Goal: Communication & Community: Share content

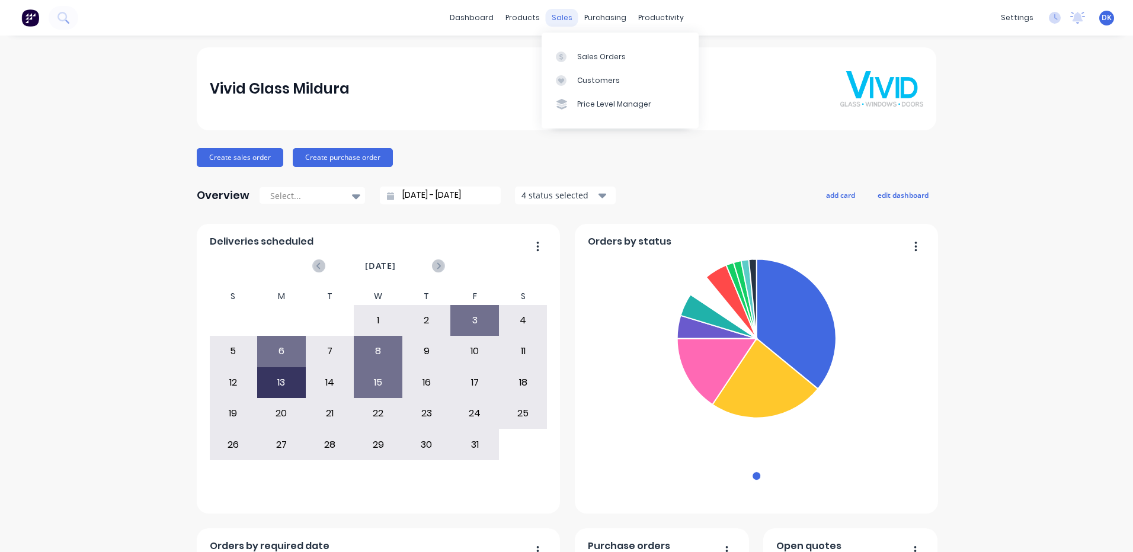
click at [555, 17] on div "sales" at bounding box center [562, 18] width 33 height 18
click at [589, 55] on div "Sales Orders" at bounding box center [601, 57] width 49 height 11
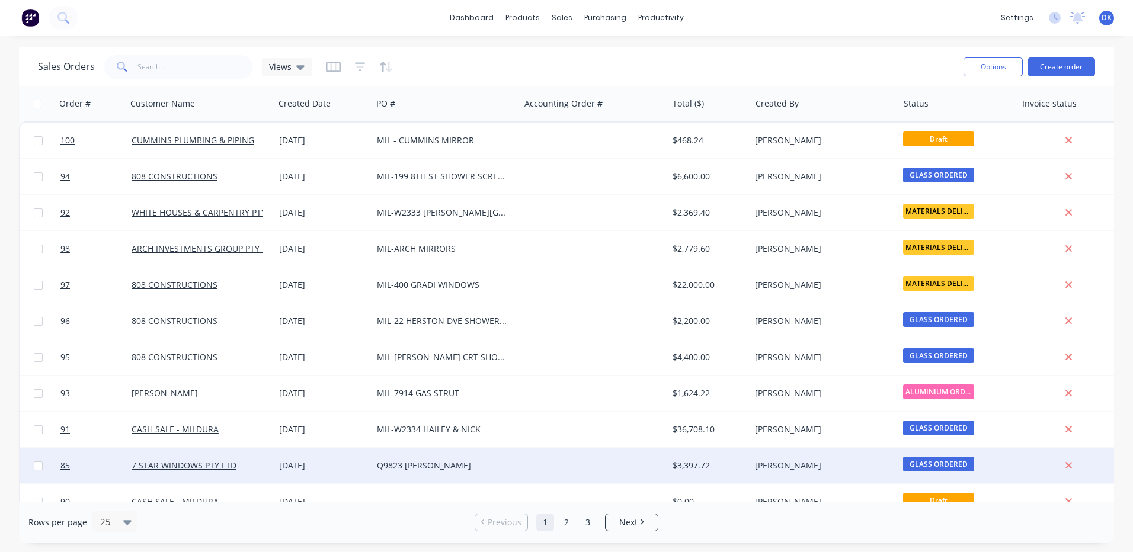
click at [437, 465] on div "Q9823 [PERSON_NAME]" at bounding box center [443, 466] width 132 height 12
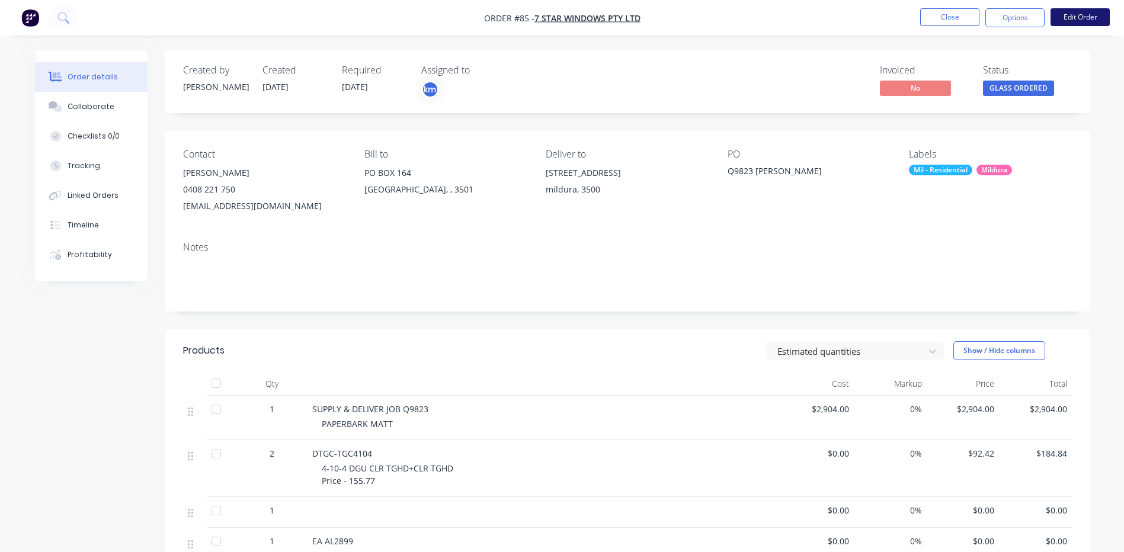
click at [1082, 15] on button "Edit Order" at bounding box center [1080, 17] width 59 height 18
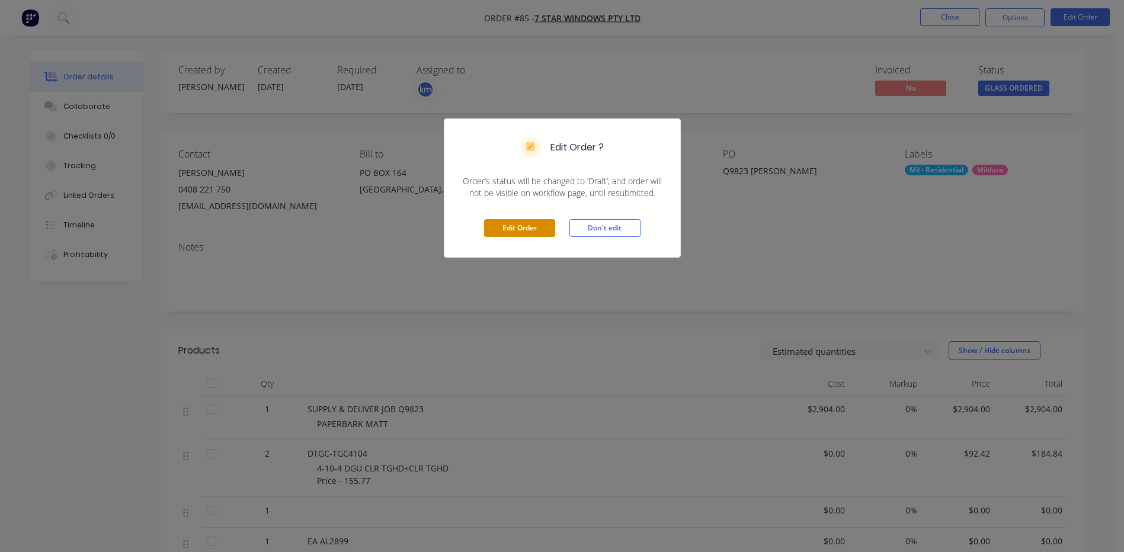
click at [512, 228] on button "Edit Order" at bounding box center [519, 228] width 71 height 18
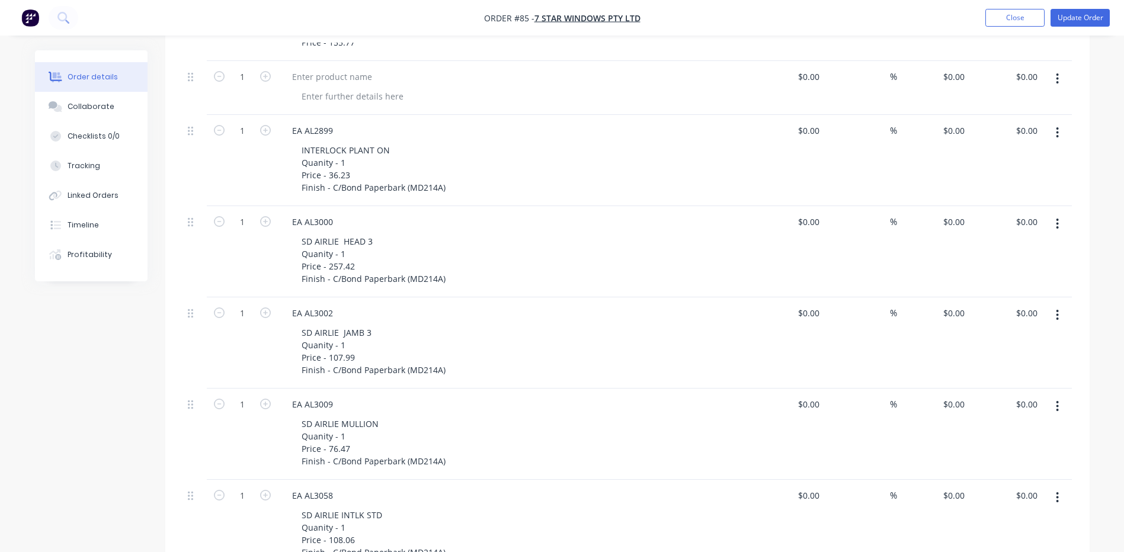
scroll to position [59, 0]
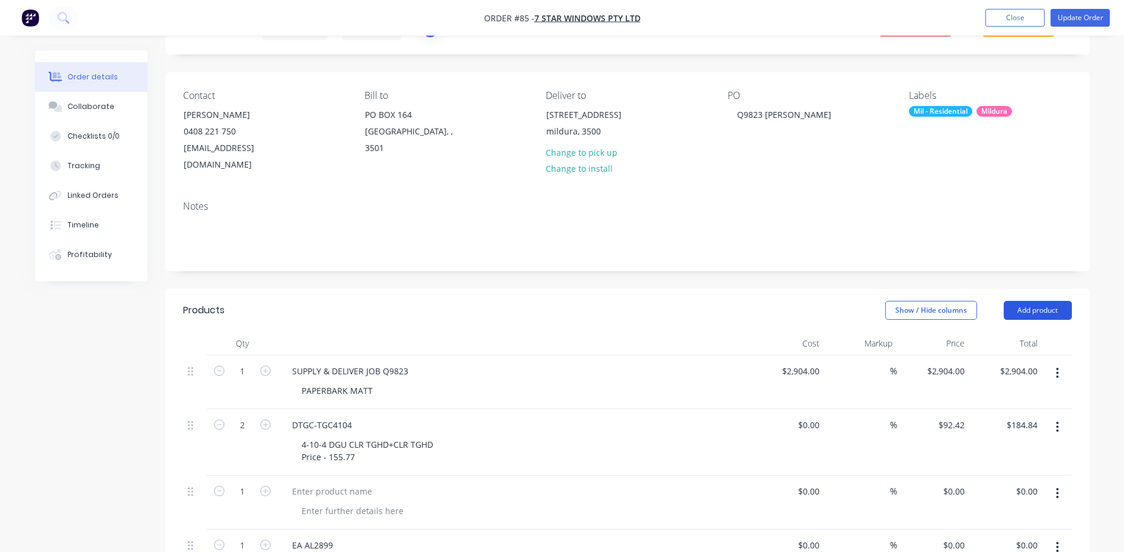
click at [1034, 301] on button "Add product" at bounding box center [1038, 310] width 68 height 19
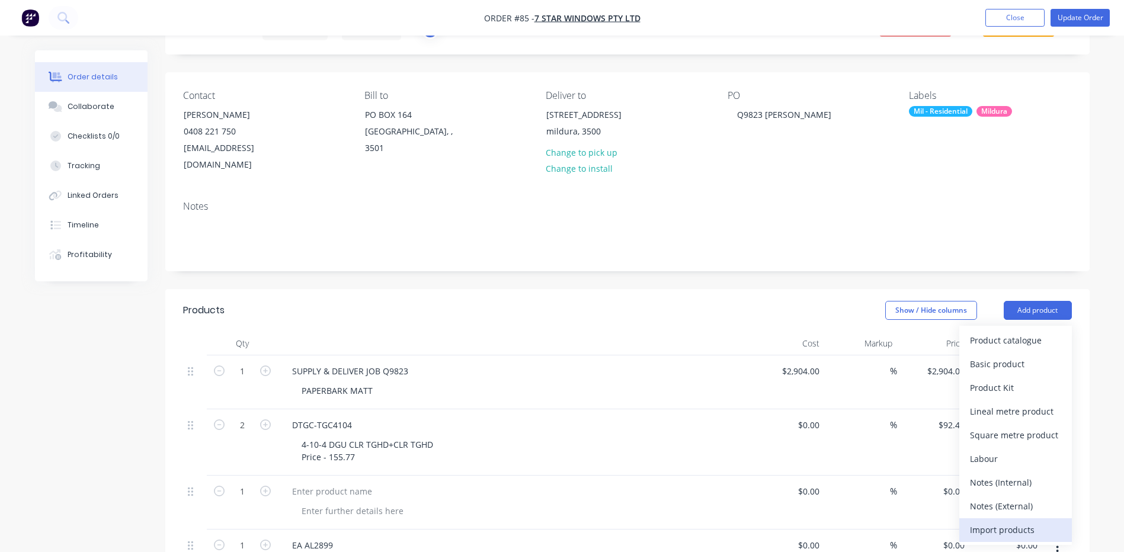
click at [1002, 522] on div "Import products" at bounding box center [1015, 530] width 91 height 17
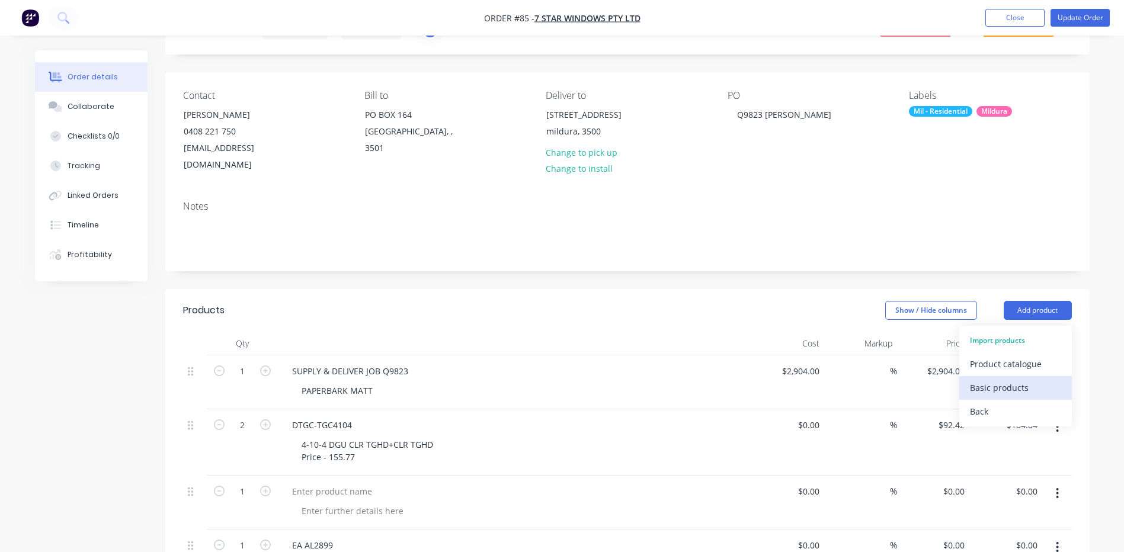
click at [993, 379] on div "Basic products" at bounding box center [1015, 387] width 91 height 17
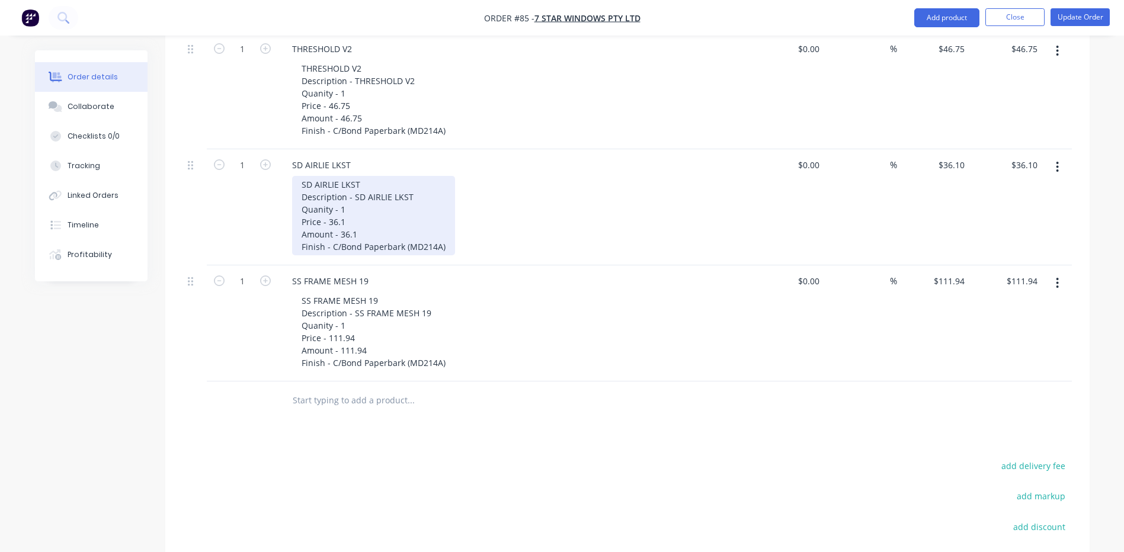
scroll to position [2963, 0]
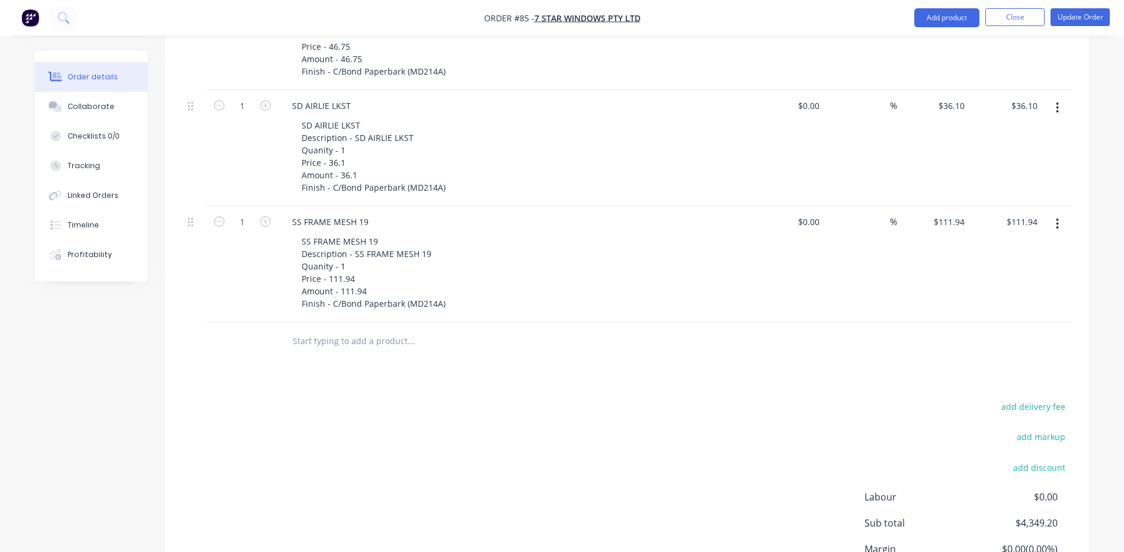
click at [1060, 213] on button "button" at bounding box center [1058, 223] width 28 height 21
click at [990, 318] on div "Delete" at bounding box center [1015, 326] width 91 height 17
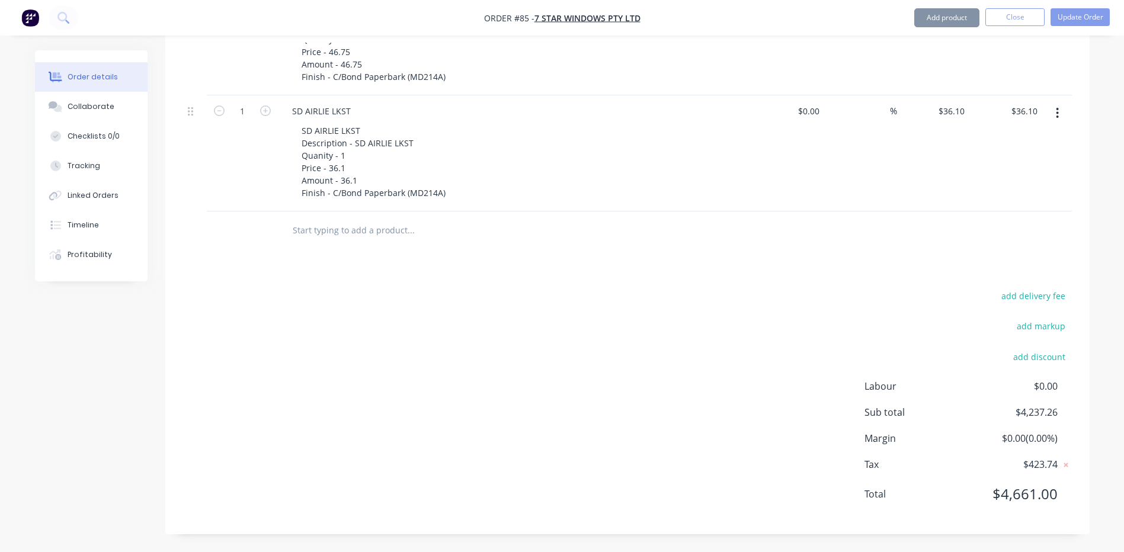
scroll to position [2942, 0]
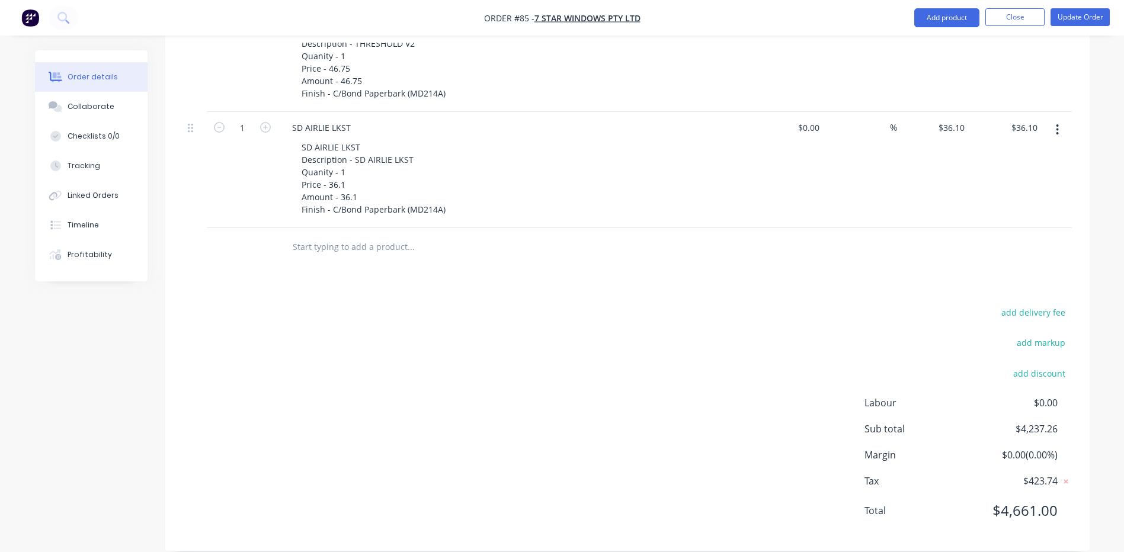
click at [1059, 123] on icon "button" at bounding box center [1057, 129] width 3 height 13
drag, startPoint x: 979, startPoint y: 215, endPoint x: 994, endPoint y: 192, distance: 27.3
click at [981, 223] on div "Delete" at bounding box center [1015, 231] width 91 height 17
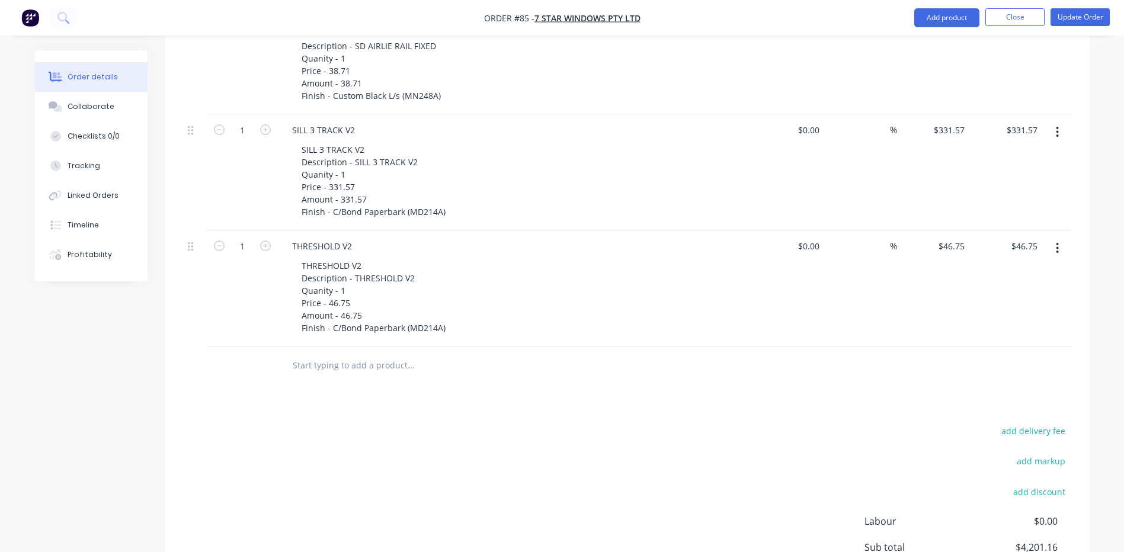
click at [1059, 242] on icon "button" at bounding box center [1057, 248] width 3 height 13
click at [995, 342] on div "Delete" at bounding box center [1015, 350] width 91 height 17
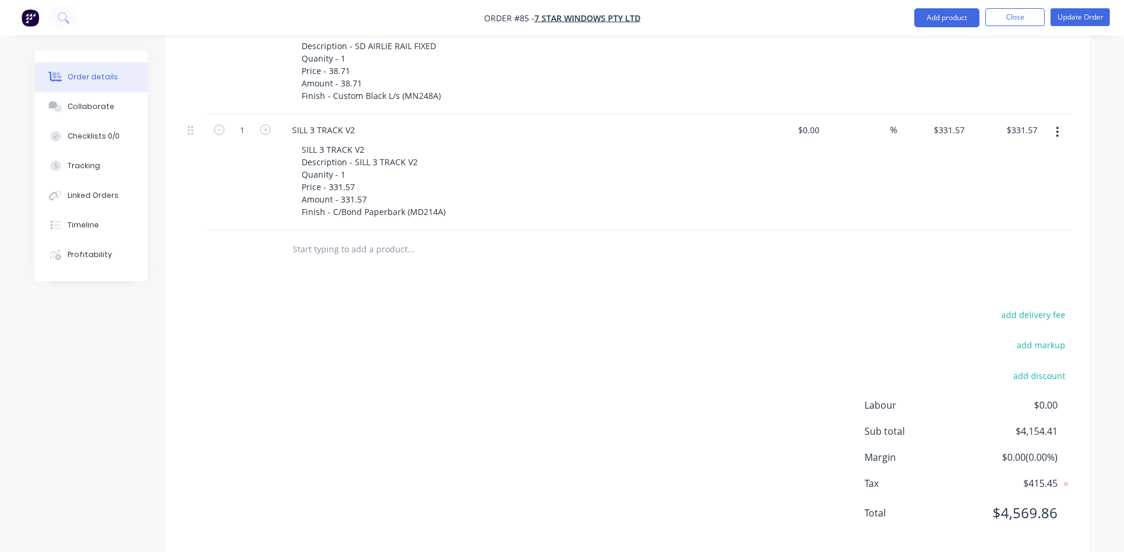
click at [1058, 126] on icon "button" at bounding box center [1057, 132] width 3 height 13
click at [992, 226] on div "Delete" at bounding box center [1015, 234] width 91 height 17
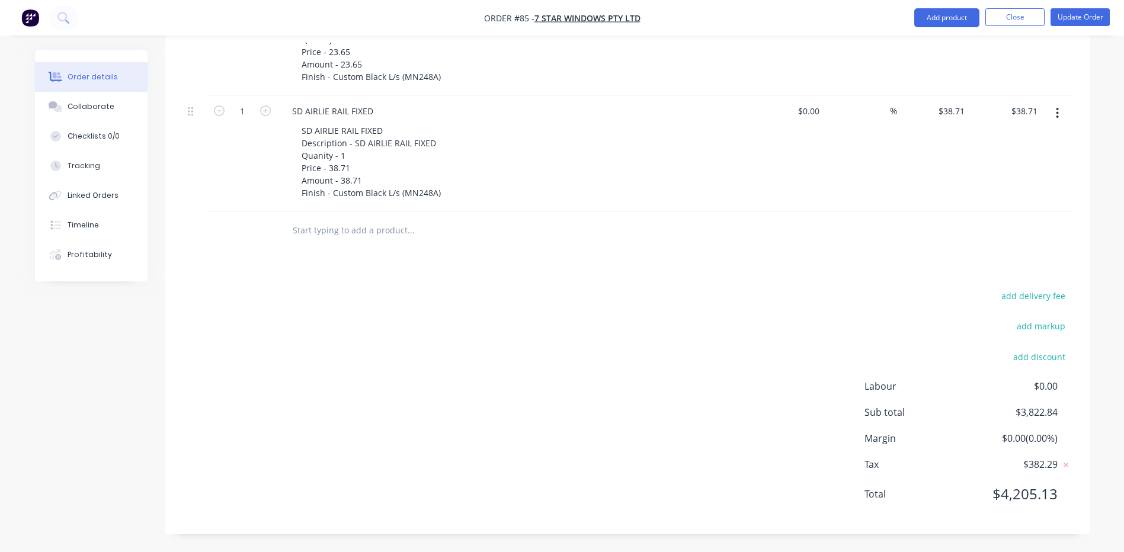
scroll to position [2593, 0]
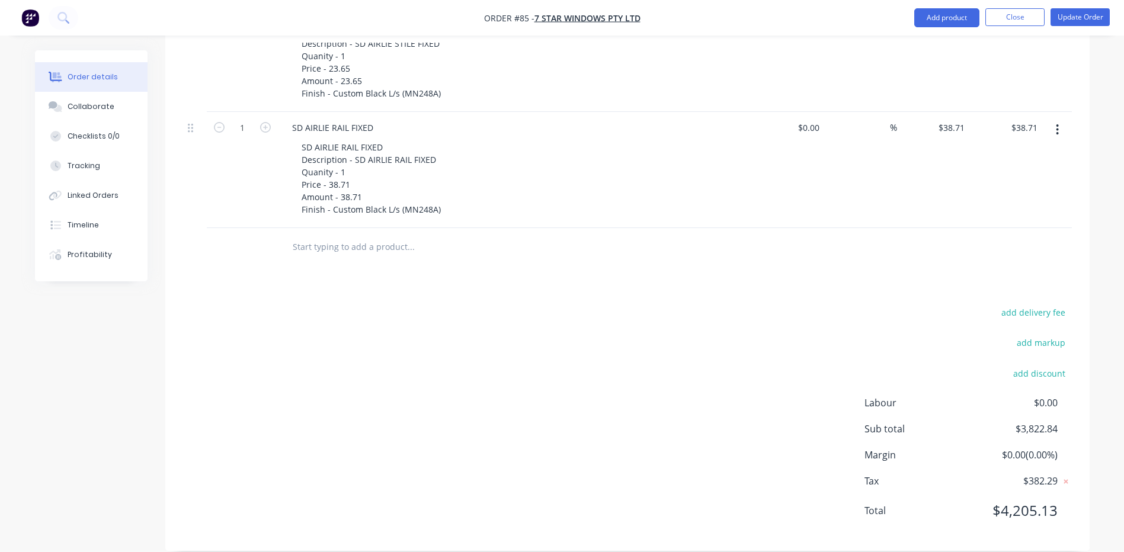
click at [1059, 123] on icon "button" at bounding box center [1057, 129] width 3 height 13
drag, startPoint x: 976, startPoint y: 210, endPoint x: 980, endPoint y: 199, distance: 11.4
click at [977, 223] on div "Delete" at bounding box center [1015, 231] width 91 height 17
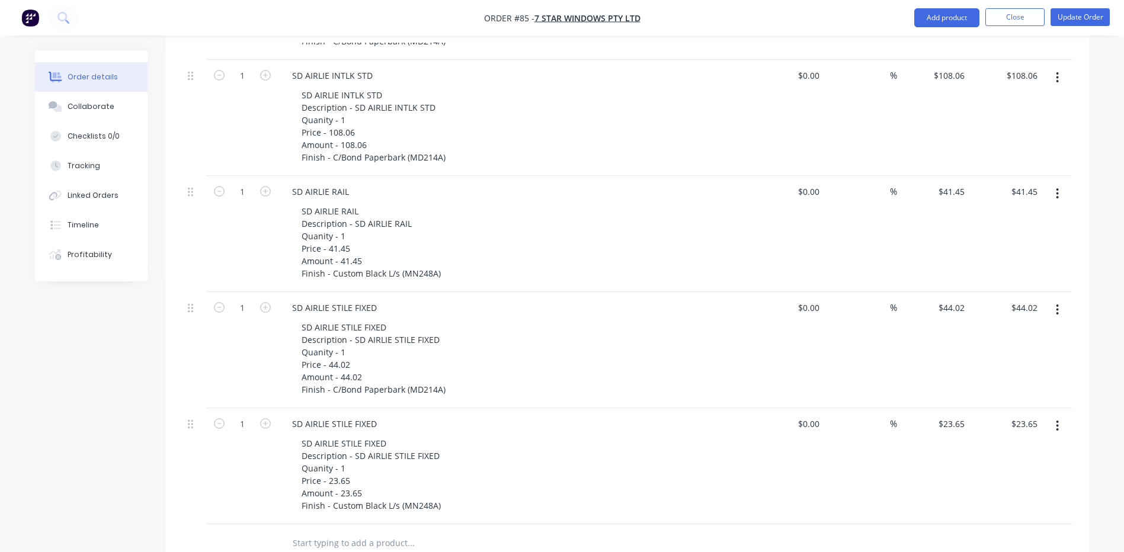
scroll to position [2358, 0]
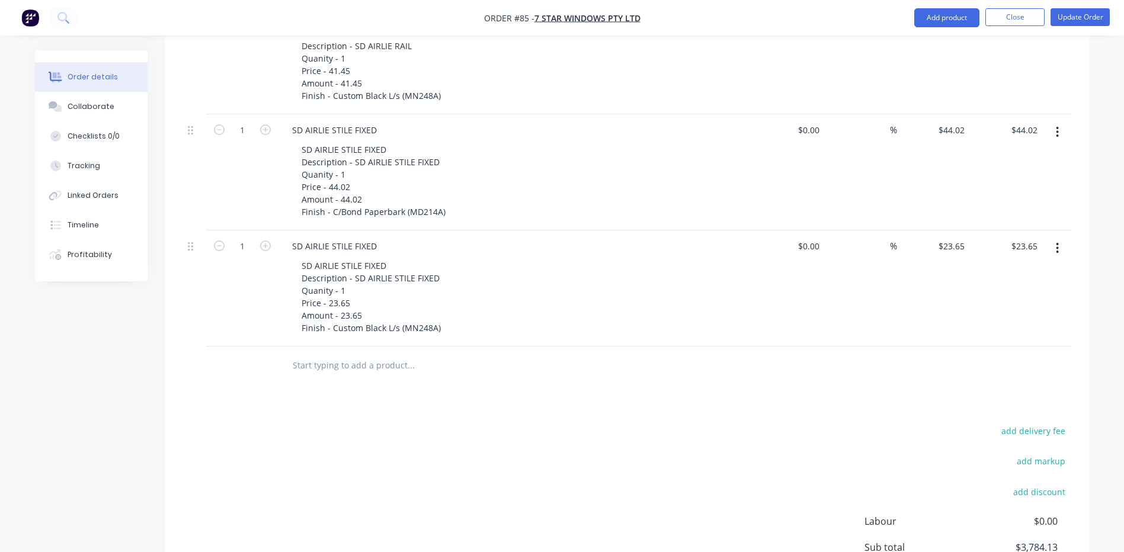
click at [1059, 242] on icon "button" at bounding box center [1057, 248] width 3 height 13
click at [984, 342] on div "Delete" at bounding box center [1015, 350] width 91 height 17
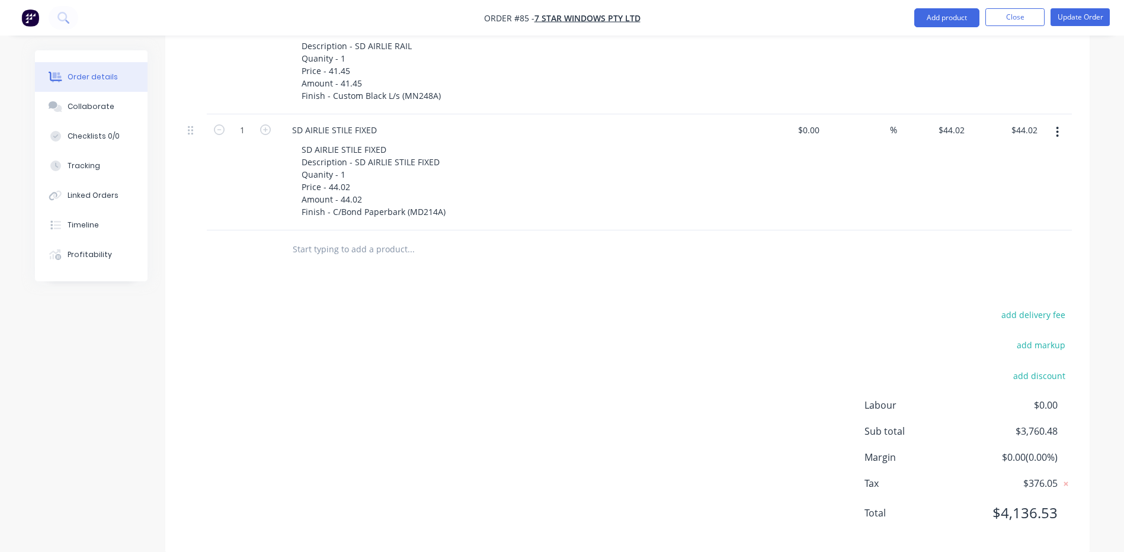
click at [1056, 126] on icon "button" at bounding box center [1057, 132] width 3 height 13
click at [996, 226] on div "Delete" at bounding box center [1015, 234] width 91 height 17
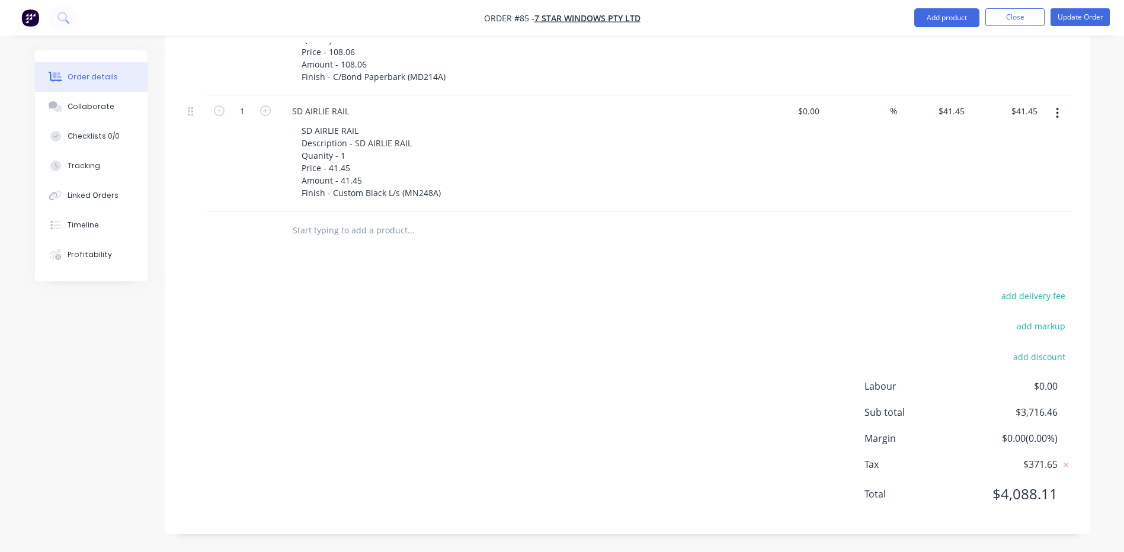
scroll to position [2245, 0]
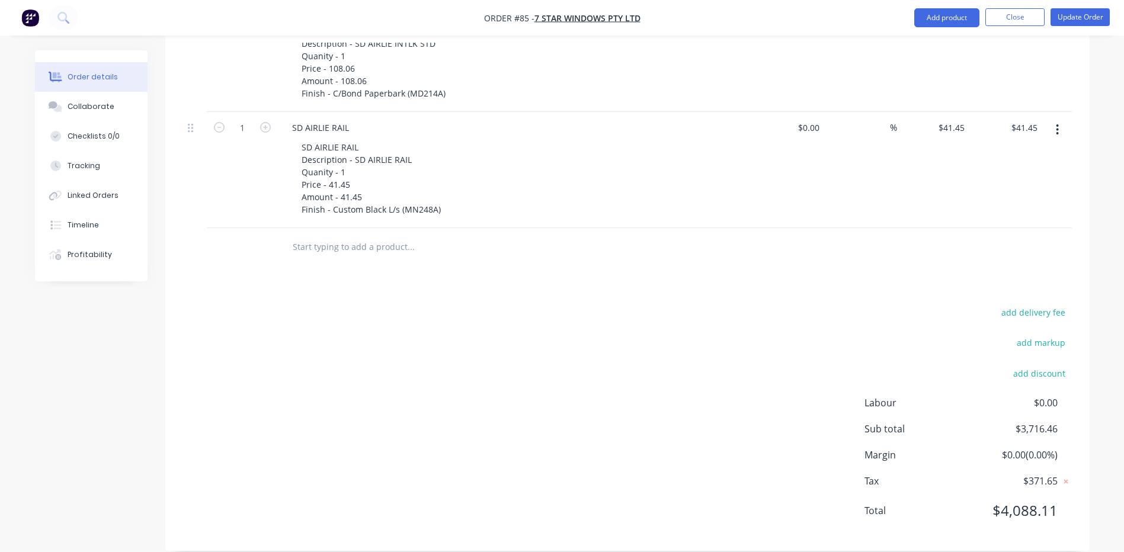
click at [1055, 119] on button "button" at bounding box center [1058, 129] width 28 height 21
click at [981, 223] on div "Delete" at bounding box center [1015, 231] width 91 height 17
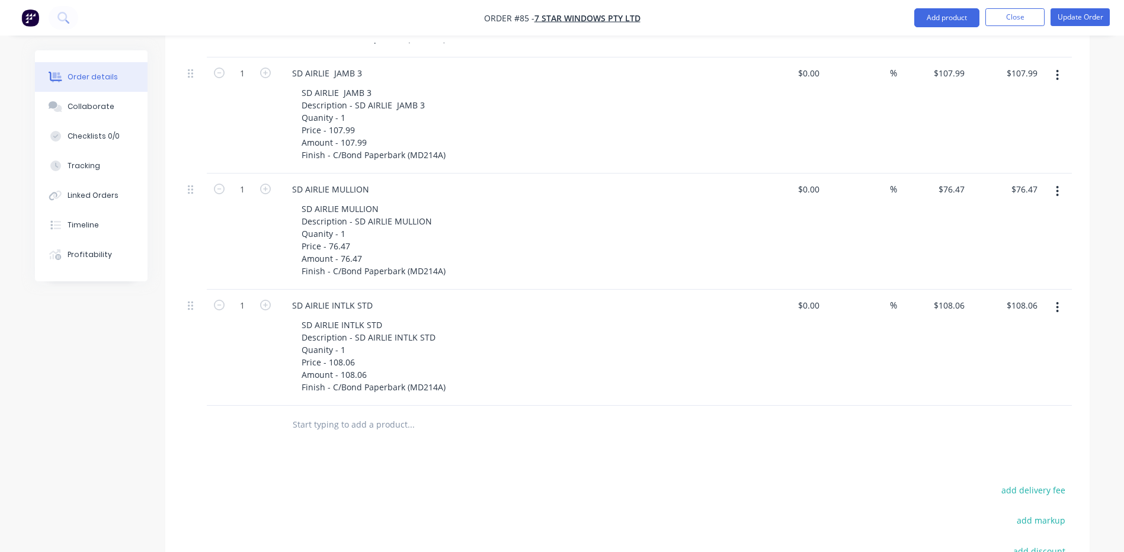
click at [1055, 297] on button "button" at bounding box center [1058, 307] width 28 height 21
drag, startPoint x: 977, startPoint y: 392, endPoint x: 982, endPoint y: 385, distance: 8.5
click at [978, 401] on div "Delete" at bounding box center [1015, 409] width 91 height 17
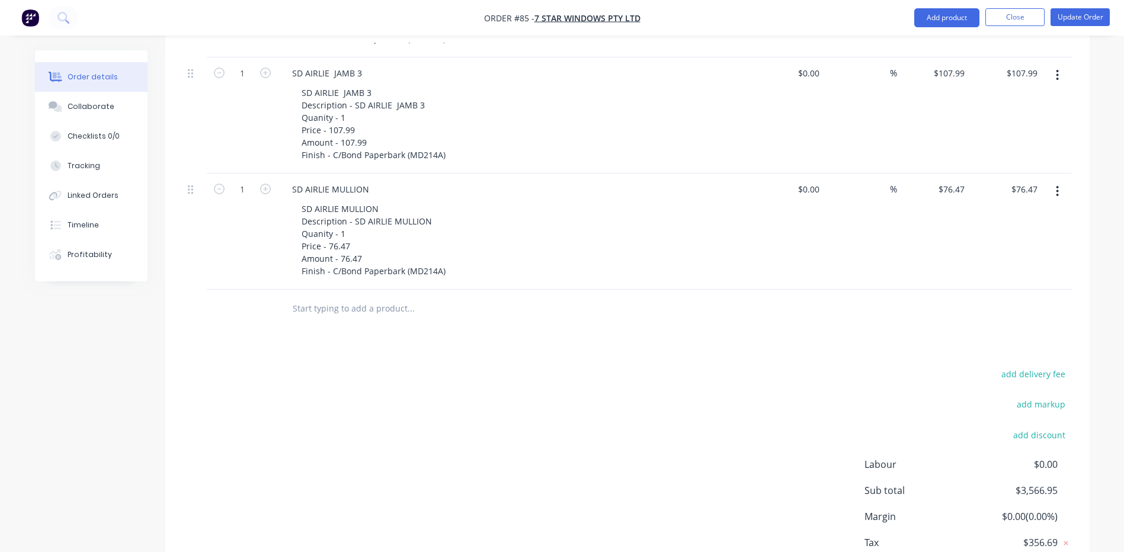
click at [1059, 185] on icon "button" at bounding box center [1057, 191] width 3 height 13
click at [997, 285] on div "Delete" at bounding box center [1015, 293] width 91 height 17
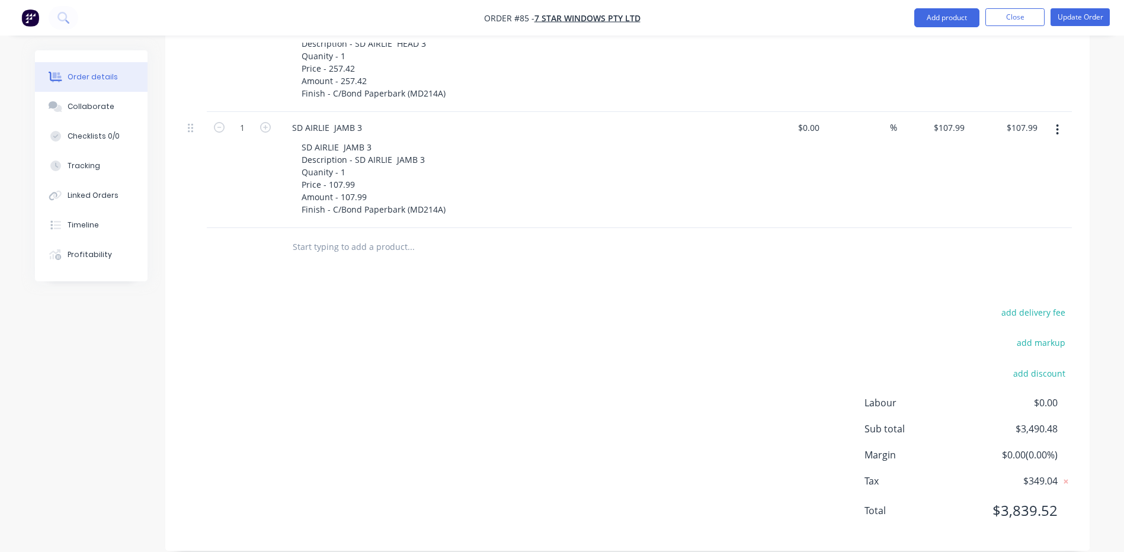
scroll to position [1777, 0]
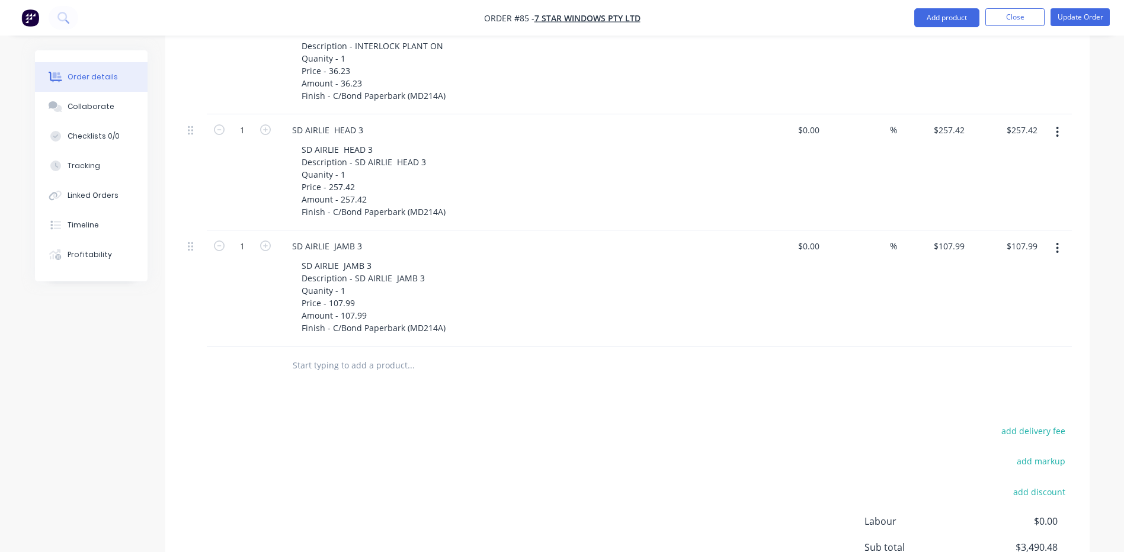
click at [1059, 242] on icon "button" at bounding box center [1057, 248] width 3 height 13
click at [983, 342] on div "Delete" at bounding box center [1015, 350] width 91 height 17
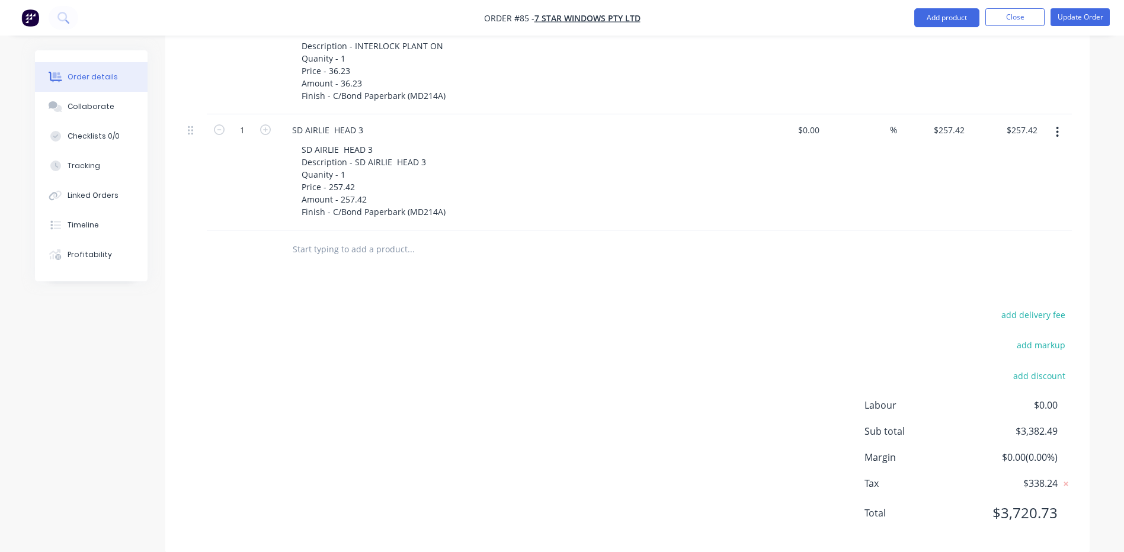
click at [1062, 122] on button "button" at bounding box center [1058, 132] width 28 height 21
click at [986, 226] on div "Delete" at bounding box center [1015, 234] width 91 height 17
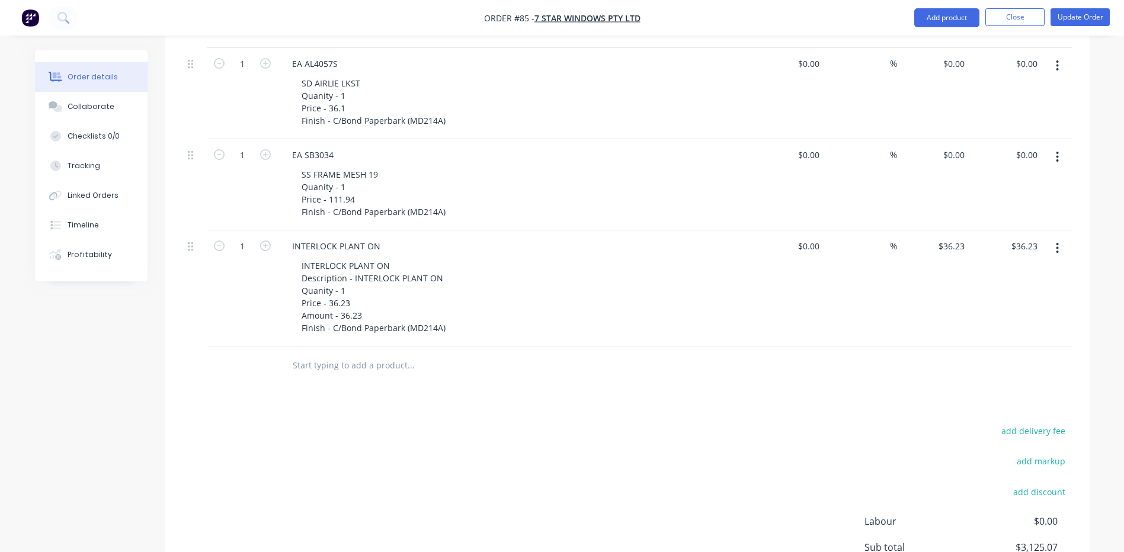
click at [1059, 242] on icon "button" at bounding box center [1057, 248] width 3 height 13
click at [986, 342] on div "Delete" at bounding box center [1015, 350] width 91 height 17
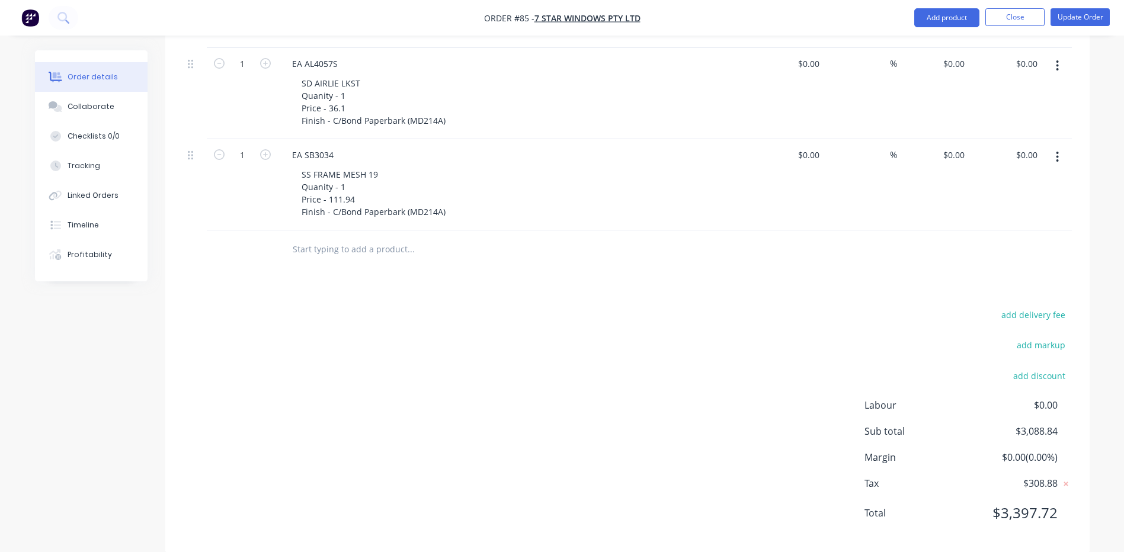
click at [1058, 151] on icon "button" at bounding box center [1057, 157] width 3 height 13
click at [992, 251] on div "Delete" at bounding box center [1015, 259] width 91 height 17
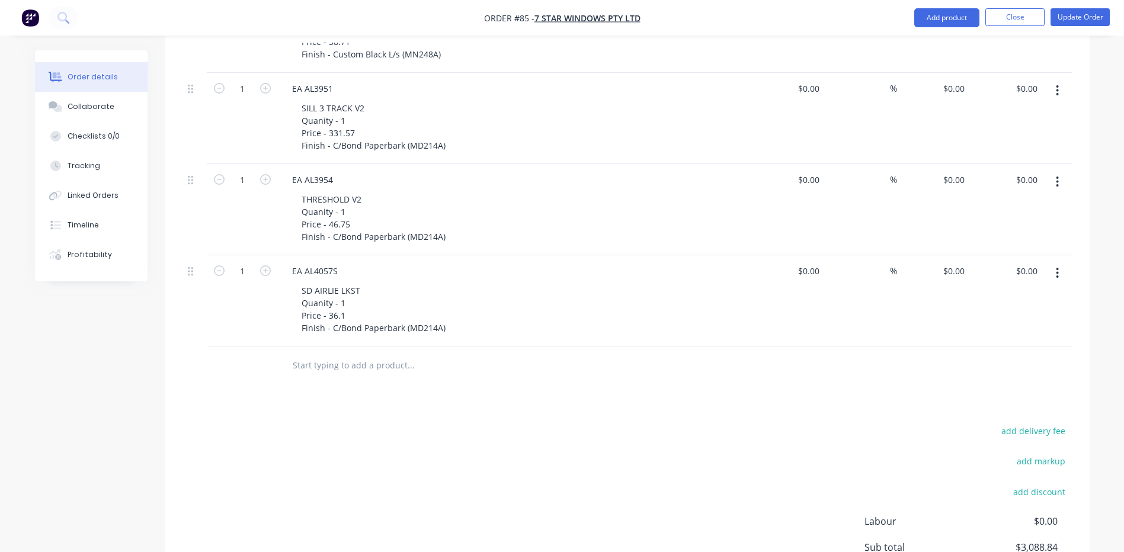
click at [1056, 263] on button "button" at bounding box center [1058, 273] width 28 height 21
click at [987, 367] on div "Delete" at bounding box center [1015, 375] width 91 height 17
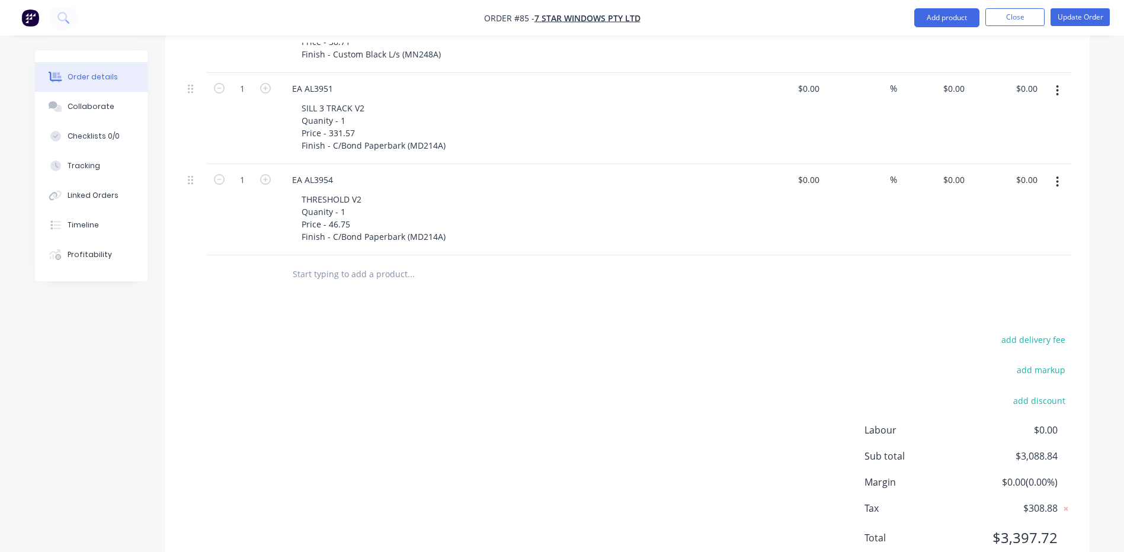
click at [1058, 177] on icon "button" at bounding box center [1058, 182] width 2 height 11
click at [984, 276] on div "Delete" at bounding box center [1015, 284] width 91 height 17
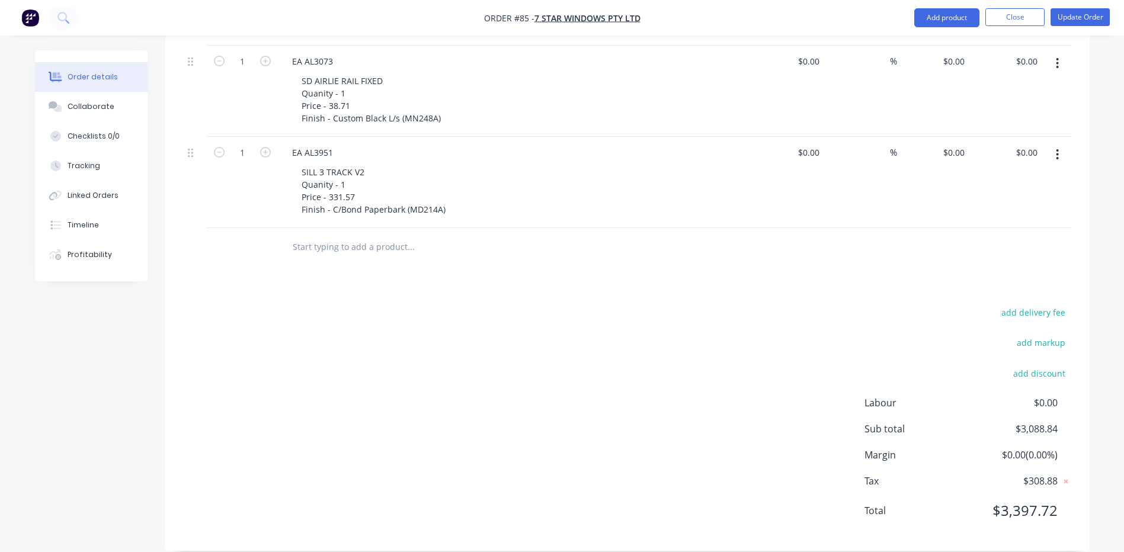
scroll to position [1155, 0]
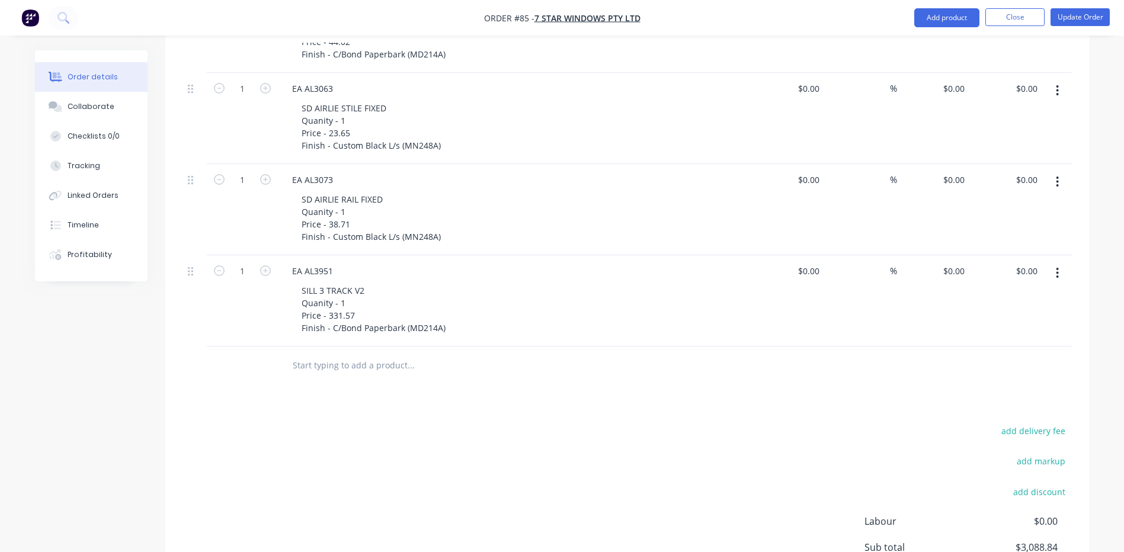
click at [1056, 263] on button "button" at bounding box center [1058, 273] width 28 height 21
click at [973, 367] on div "Delete" at bounding box center [1015, 375] width 91 height 17
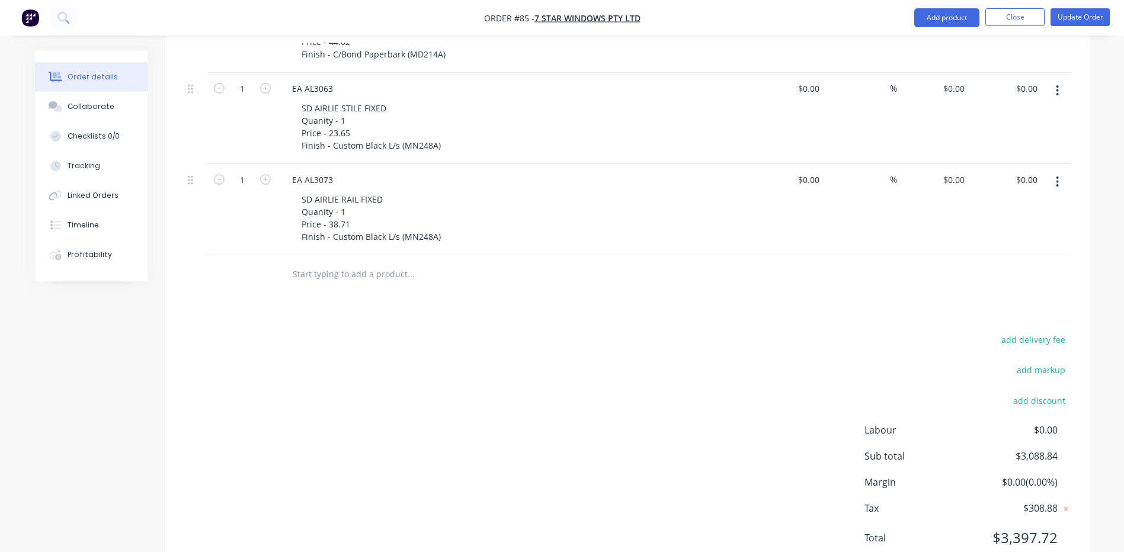
click at [1060, 171] on button "button" at bounding box center [1058, 181] width 28 height 21
click at [977, 276] on div "Delete" at bounding box center [1015, 284] width 91 height 17
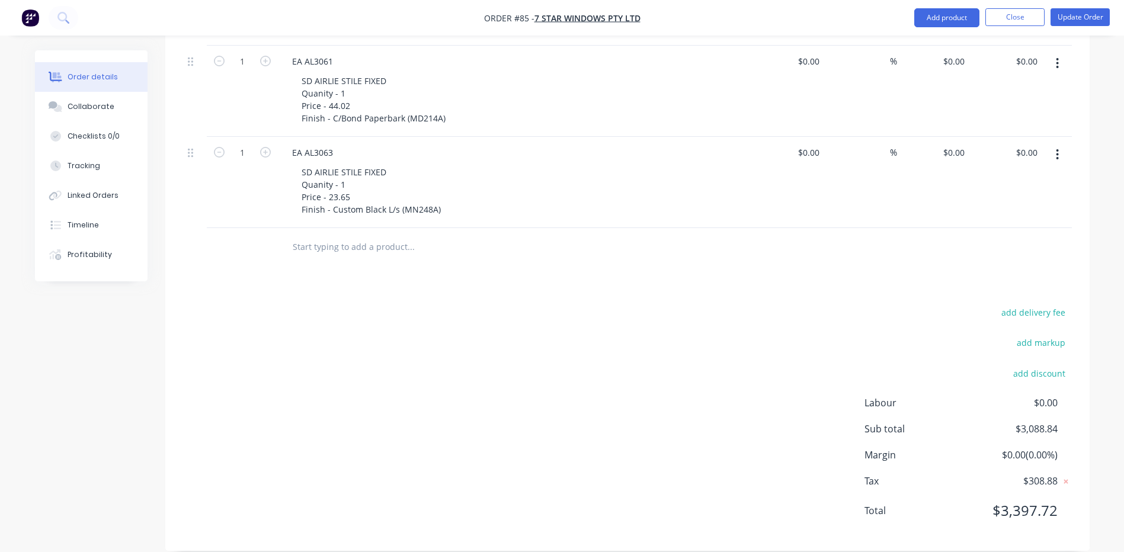
scroll to position [973, 0]
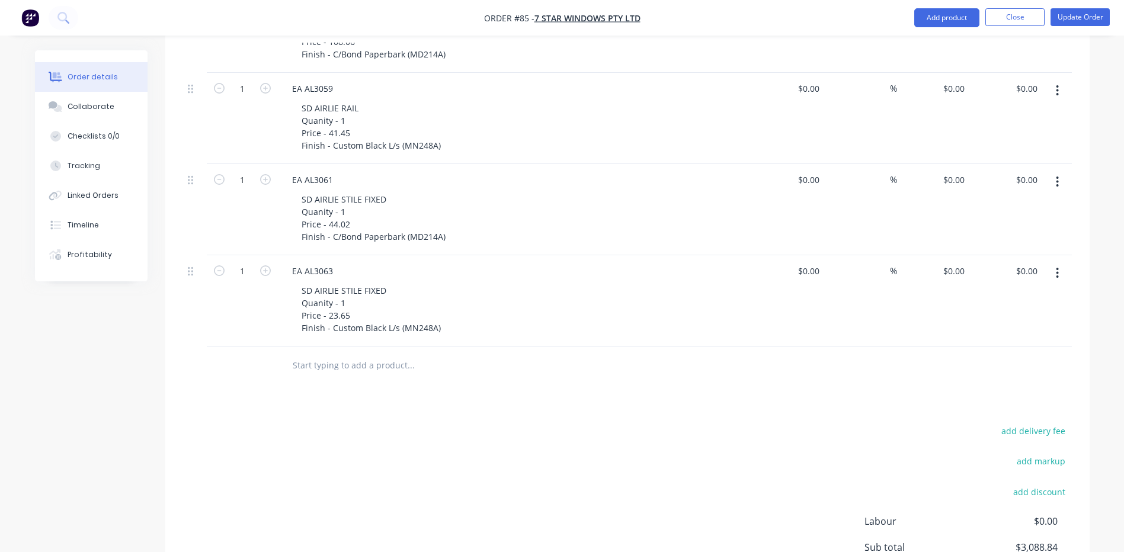
click at [1059, 268] on icon "button" at bounding box center [1058, 273] width 2 height 11
click at [974, 367] on div "Delete" at bounding box center [1015, 375] width 91 height 17
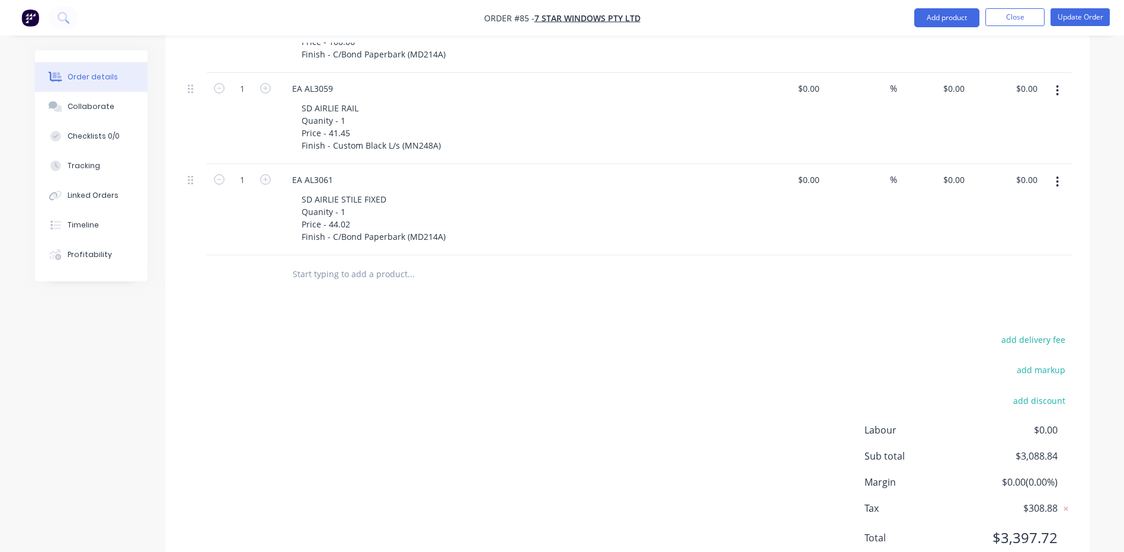
click at [1058, 177] on icon "button" at bounding box center [1058, 182] width 2 height 11
click at [1003, 276] on div "Delete" at bounding box center [1015, 284] width 91 height 17
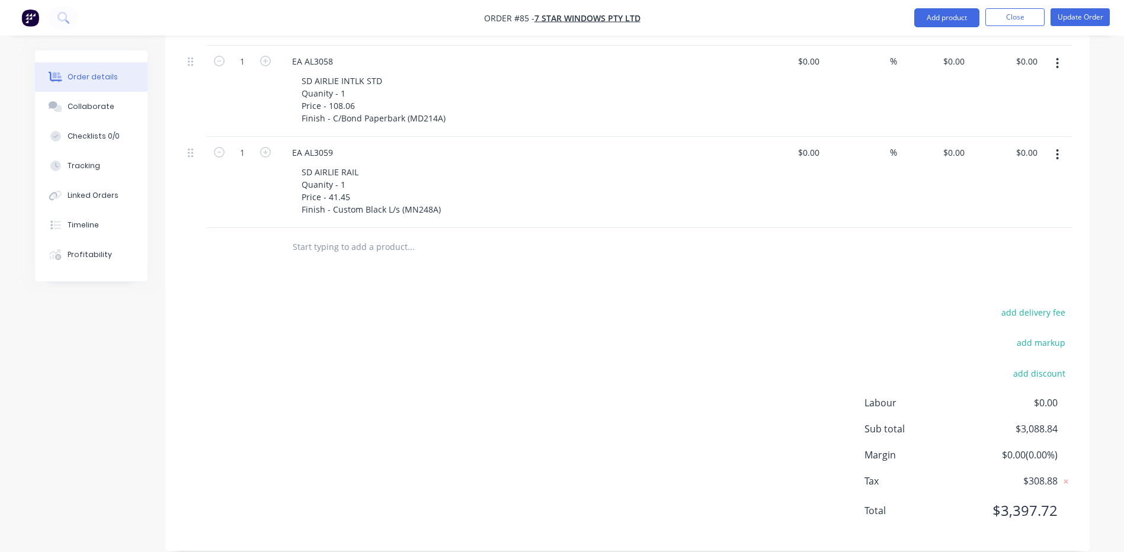
scroll to position [849, 0]
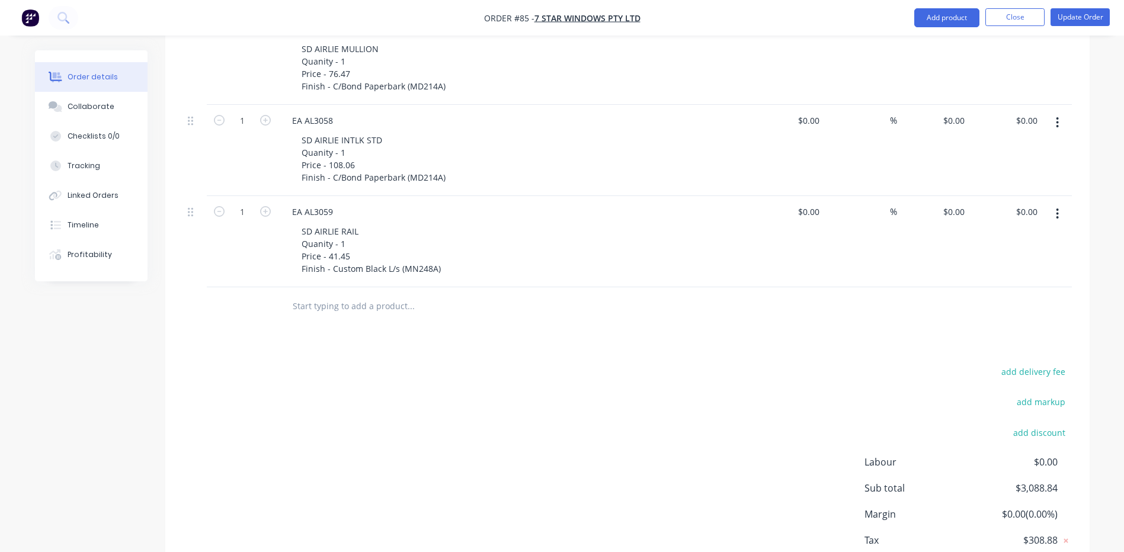
click at [1054, 203] on button "button" at bounding box center [1058, 213] width 28 height 21
click at [979, 308] on div "Delete" at bounding box center [1015, 316] width 91 height 17
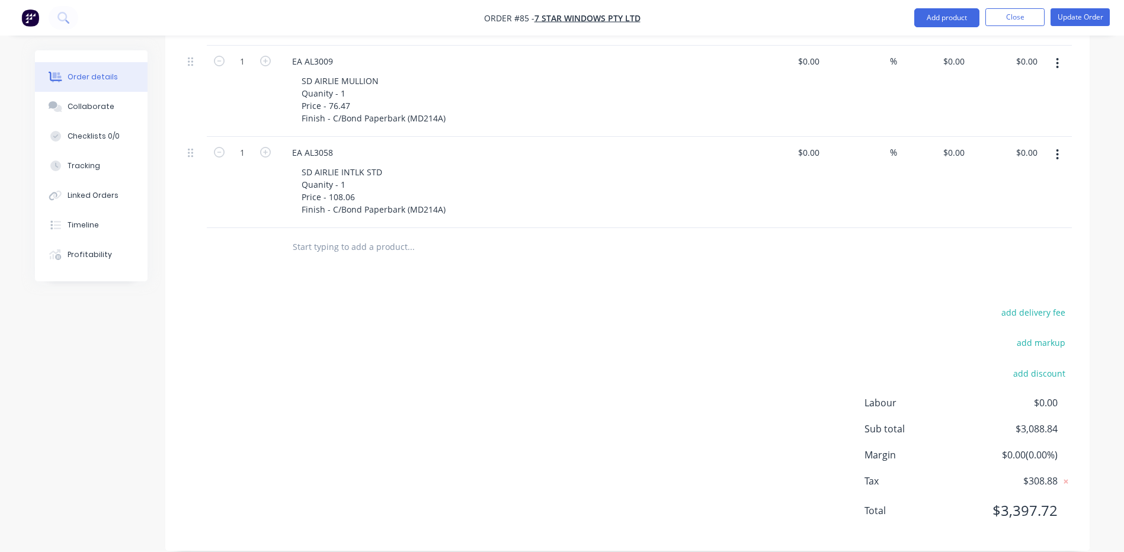
click at [1059, 148] on icon "button" at bounding box center [1057, 154] width 3 height 13
click at [992, 248] on div "Delete" at bounding box center [1015, 256] width 91 height 17
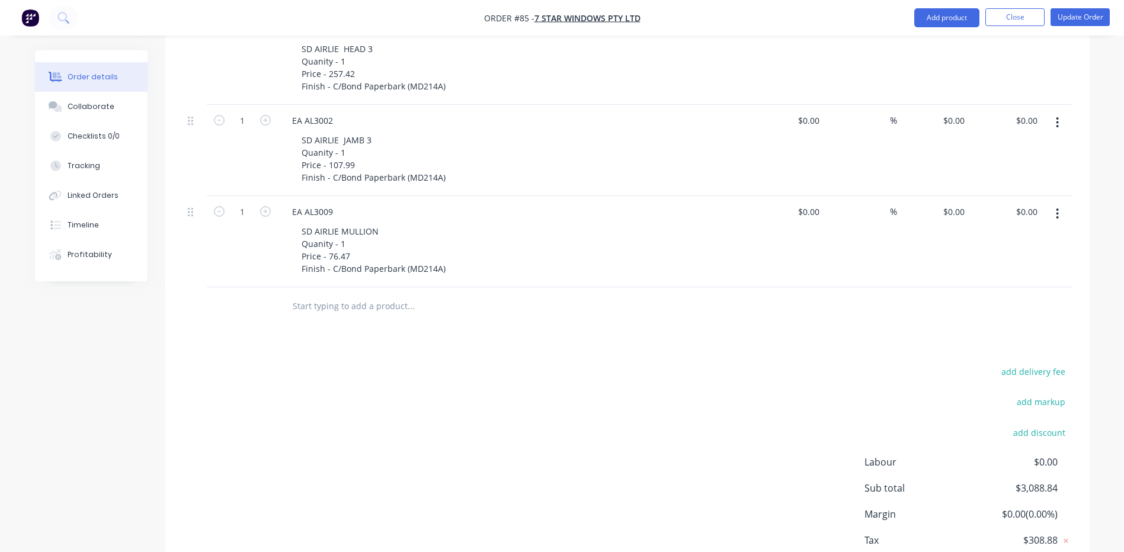
click at [1059, 207] on icon "button" at bounding box center [1057, 213] width 3 height 13
click at [984, 308] on div "Delete" at bounding box center [1015, 316] width 91 height 17
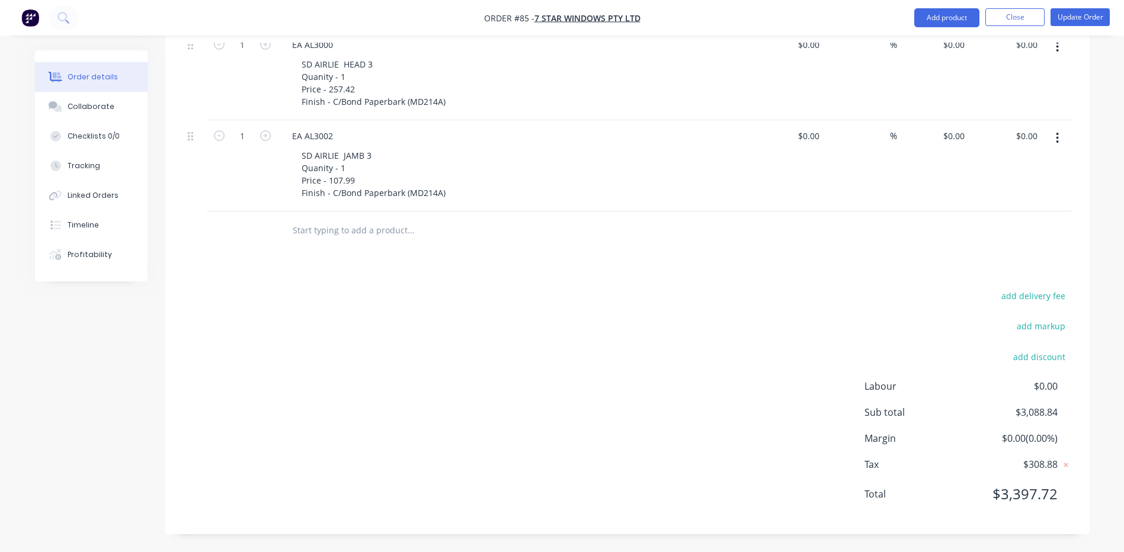
scroll to position [635, 0]
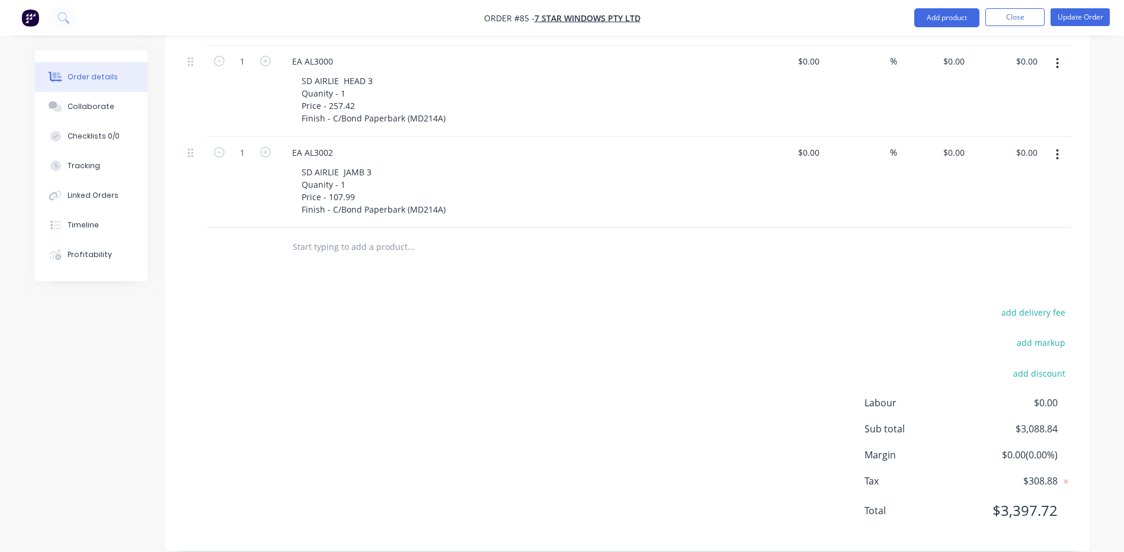
click at [1059, 148] on icon "button" at bounding box center [1057, 154] width 3 height 13
click at [990, 248] on div "Delete" at bounding box center [1015, 256] width 91 height 17
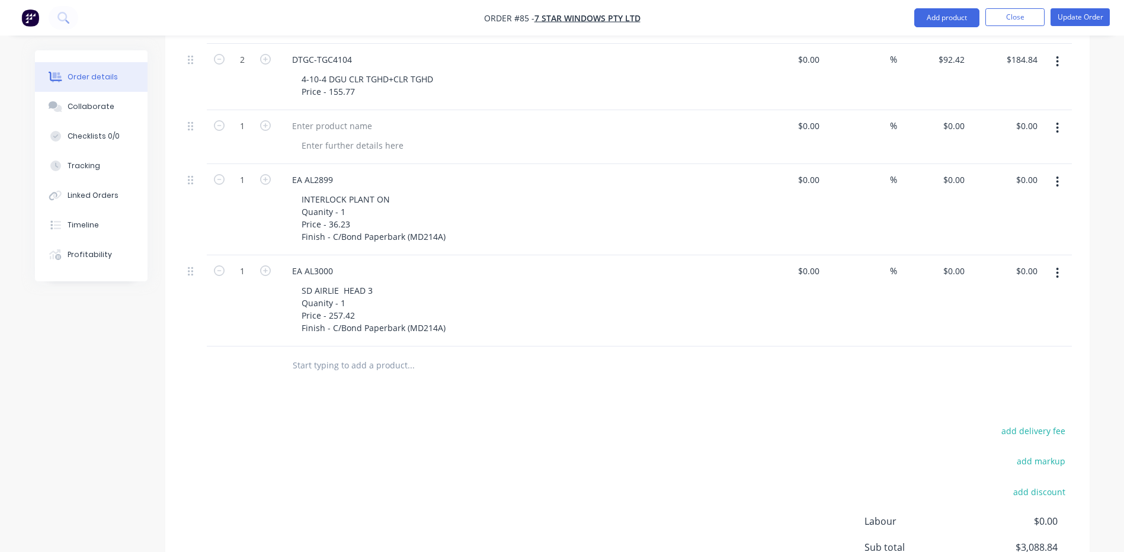
click at [1054, 263] on button "button" at bounding box center [1058, 273] width 28 height 21
click at [980, 367] on div "Delete" at bounding box center [1015, 375] width 91 height 17
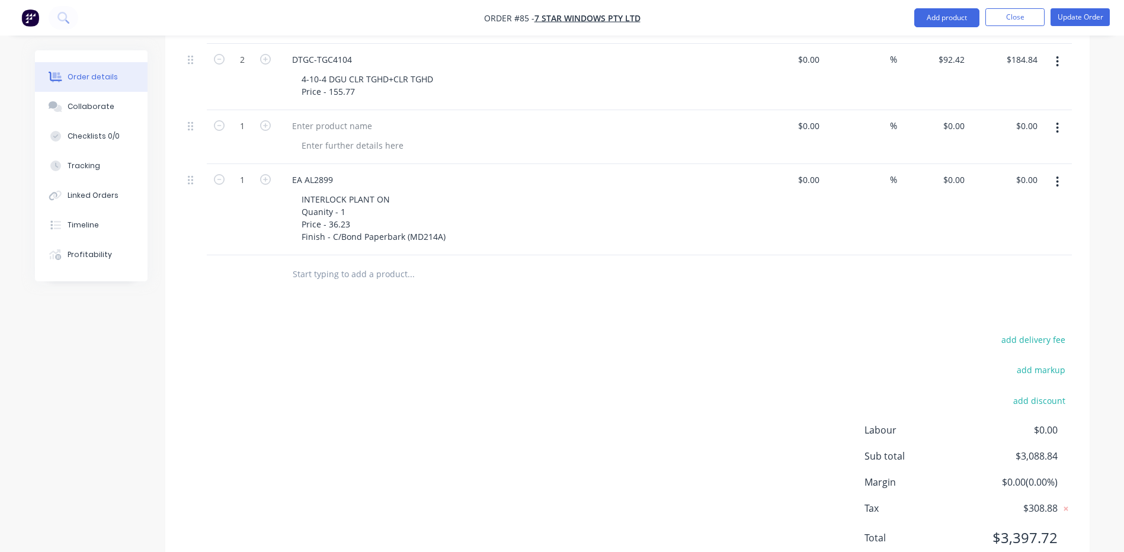
click at [1056, 171] on button "button" at bounding box center [1058, 181] width 28 height 21
click at [987, 276] on div "Delete" at bounding box center [1015, 284] width 91 height 17
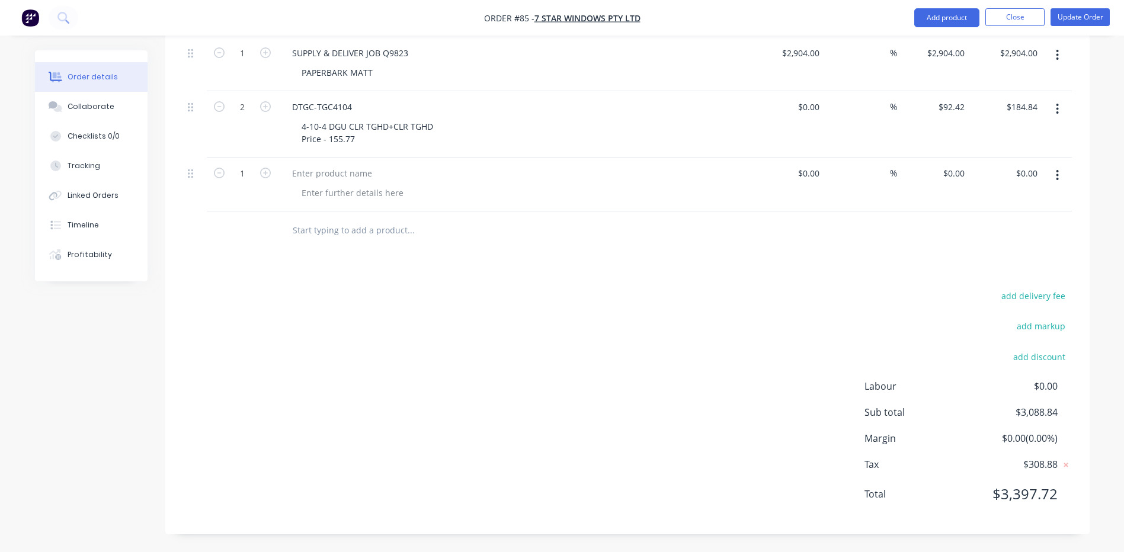
scroll to position [361, 0]
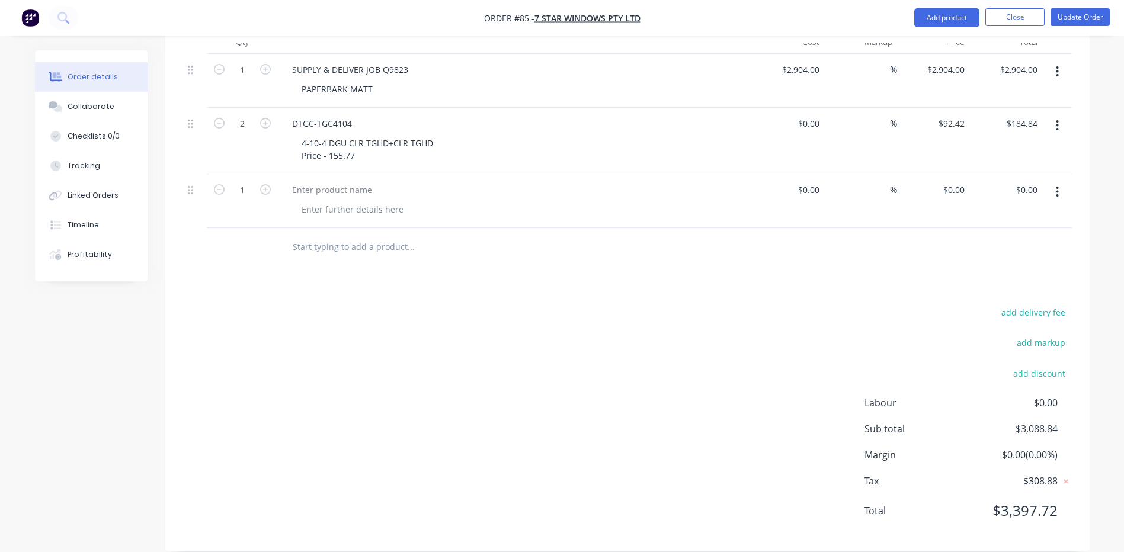
click at [1057, 186] on icon "button" at bounding box center [1057, 192] width 3 height 13
click at [983, 286] on div "Delete" at bounding box center [1015, 294] width 91 height 17
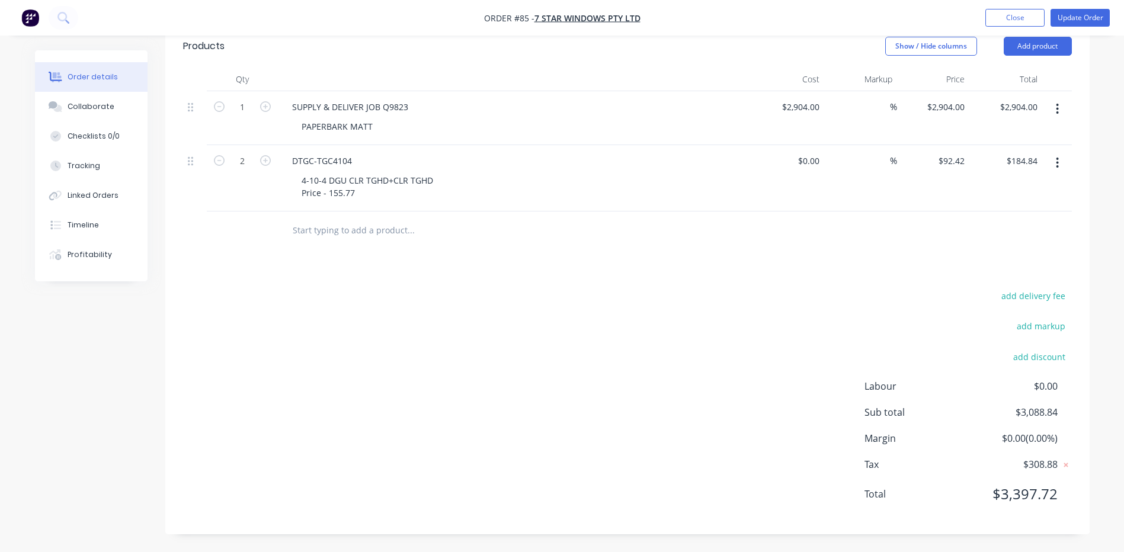
scroll to position [307, 0]
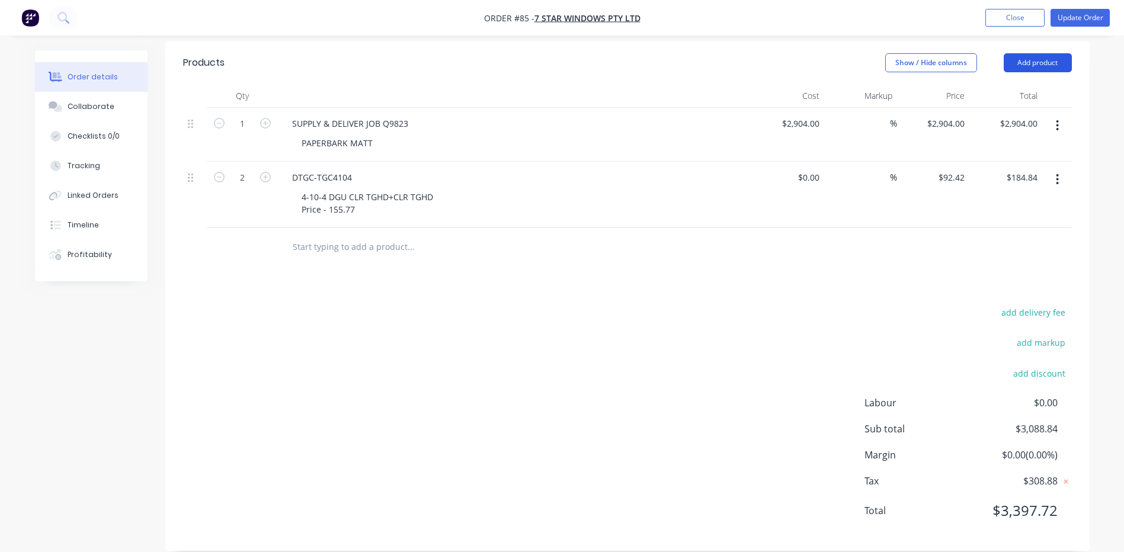
click at [1037, 53] on button "Add product" at bounding box center [1038, 62] width 68 height 19
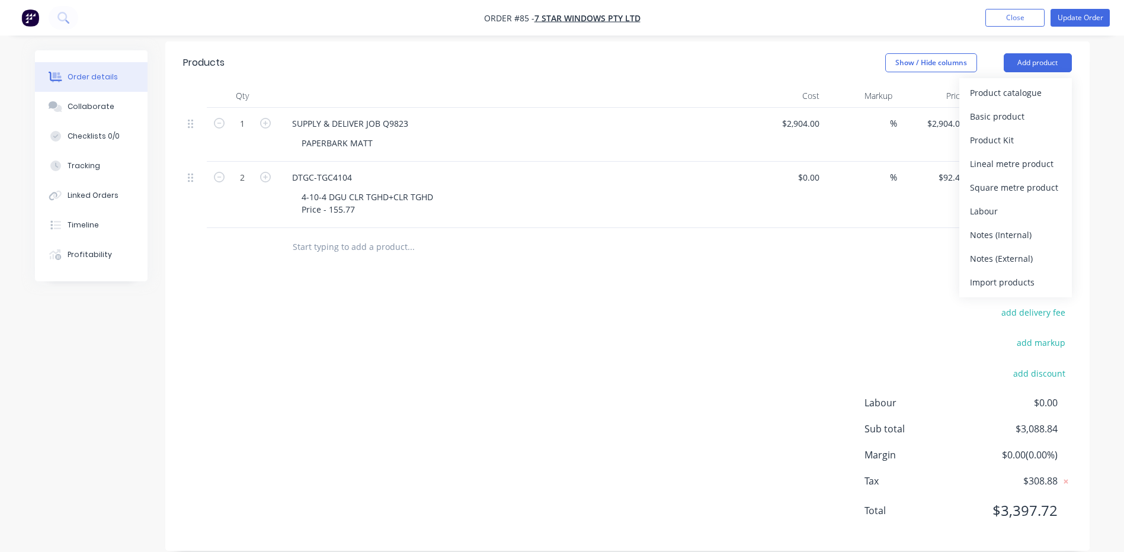
click at [996, 274] on div "Import products" at bounding box center [1015, 282] width 91 height 17
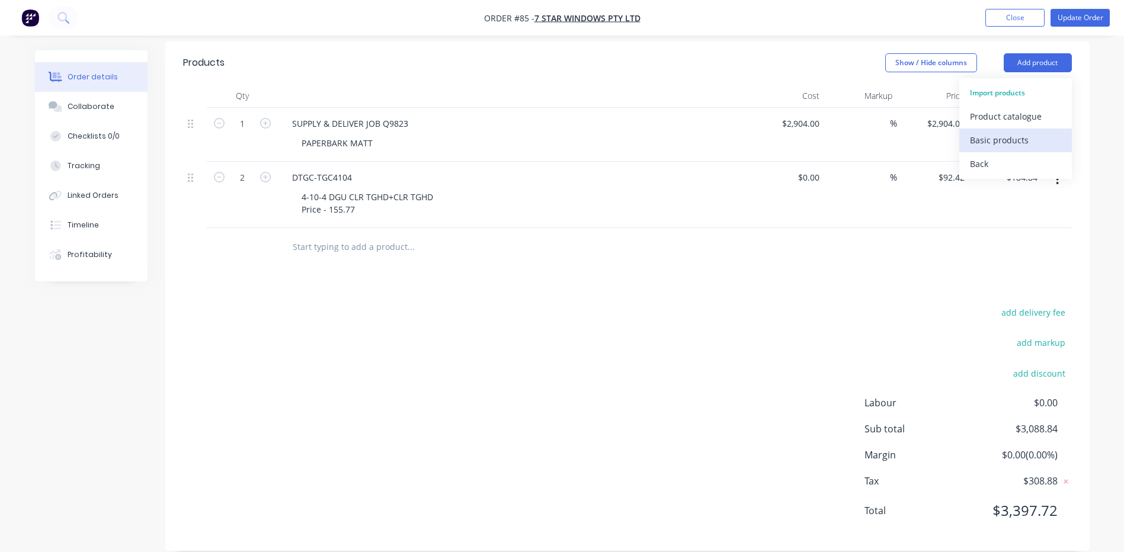
click at [1003, 132] on div "Basic products" at bounding box center [1015, 140] width 91 height 17
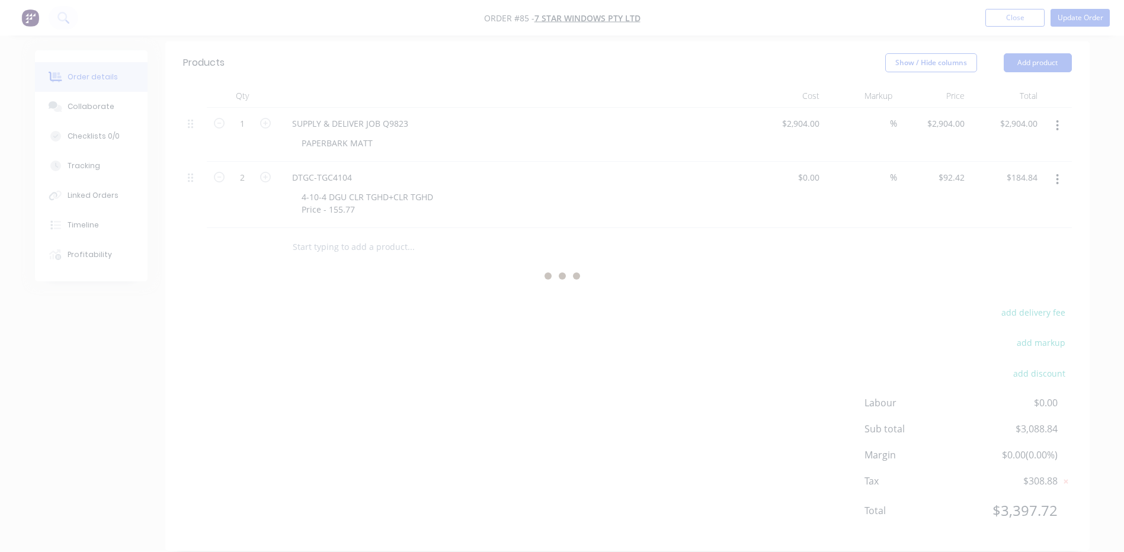
scroll to position [0, 0]
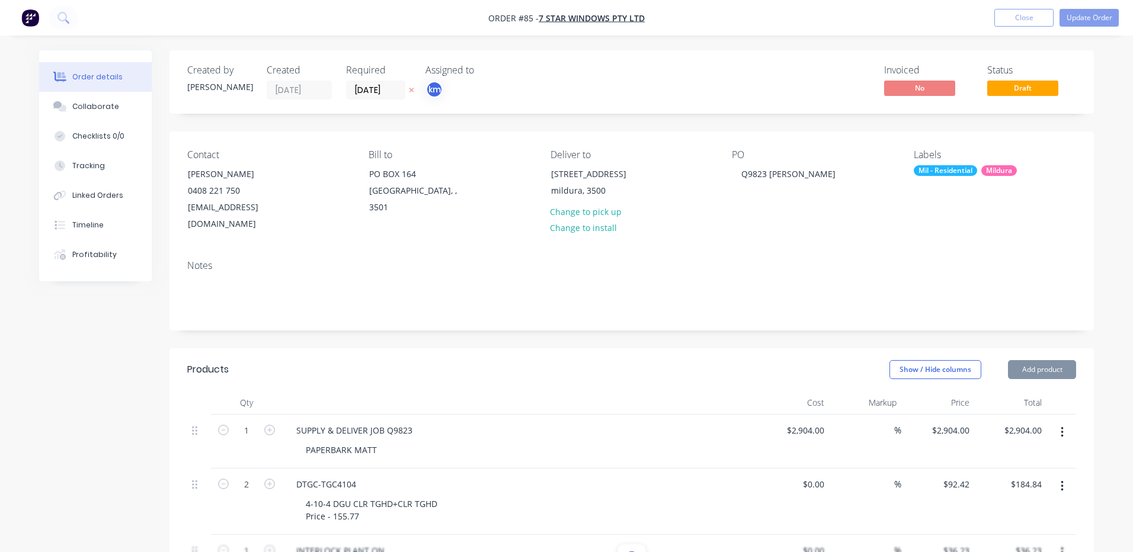
type input "$36.23"
type input "$41.45"
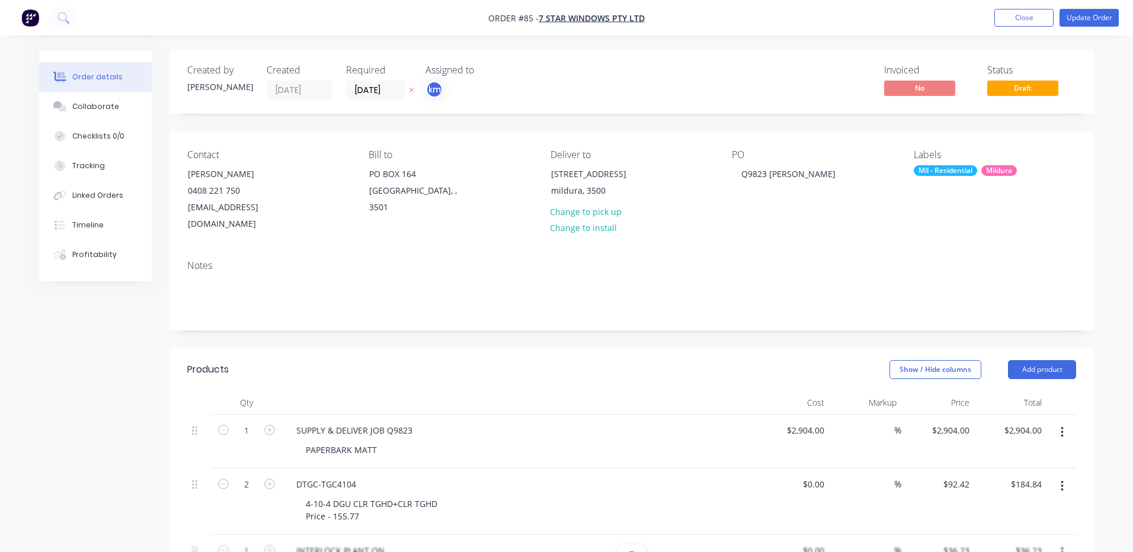
type input "$41.45"
type input "$44.02"
type input "$23.65"
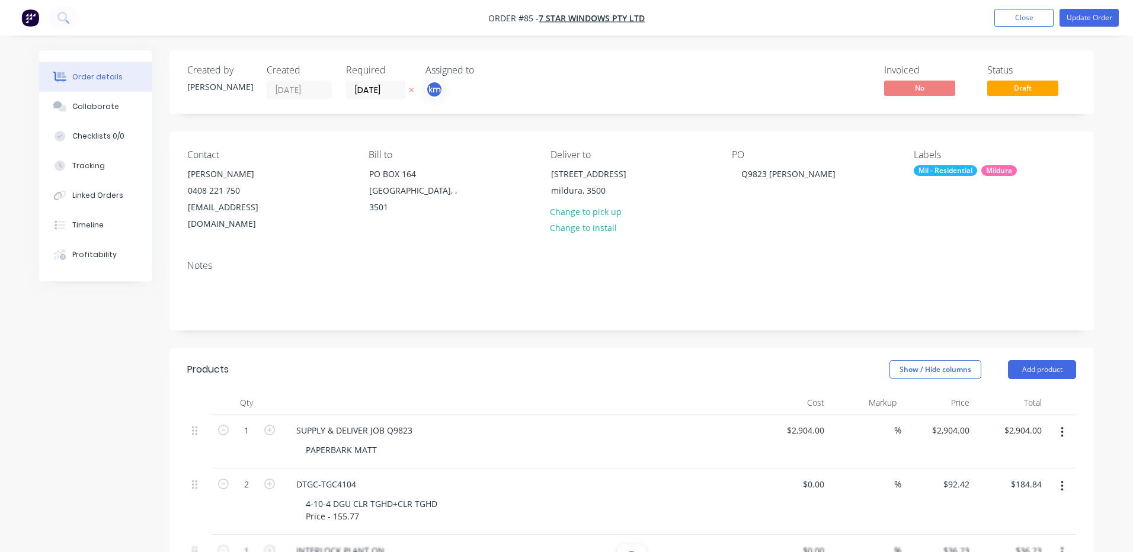
type input "$331.57"
type input "$46.75"
type input "$111.94"
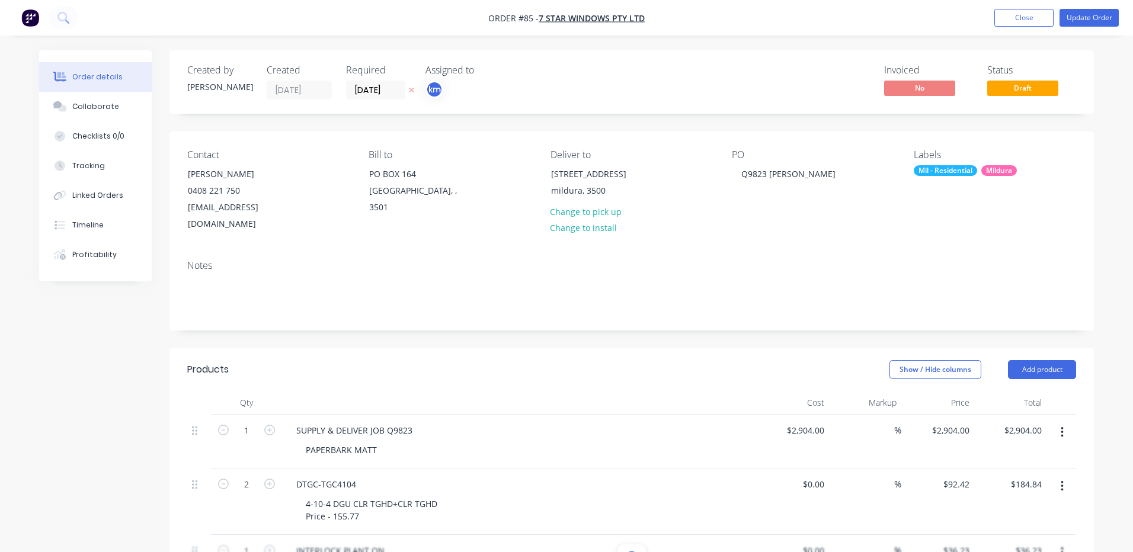
type input "$111.94"
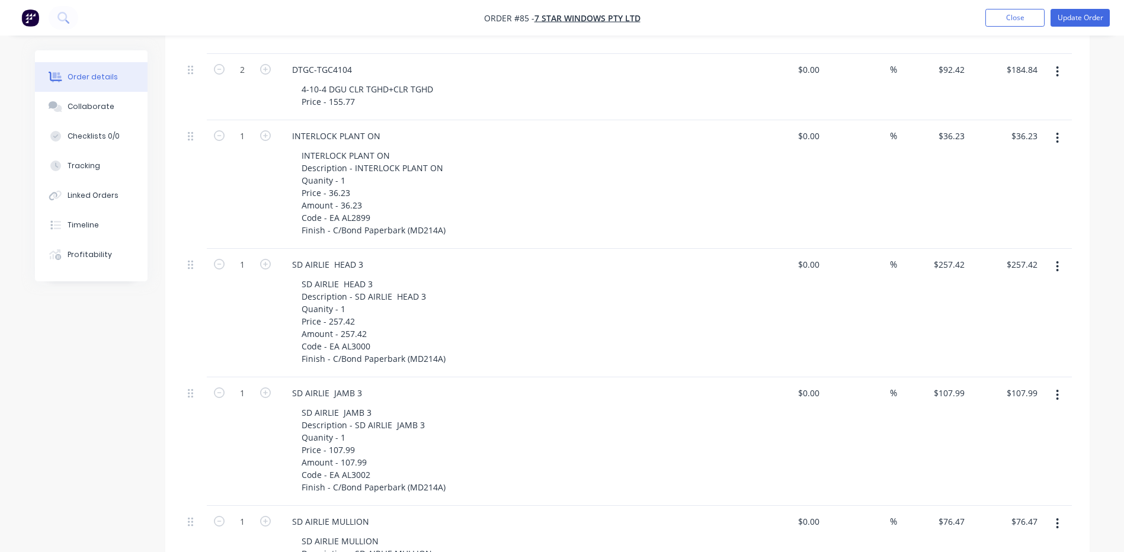
scroll to position [296, 0]
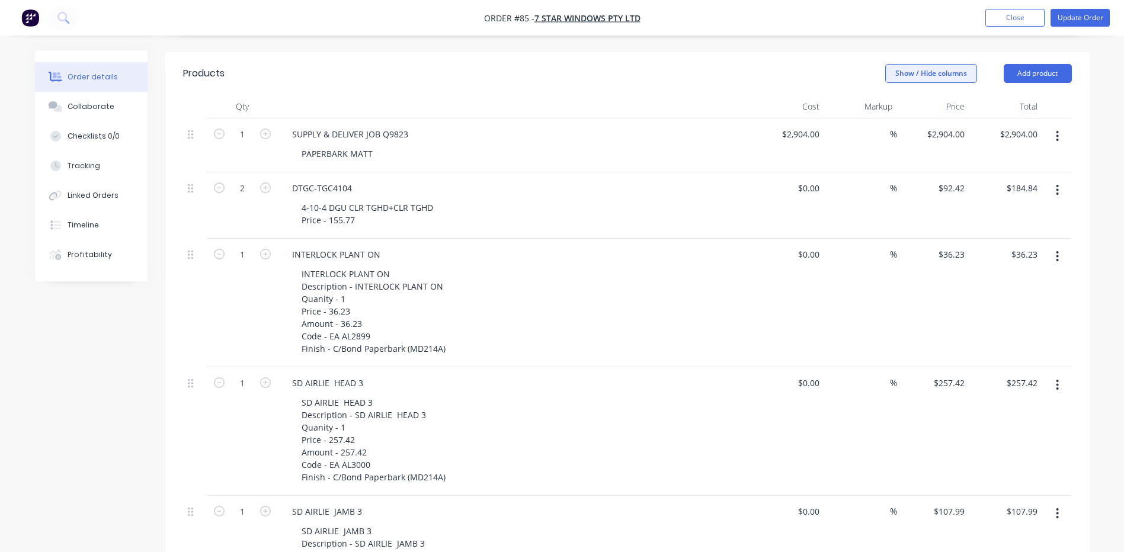
click at [926, 64] on button "Show / Hide columns" at bounding box center [931, 73] width 92 height 19
click at [1037, 64] on button "Add product" at bounding box center [1038, 73] width 68 height 19
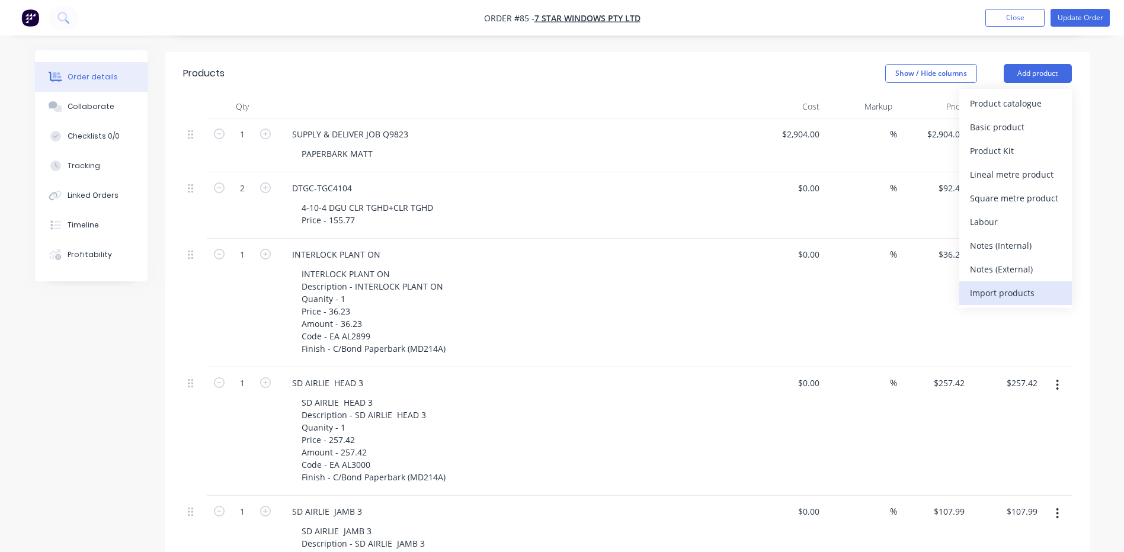
click at [995, 284] on div "Import products" at bounding box center [1015, 292] width 91 height 17
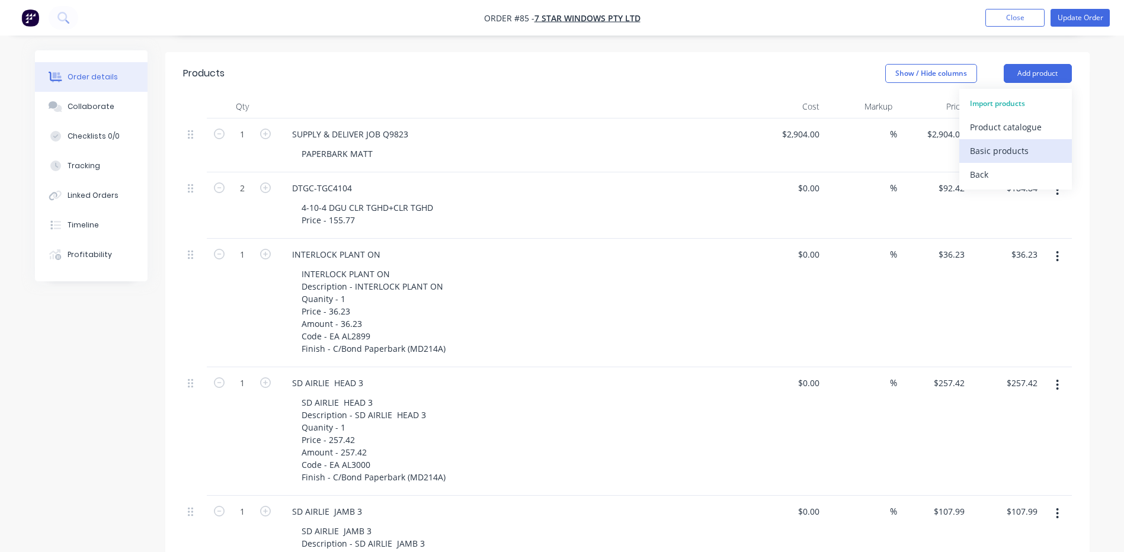
click at [981, 142] on div "Basic products" at bounding box center [1015, 150] width 91 height 17
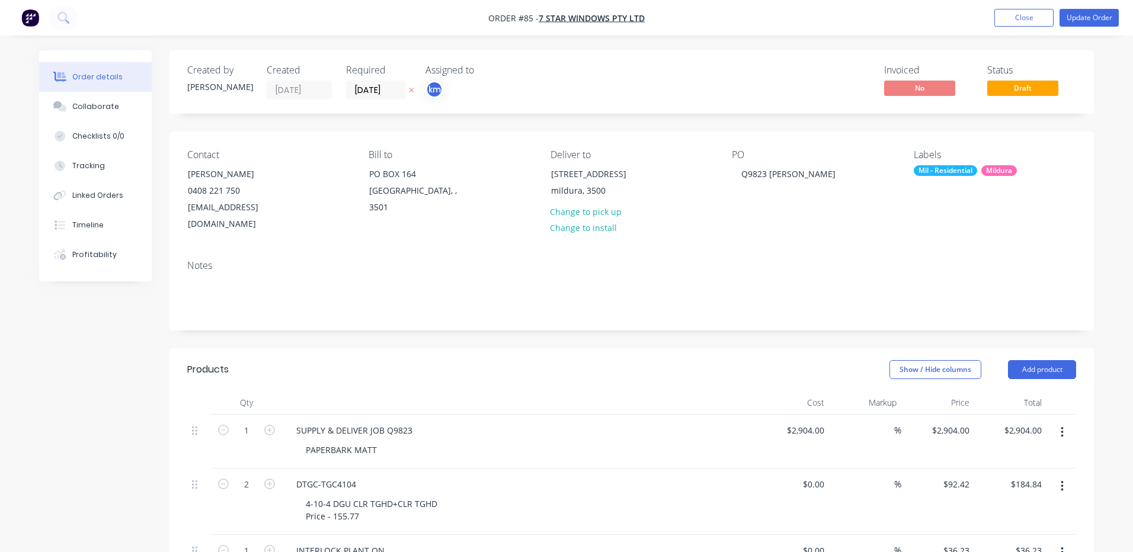
type input "$331.57"
type input "$46.75"
type input "$36.10"
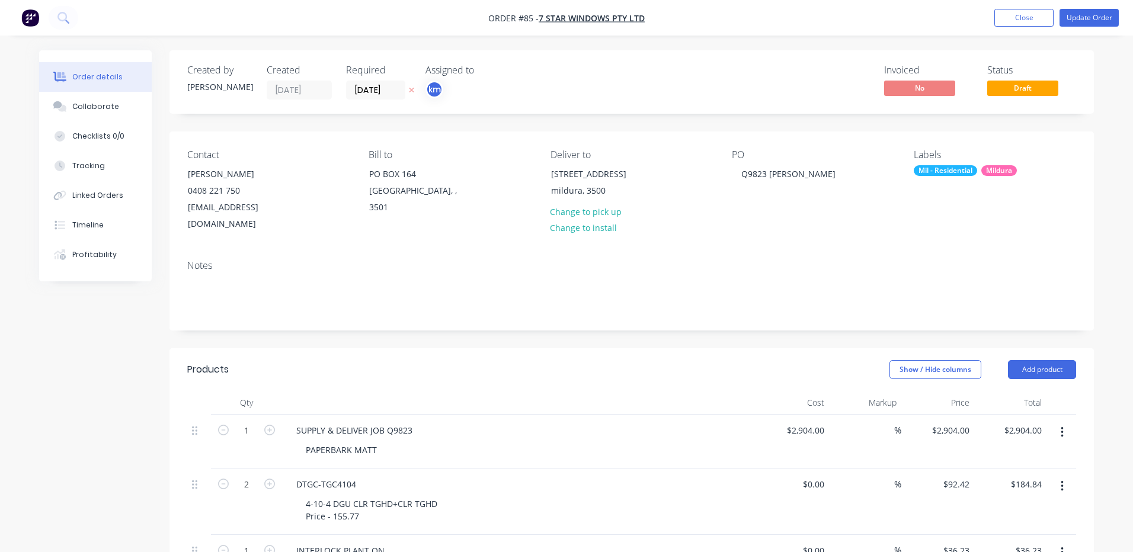
type input "$36.10"
type input "$111.94"
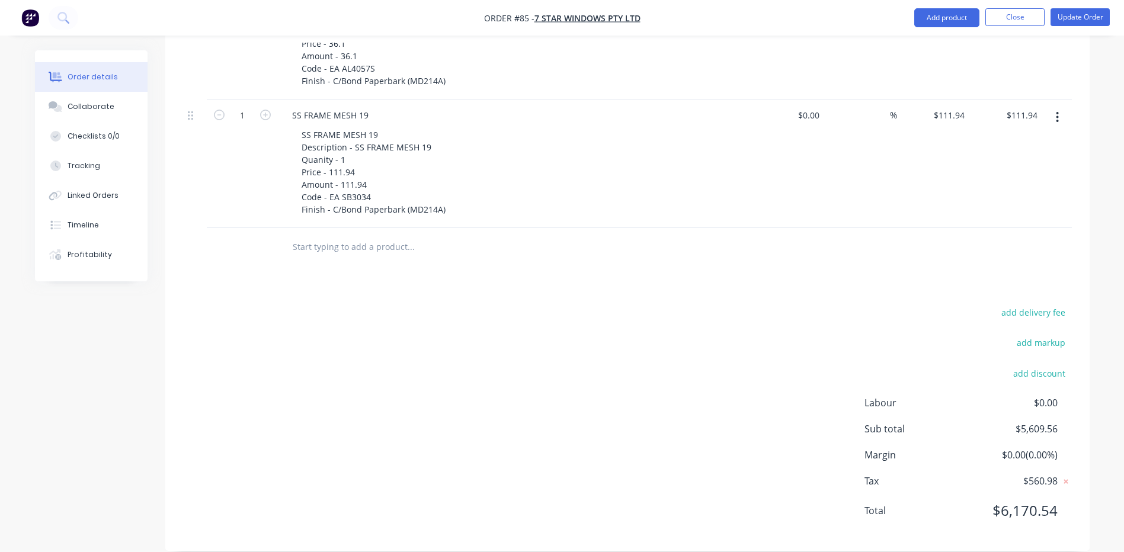
scroll to position [3031, 0]
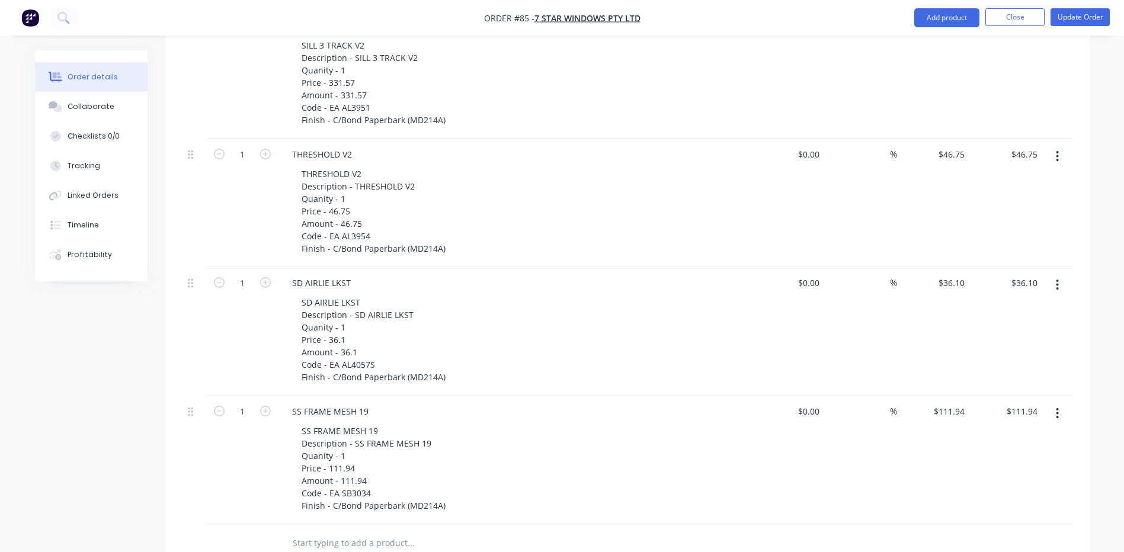
click at [1058, 408] on icon "button" at bounding box center [1058, 413] width 2 height 11
click at [981, 507] on div "Delete" at bounding box center [1015, 515] width 91 height 17
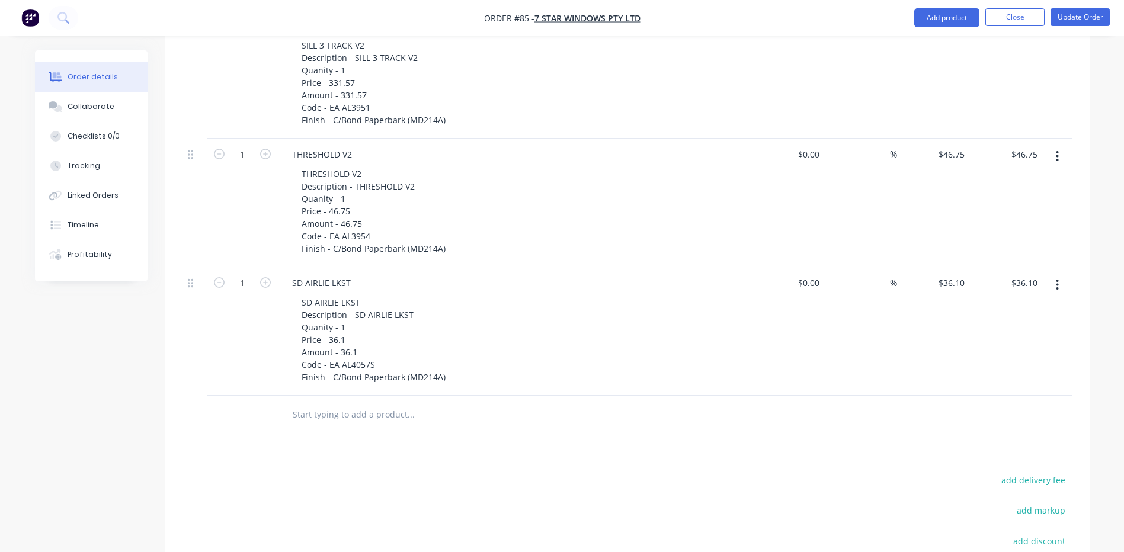
click at [1059, 280] on icon "button" at bounding box center [1058, 285] width 2 height 11
click at [988, 379] on div "Delete" at bounding box center [1015, 387] width 91 height 17
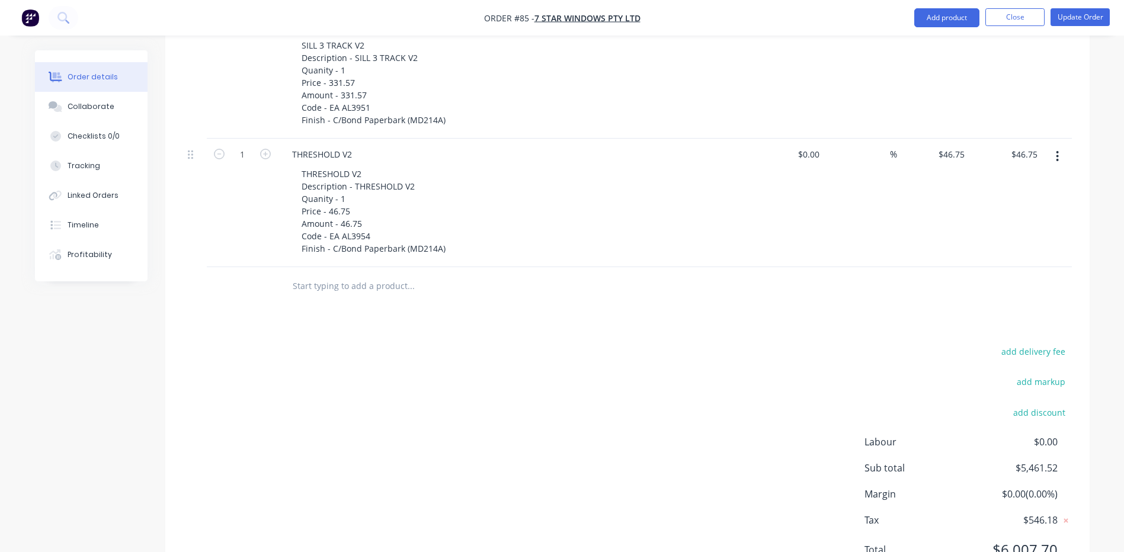
click at [1059, 151] on icon "button" at bounding box center [1058, 156] width 2 height 11
click at [988, 250] on div "Delete" at bounding box center [1015, 258] width 91 height 17
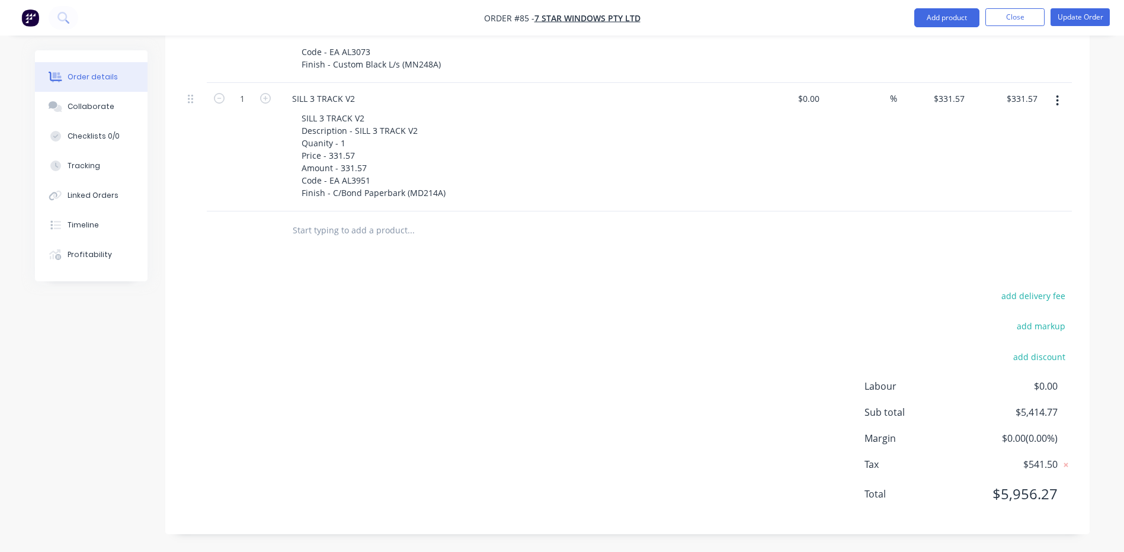
scroll to position [2942, 0]
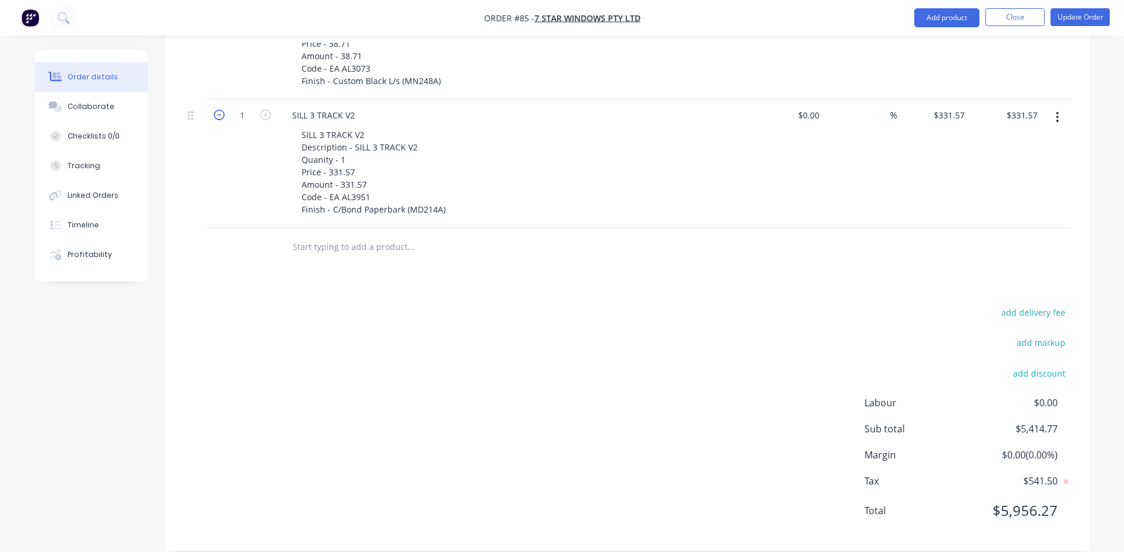
click at [218, 110] on icon "button" at bounding box center [219, 115] width 11 height 11
type input "0"
type input "$0.00"
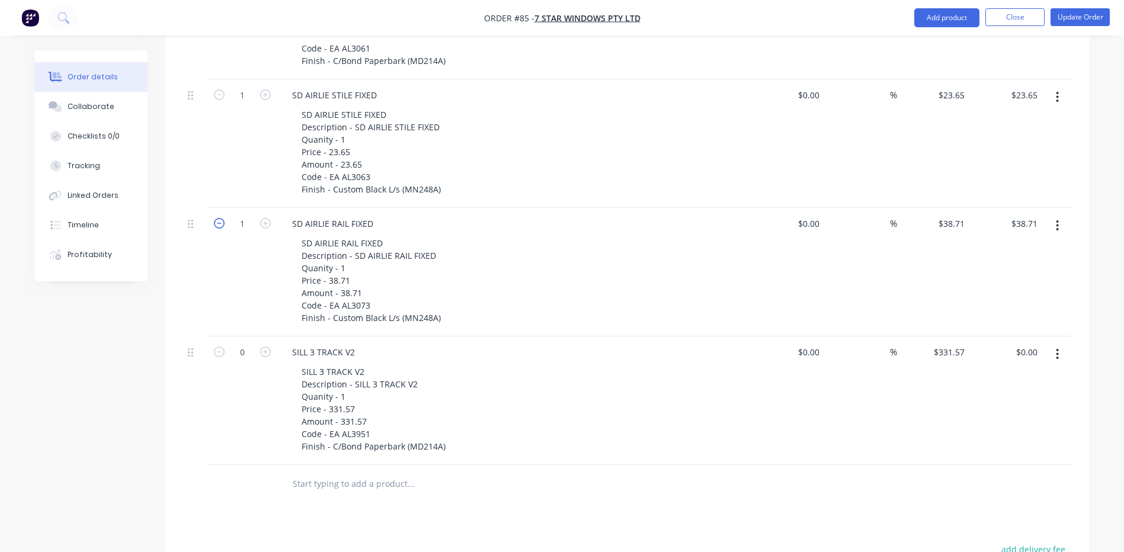
click at [219, 218] on icon "button" at bounding box center [219, 223] width 11 height 11
type input "0"
type input "$0.00"
click at [219, 218] on icon "button" at bounding box center [219, 223] width 11 height 11
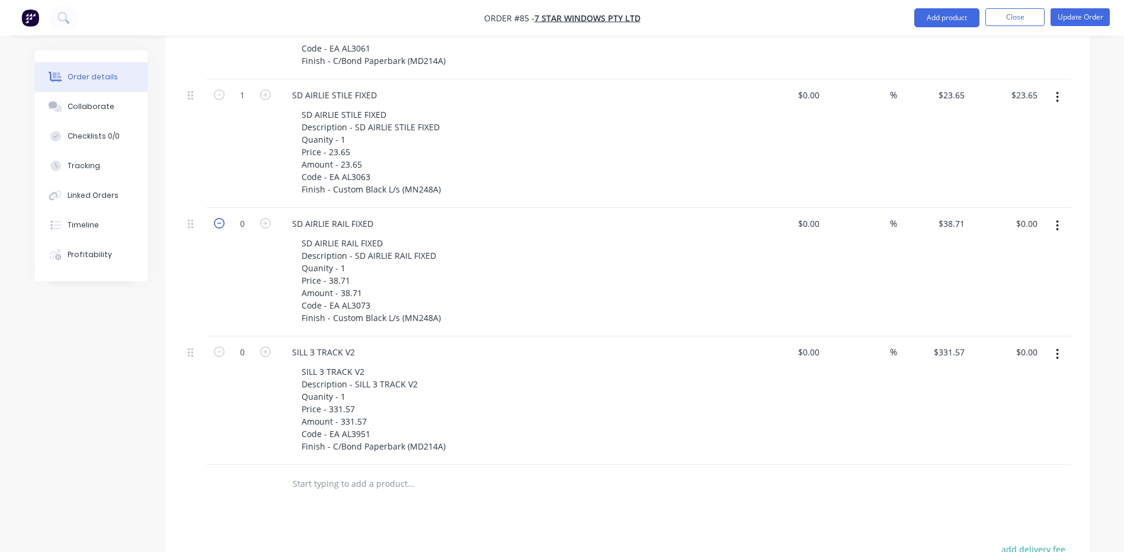
click at [219, 218] on icon "button" at bounding box center [219, 223] width 11 height 11
click at [1056, 219] on icon "button" at bounding box center [1057, 225] width 3 height 13
click at [982, 319] on div "Delete" at bounding box center [1015, 327] width 91 height 17
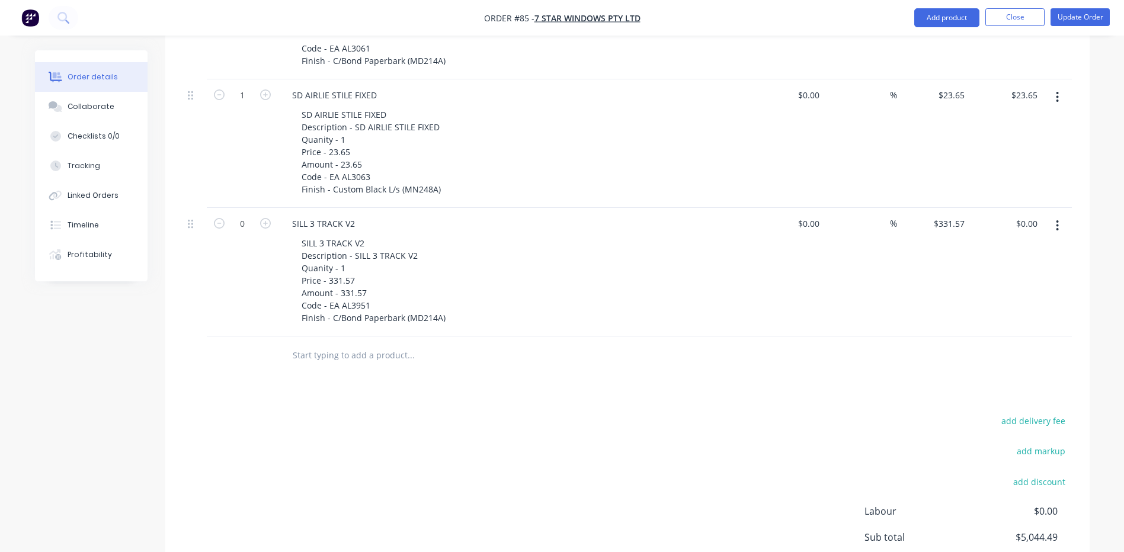
click at [1058, 220] on icon "button" at bounding box center [1058, 225] width 2 height 11
click at [977, 319] on div "Delete" at bounding box center [1015, 327] width 91 height 17
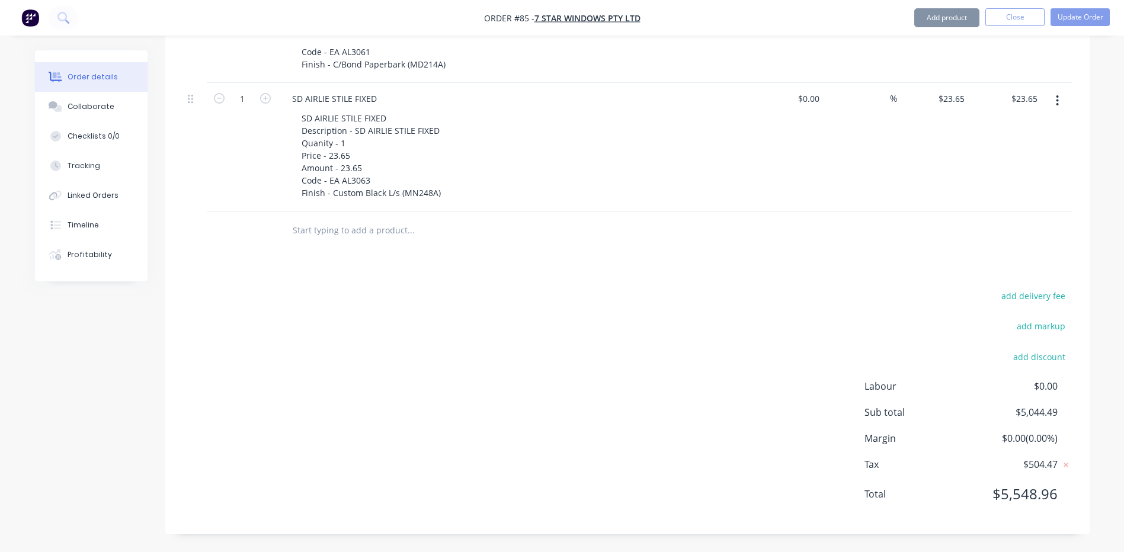
scroll to position [2684, 0]
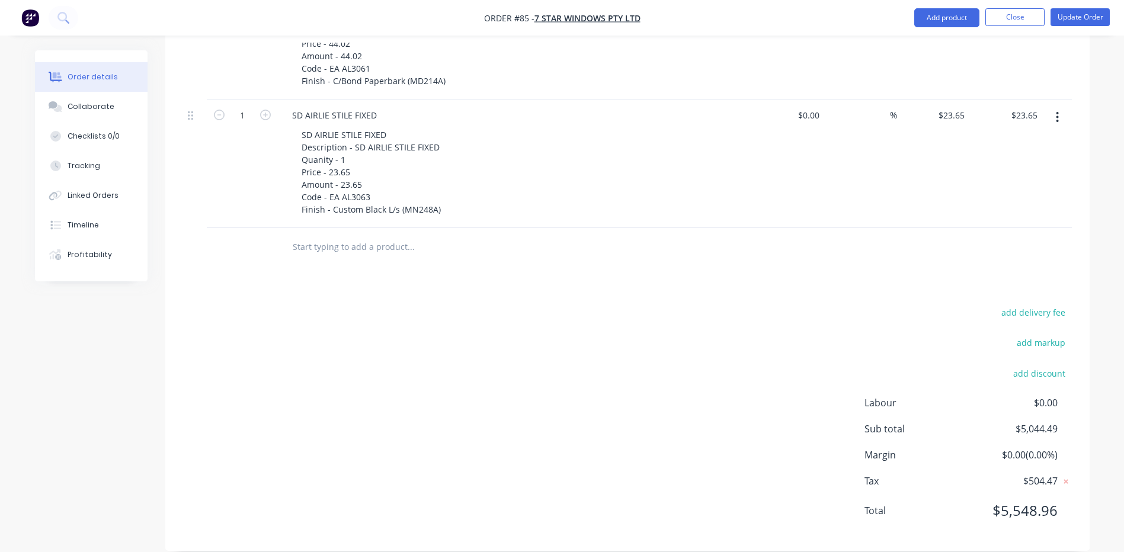
click at [1061, 107] on button "button" at bounding box center [1058, 117] width 28 height 21
click at [976, 211] on div "Delete" at bounding box center [1015, 219] width 91 height 17
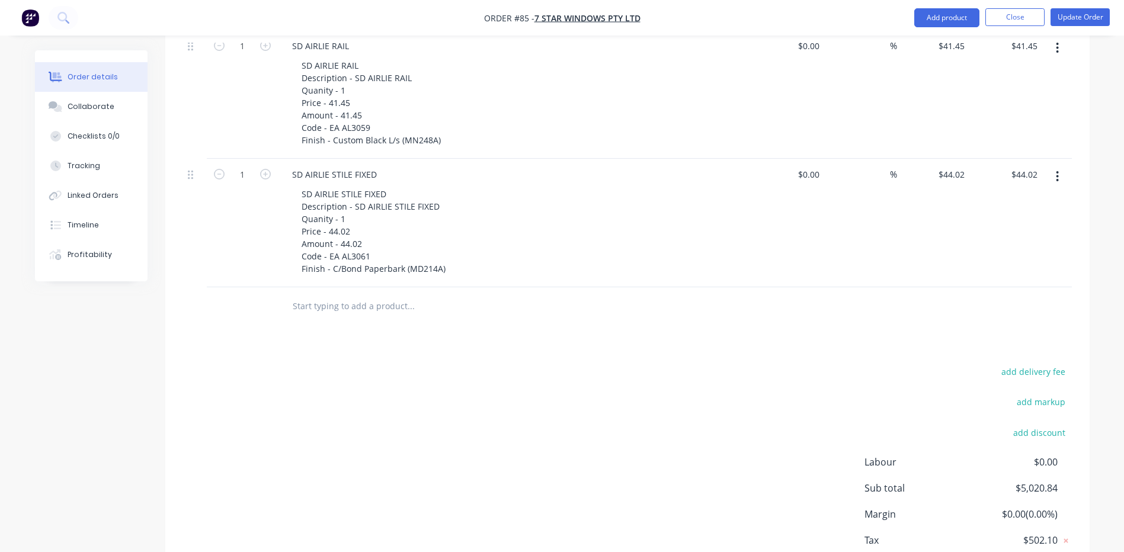
scroll to position [2378, 0]
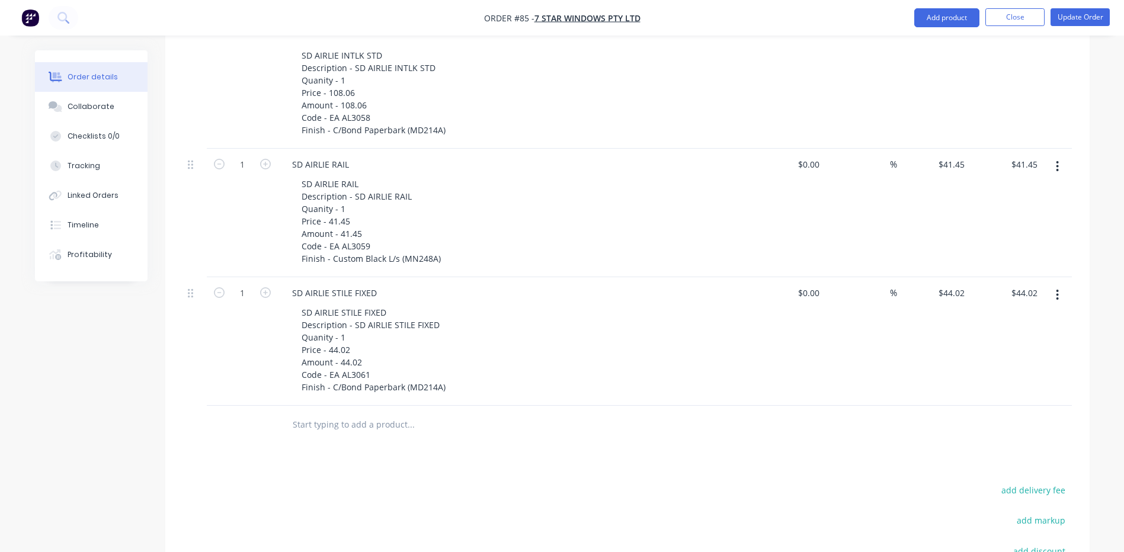
click at [1062, 284] on button "button" at bounding box center [1058, 294] width 28 height 21
click at [1055, 284] on button "button" at bounding box center [1058, 294] width 28 height 21
click at [1057, 289] on icon "button" at bounding box center [1057, 295] width 3 height 13
click at [993, 389] on div "Delete" at bounding box center [1015, 397] width 91 height 17
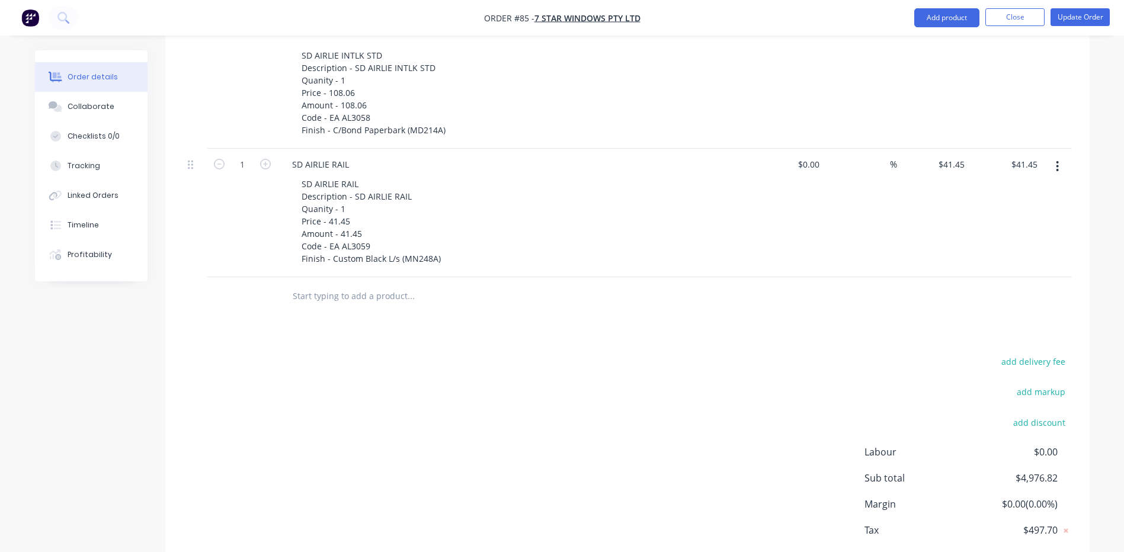
click at [1058, 161] on icon "button" at bounding box center [1058, 166] width 2 height 11
click at [986, 261] on button "Delete" at bounding box center [1016, 269] width 113 height 24
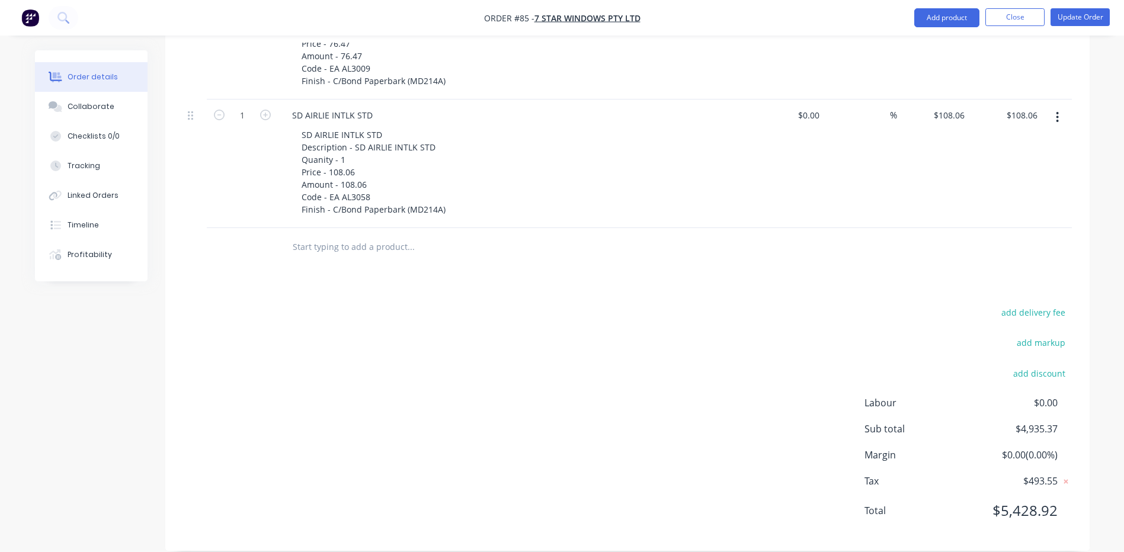
click at [1060, 107] on button "button" at bounding box center [1058, 117] width 28 height 21
click at [981, 211] on div "Delete" at bounding box center [1015, 219] width 91 height 17
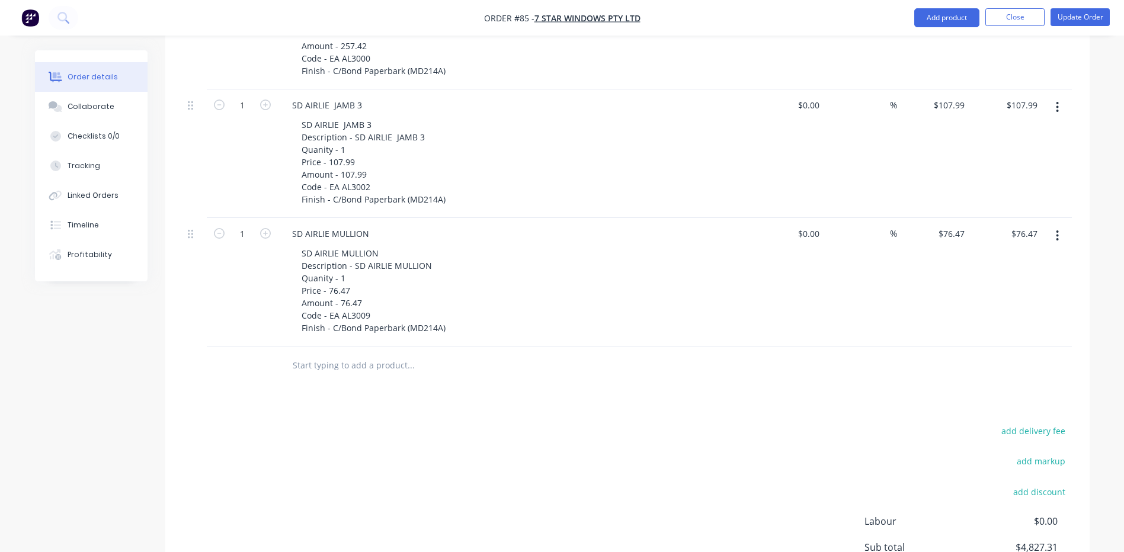
click at [1060, 225] on button "button" at bounding box center [1058, 235] width 28 height 21
click at [982, 330] on div "Delete" at bounding box center [1015, 338] width 91 height 17
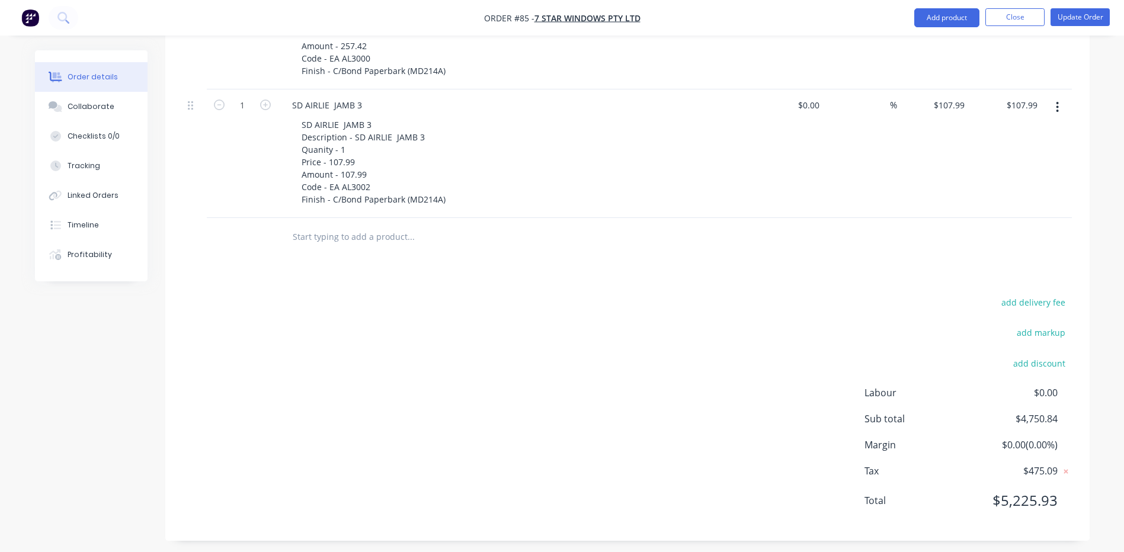
scroll to position [2041, 0]
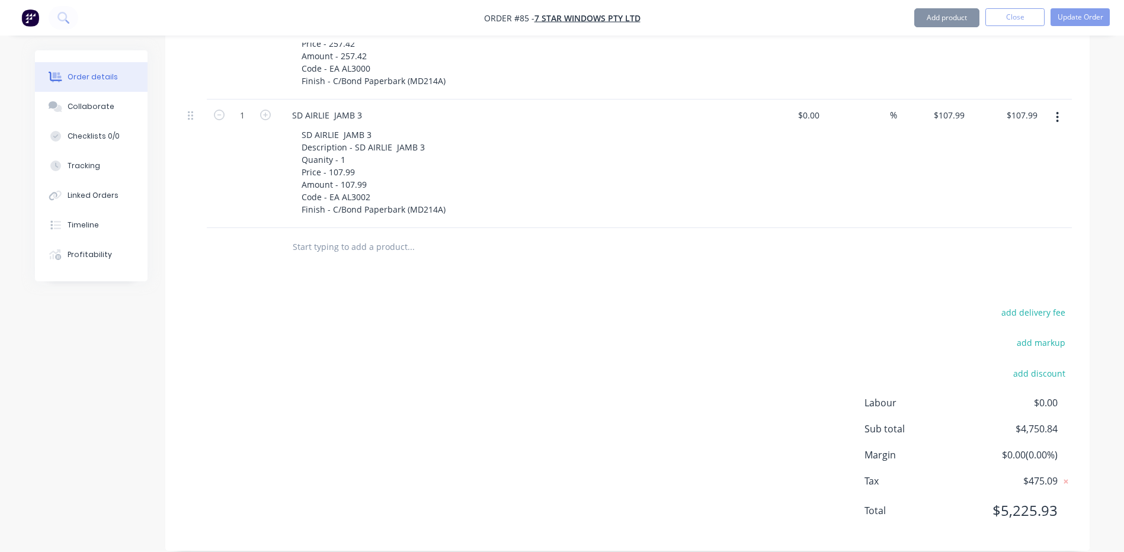
click at [1059, 111] on icon "button" at bounding box center [1057, 117] width 3 height 13
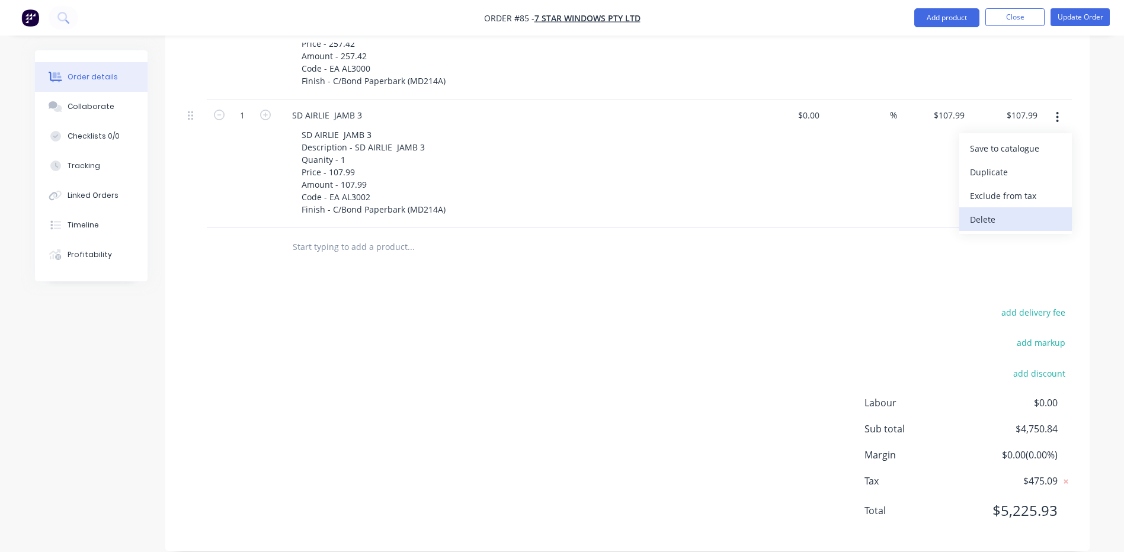
click at [983, 211] on div "Delete" at bounding box center [1015, 219] width 91 height 17
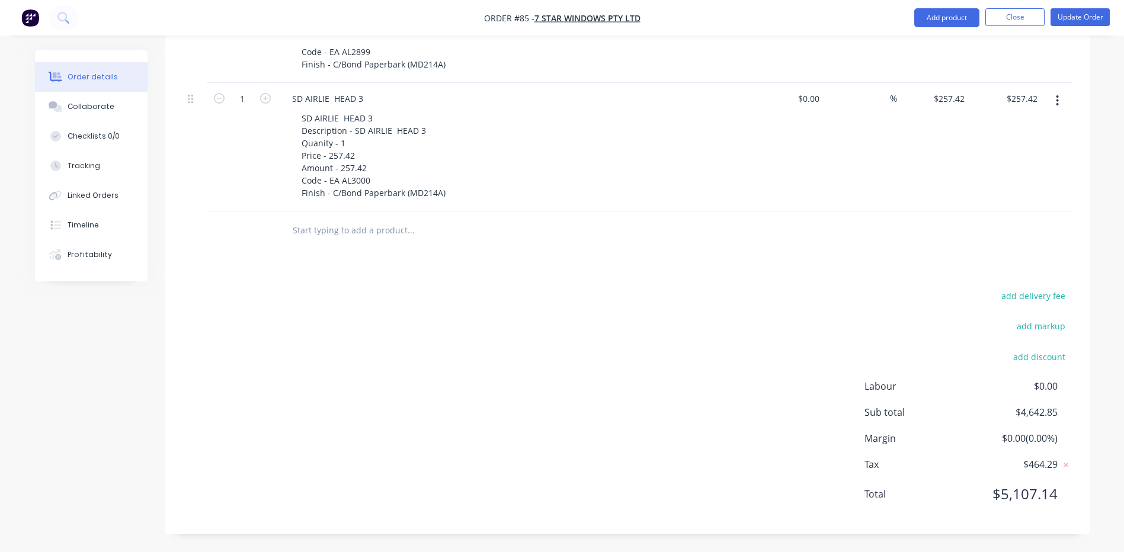
scroll to position [1913, 0]
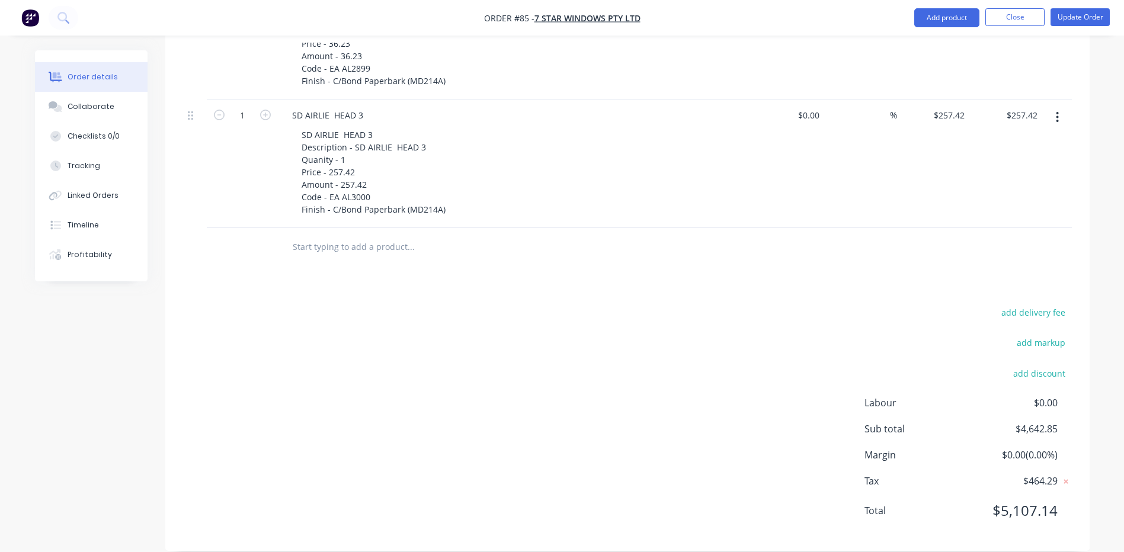
click at [1057, 111] on icon "button" at bounding box center [1057, 117] width 3 height 13
click at [982, 211] on div "Delete" at bounding box center [1015, 219] width 91 height 17
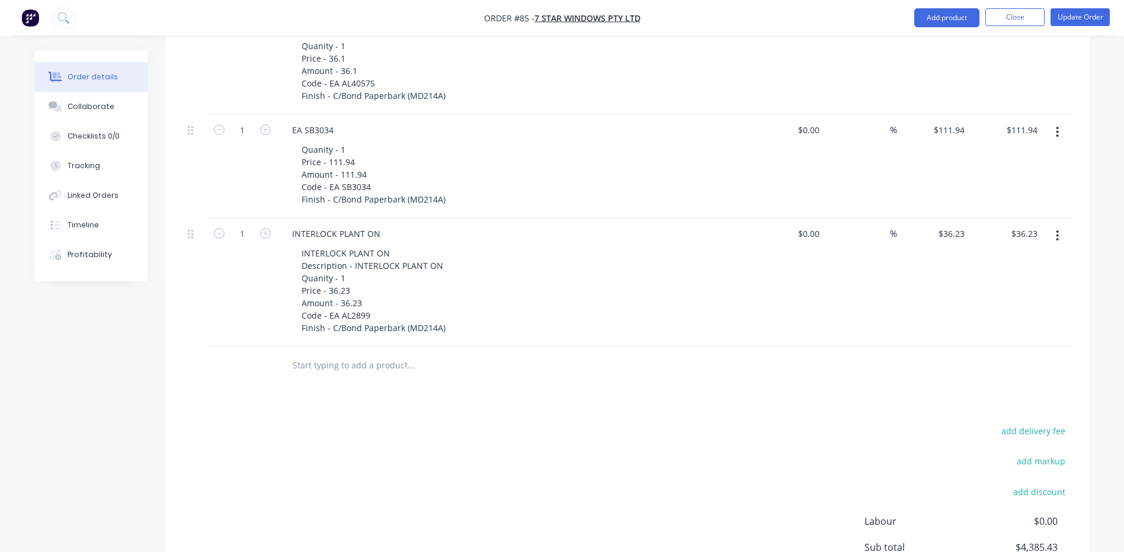
click at [1056, 225] on button "button" at bounding box center [1058, 235] width 28 height 21
click at [984, 330] on div "Delete" at bounding box center [1015, 338] width 91 height 17
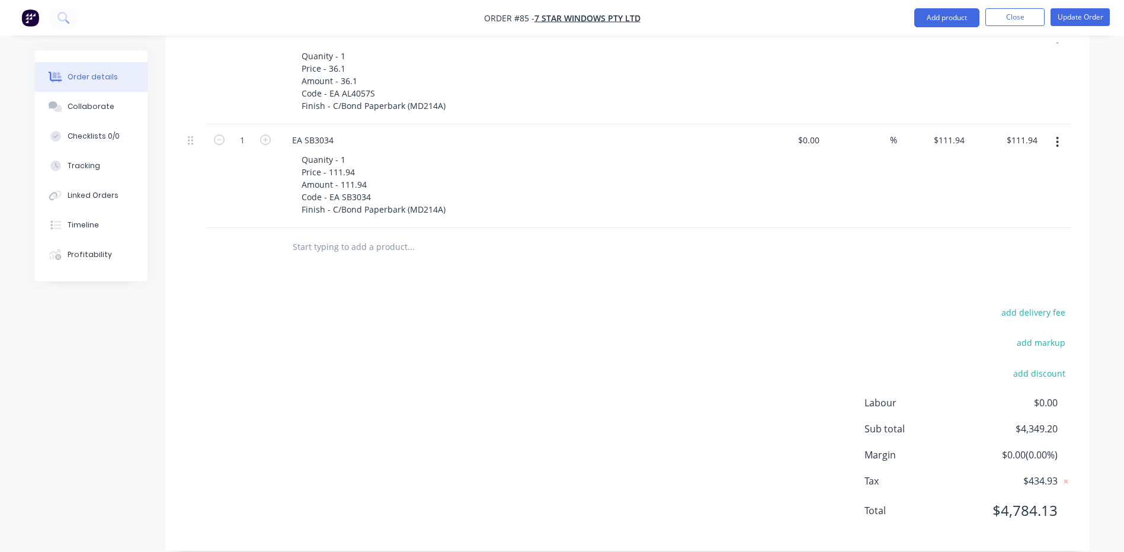
click at [1061, 132] on button "button" at bounding box center [1058, 142] width 28 height 21
click at [992, 236] on div "Delete" at bounding box center [1015, 244] width 91 height 17
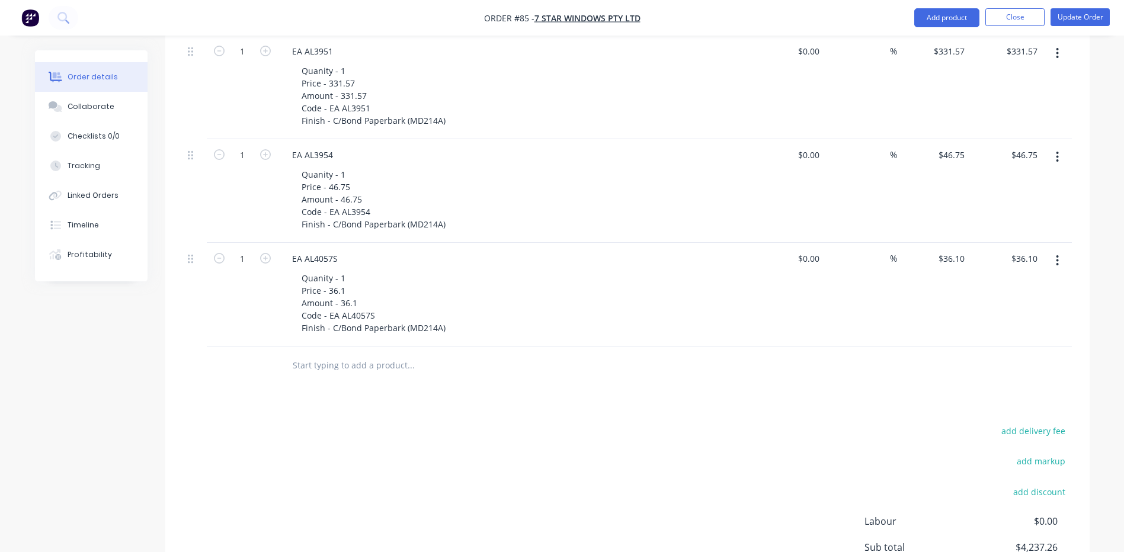
click at [1062, 250] on button "button" at bounding box center [1058, 260] width 28 height 21
click at [983, 354] on div "Delete" at bounding box center [1015, 362] width 91 height 17
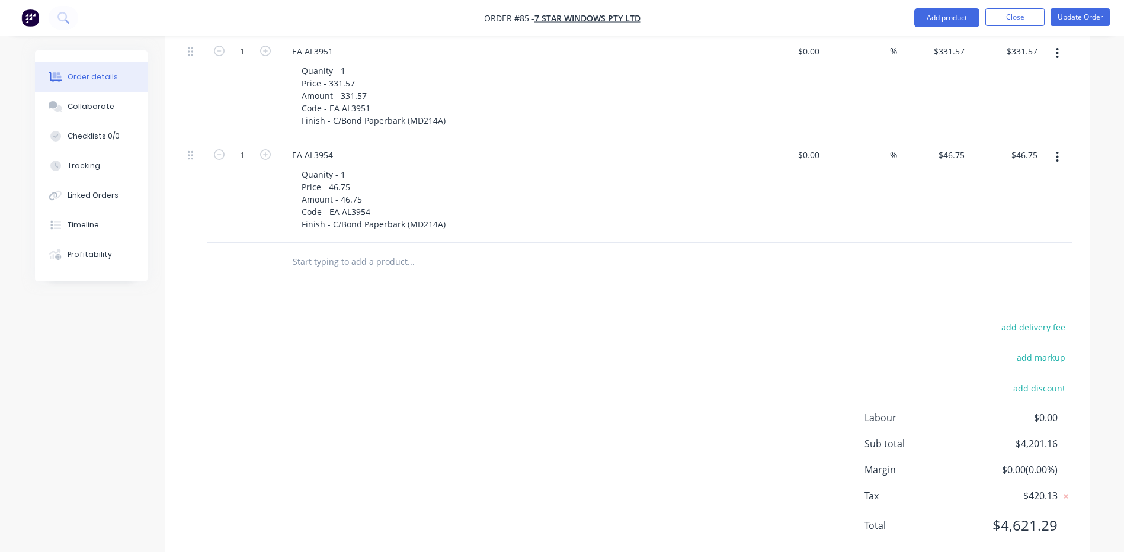
click at [1054, 146] on button "button" at bounding box center [1058, 156] width 28 height 21
click at [993, 251] on div "Delete" at bounding box center [1015, 259] width 91 height 17
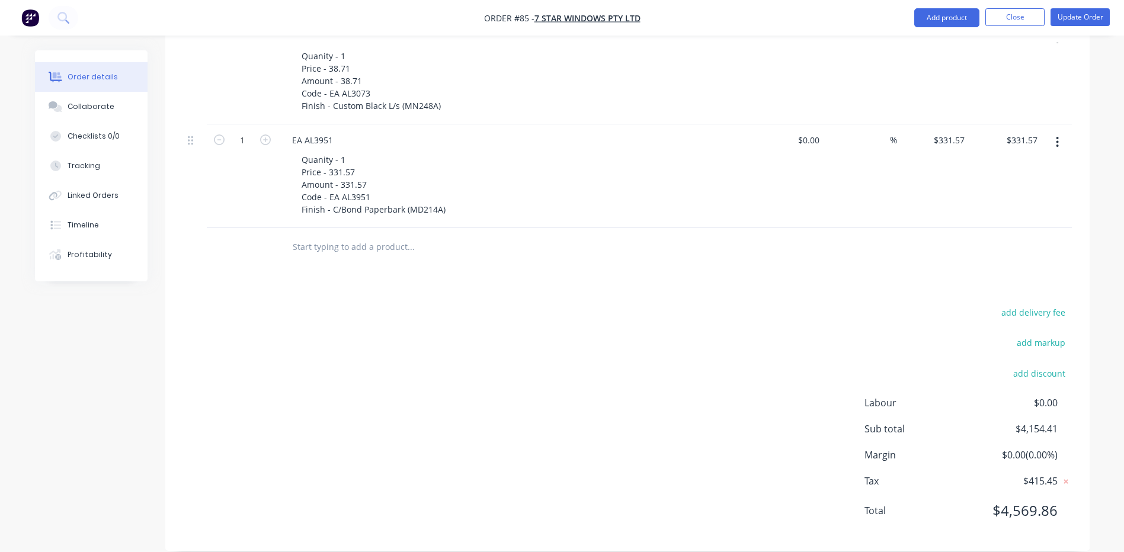
click at [1057, 137] on icon "button" at bounding box center [1058, 142] width 2 height 11
click at [981, 236] on div "Delete" at bounding box center [1015, 244] width 91 height 17
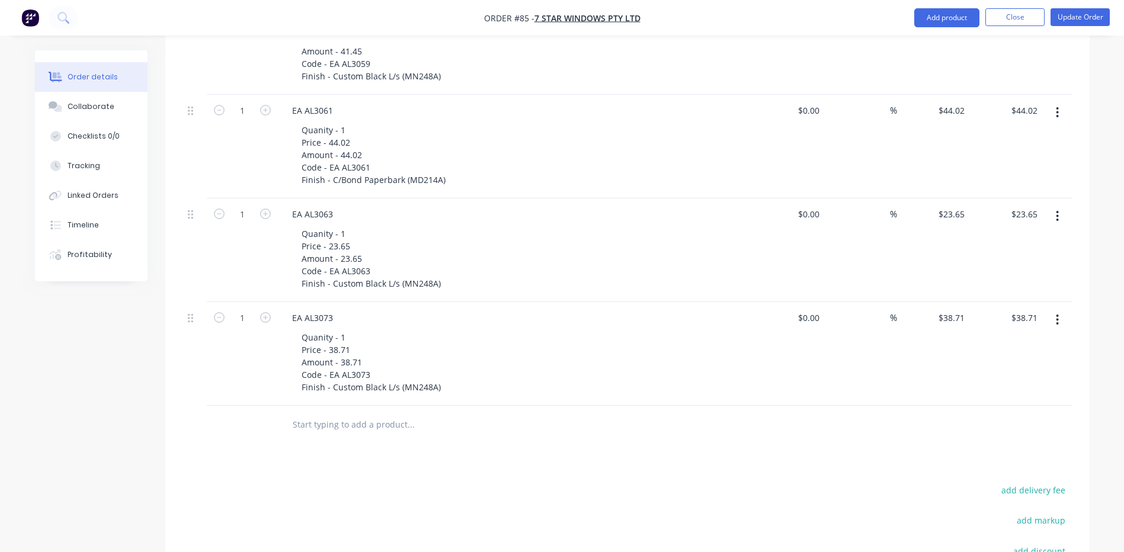
click at [1059, 314] on icon "button" at bounding box center [1057, 320] width 3 height 13
click at [984, 414] on div "Delete" at bounding box center [1015, 422] width 91 height 17
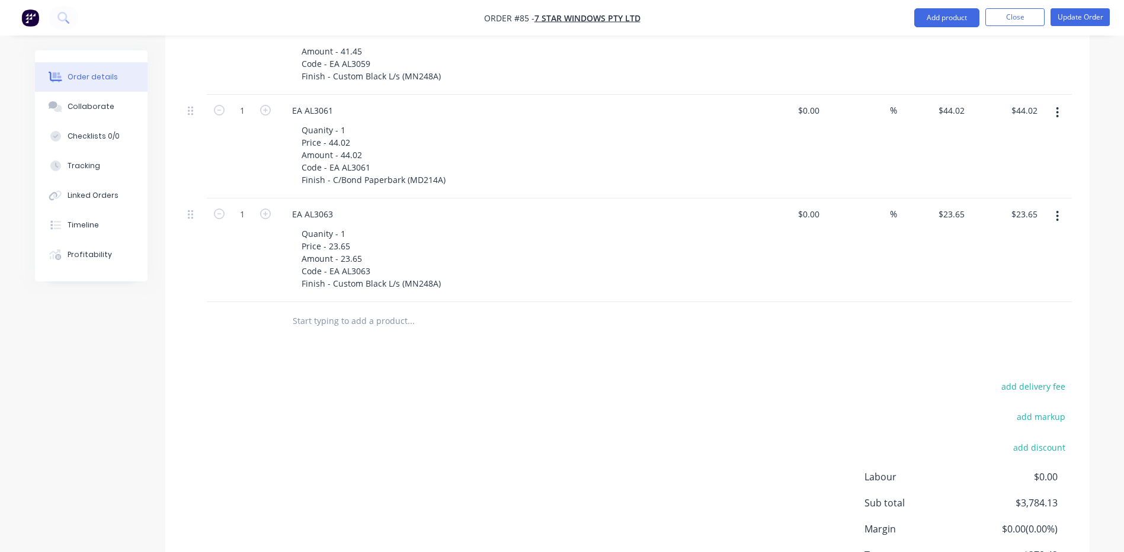
click at [1056, 206] on button "button" at bounding box center [1058, 216] width 28 height 21
click at [980, 310] on div "Delete" at bounding box center [1015, 318] width 91 height 17
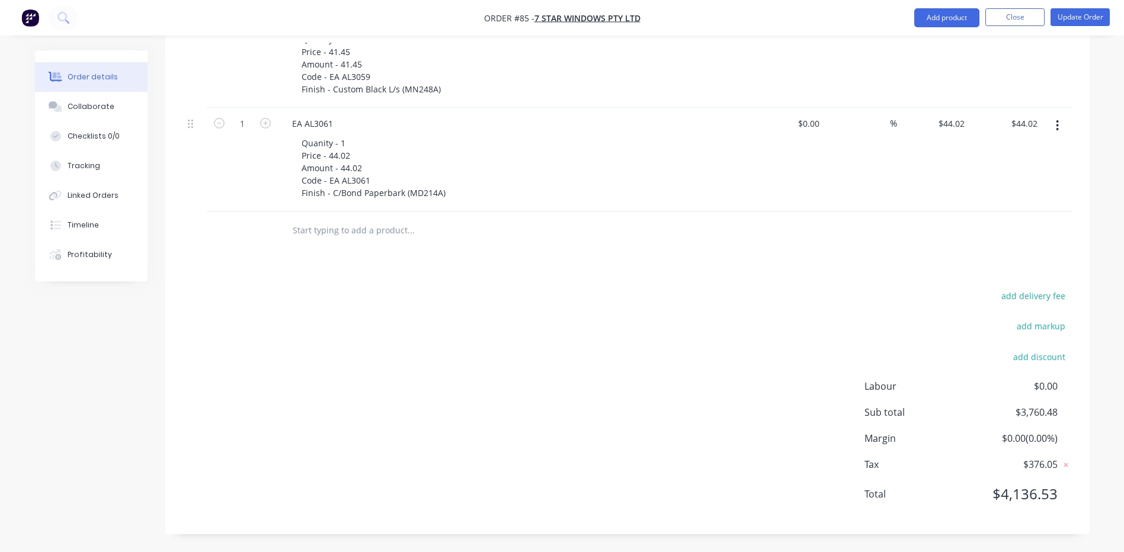
scroll to position [1033, 0]
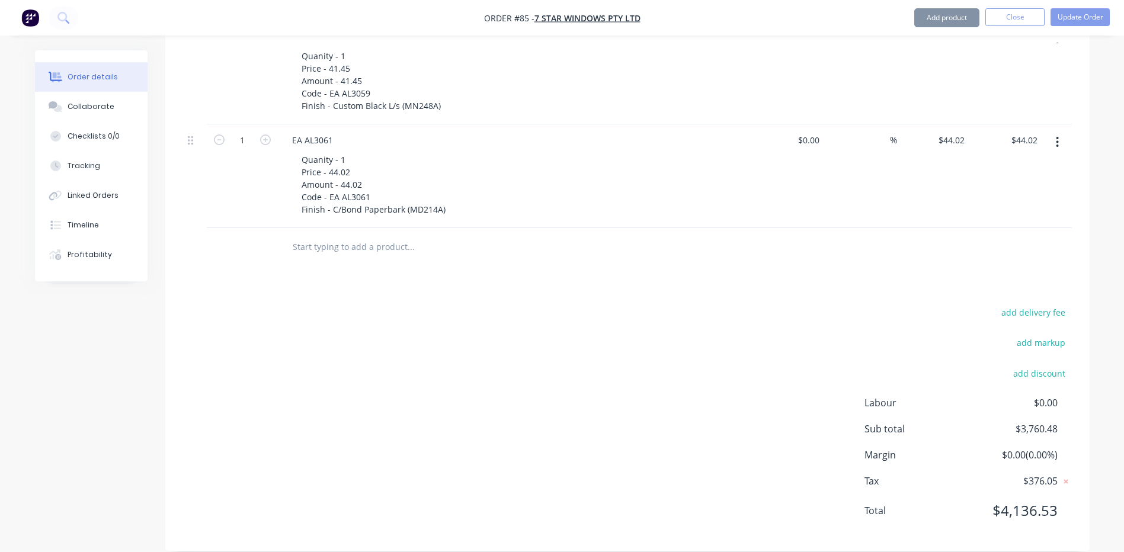
click at [1056, 136] on icon "button" at bounding box center [1057, 142] width 3 height 13
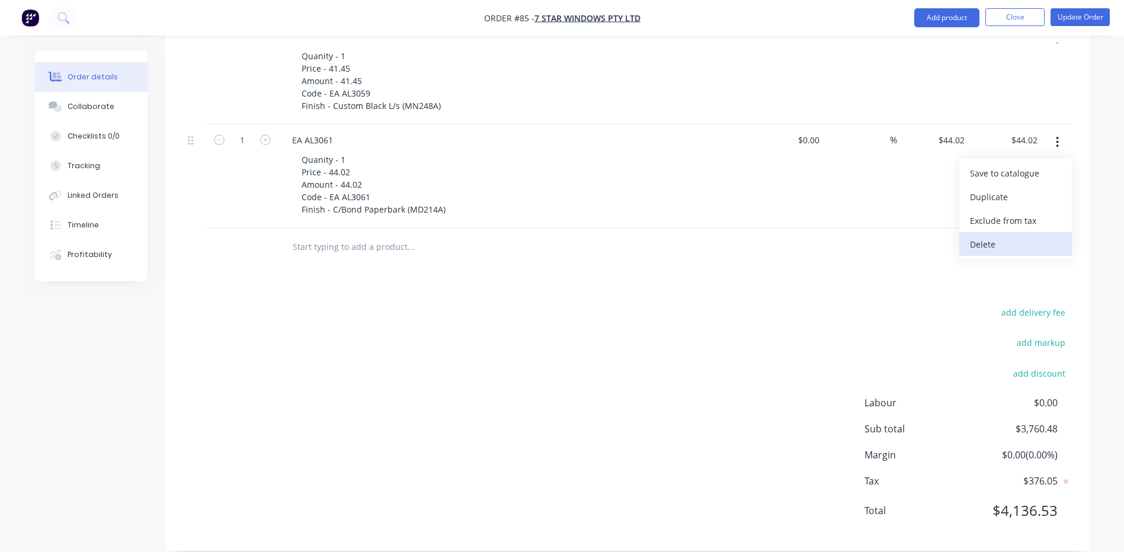
click at [983, 236] on div "Delete" at bounding box center [1015, 244] width 91 height 17
click at [1056, 132] on button "button" at bounding box center [1058, 142] width 28 height 21
click at [980, 236] on div "Delete" at bounding box center [1015, 244] width 91 height 17
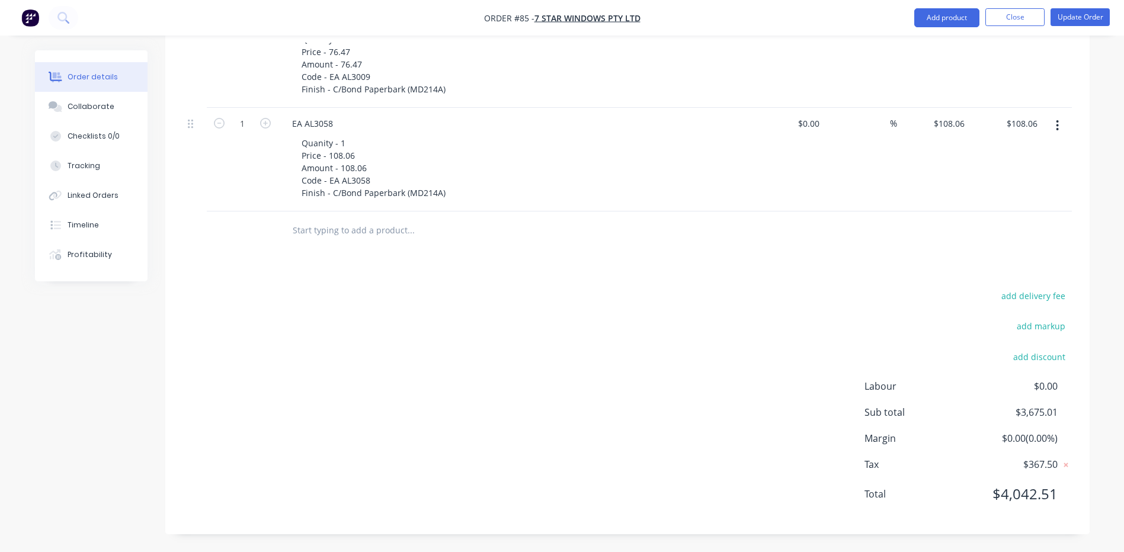
scroll to position [826, 0]
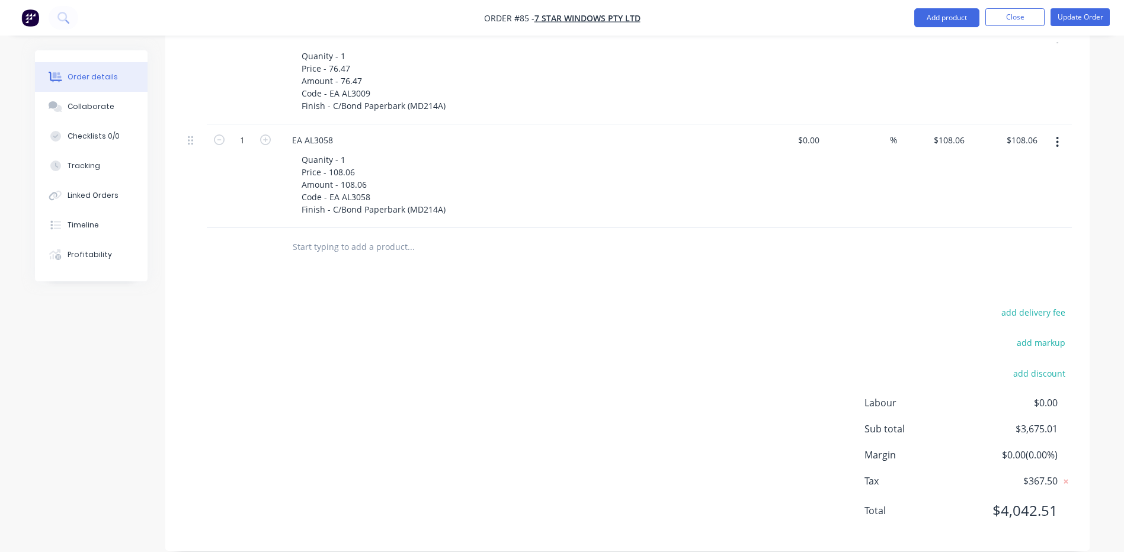
click at [1056, 136] on icon "button" at bounding box center [1057, 142] width 3 height 13
click at [983, 236] on div "Delete" at bounding box center [1015, 244] width 91 height 17
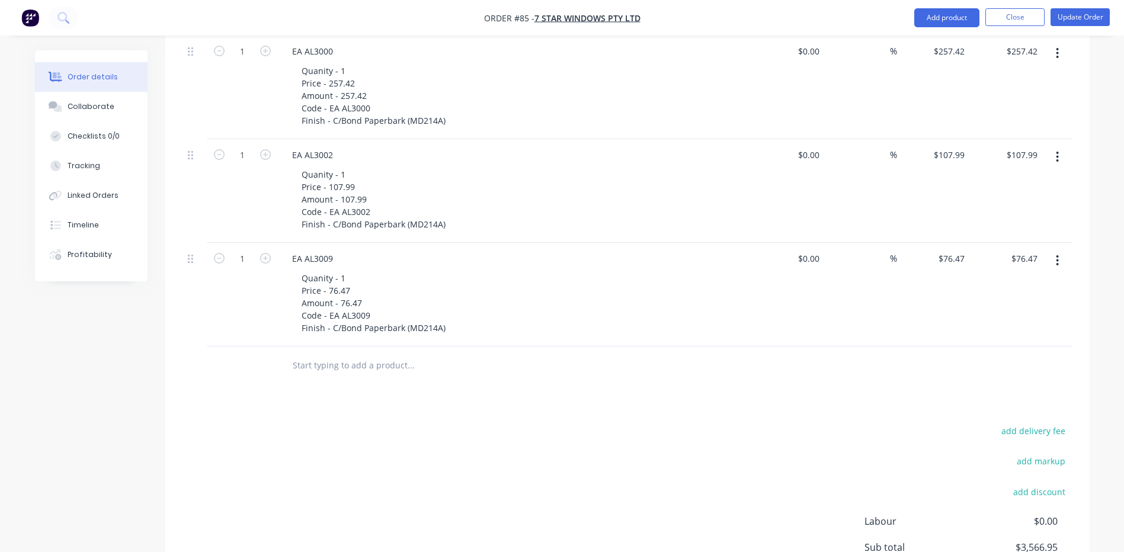
click at [1059, 254] on icon "button" at bounding box center [1057, 260] width 3 height 13
click at [983, 354] on div "Delete" at bounding box center [1015, 362] width 91 height 17
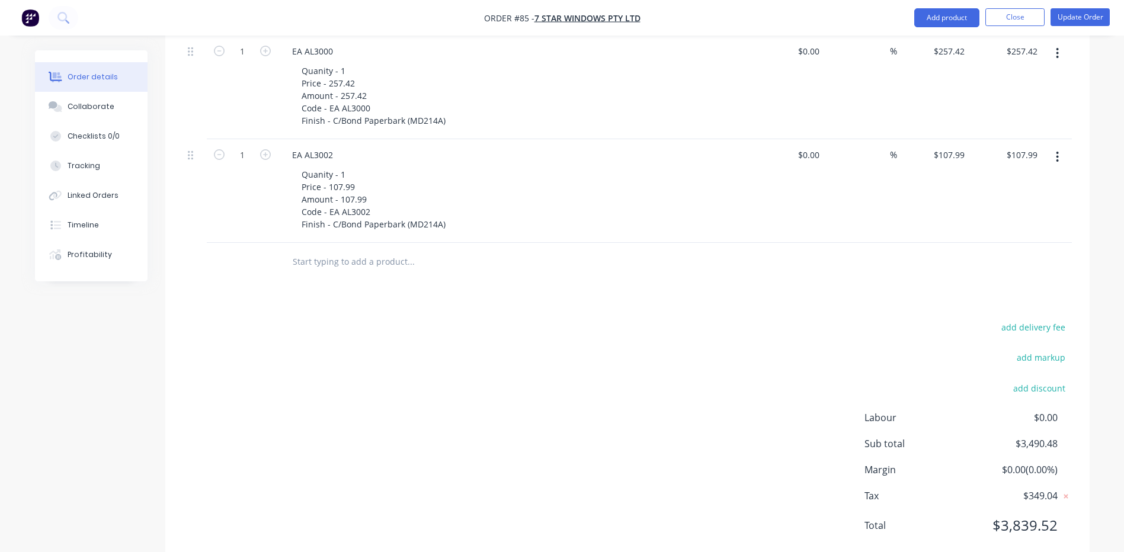
click at [1057, 152] on icon "button" at bounding box center [1058, 157] width 2 height 11
click at [981, 251] on div "Delete" at bounding box center [1015, 259] width 91 height 17
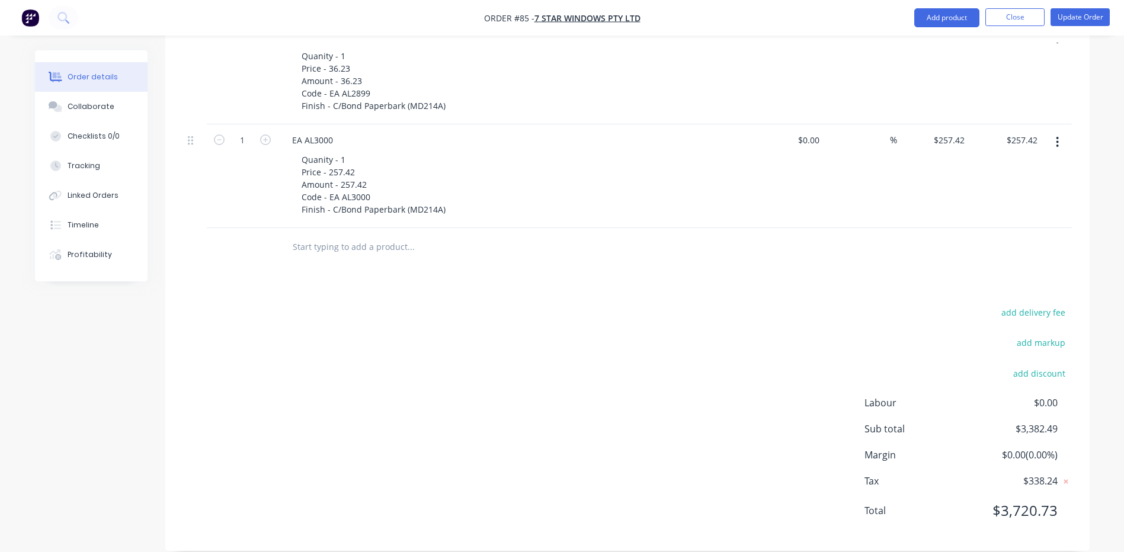
scroll to position [396, 0]
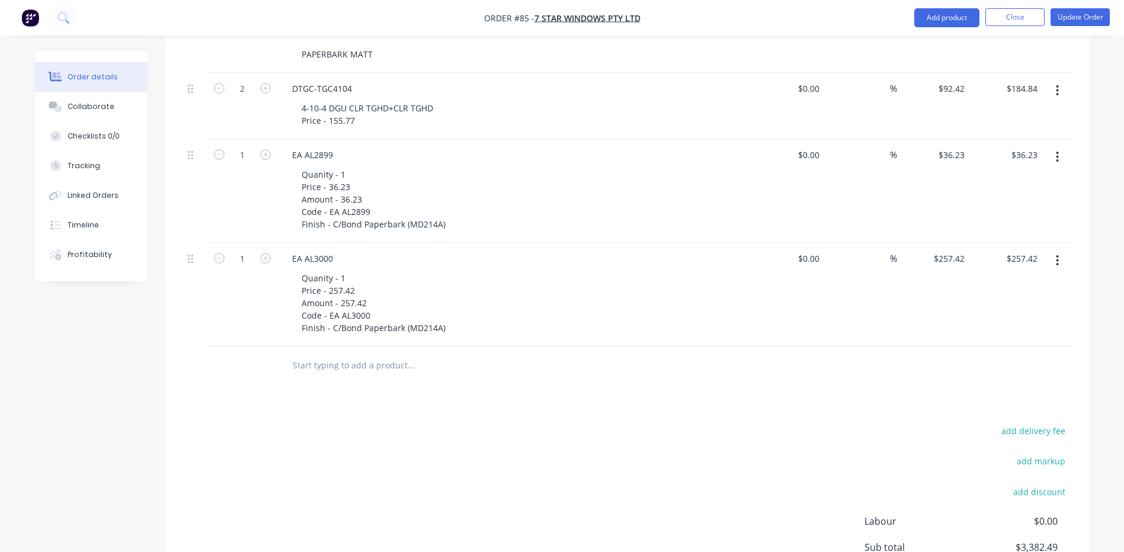
click at [1059, 254] on icon "button" at bounding box center [1057, 260] width 3 height 13
click at [974, 354] on div "Delete" at bounding box center [1015, 362] width 91 height 17
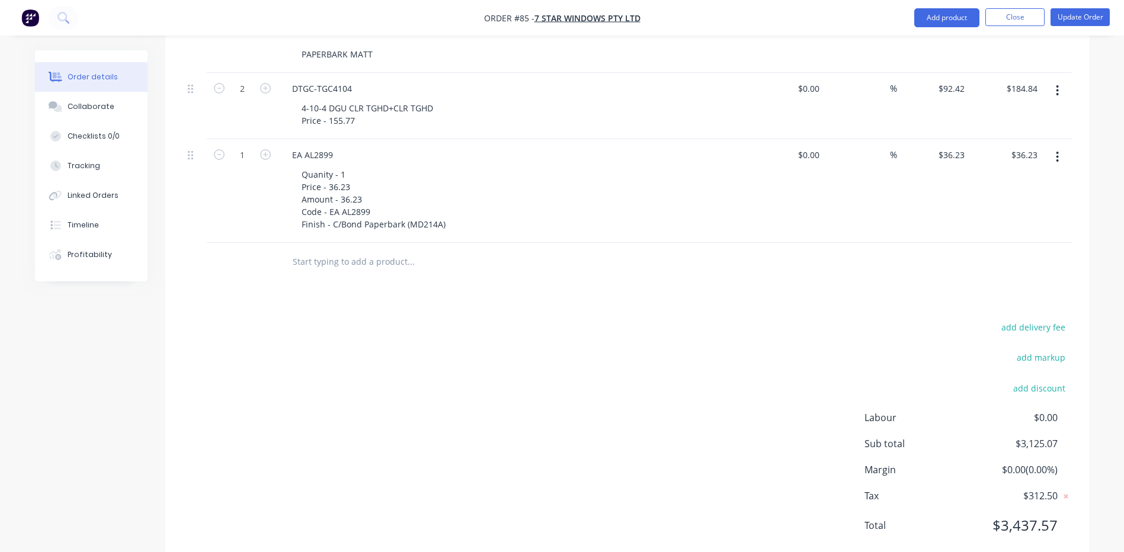
click at [1059, 151] on icon "button" at bounding box center [1057, 157] width 3 height 13
drag, startPoint x: 997, startPoint y: 237, endPoint x: 996, endPoint y: 226, distance: 10.8
click at [997, 251] on div "Delete" at bounding box center [1015, 259] width 91 height 17
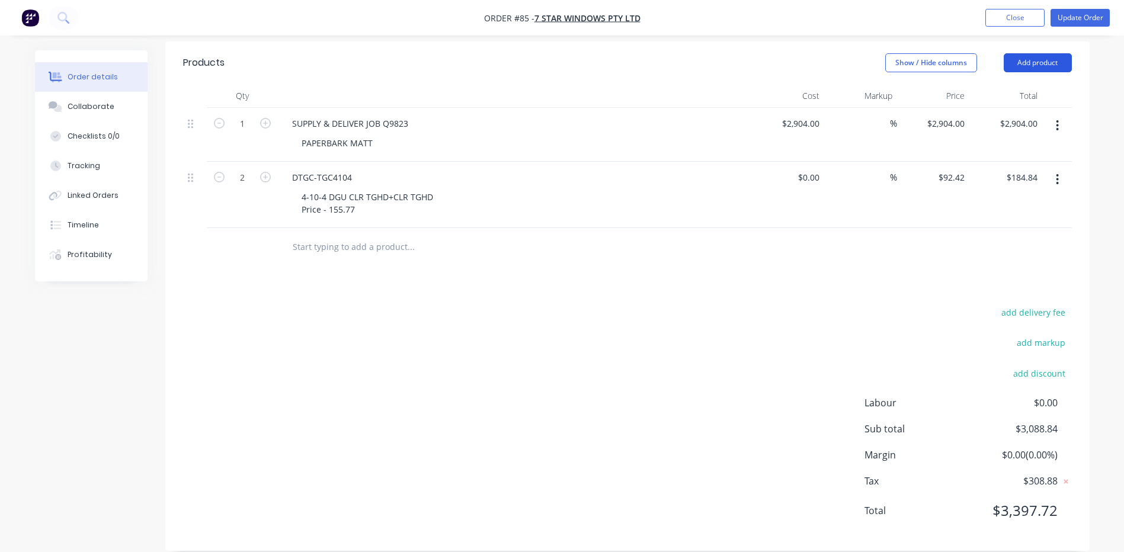
click at [1031, 53] on button "Add product" at bounding box center [1038, 62] width 68 height 19
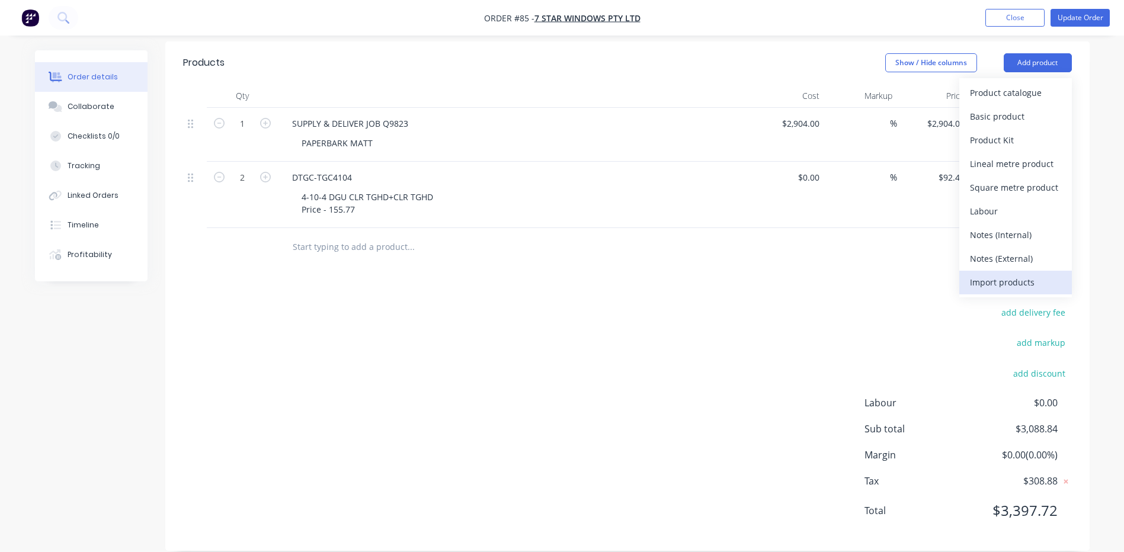
click at [998, 274] on div "Import products" at bounding box center [1015, 282] width 91 height 17
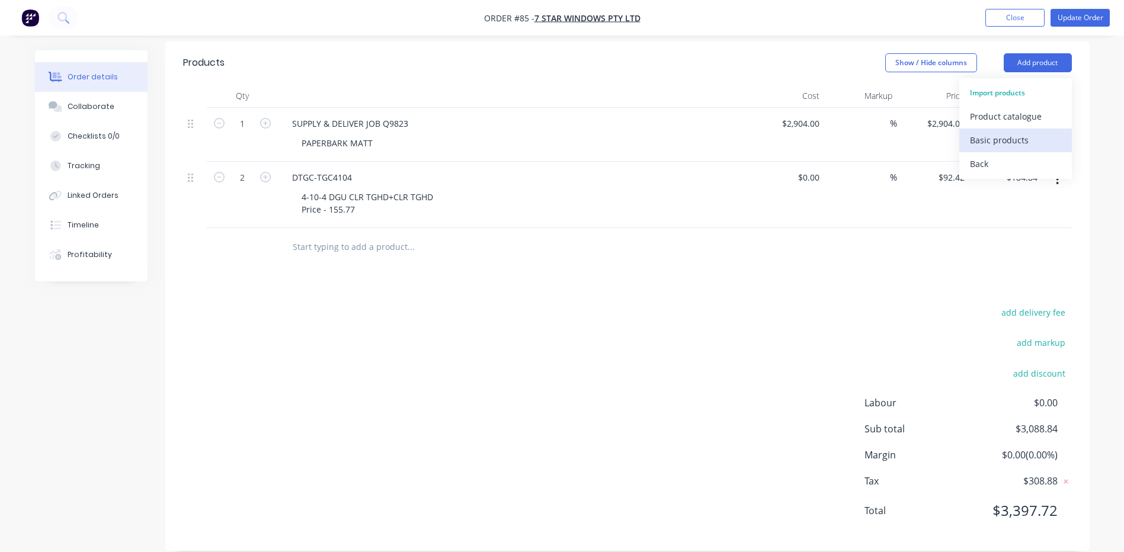
click at [986, 132] on div "Basic products" at bounding box center [1015, 140] width 91 height 17
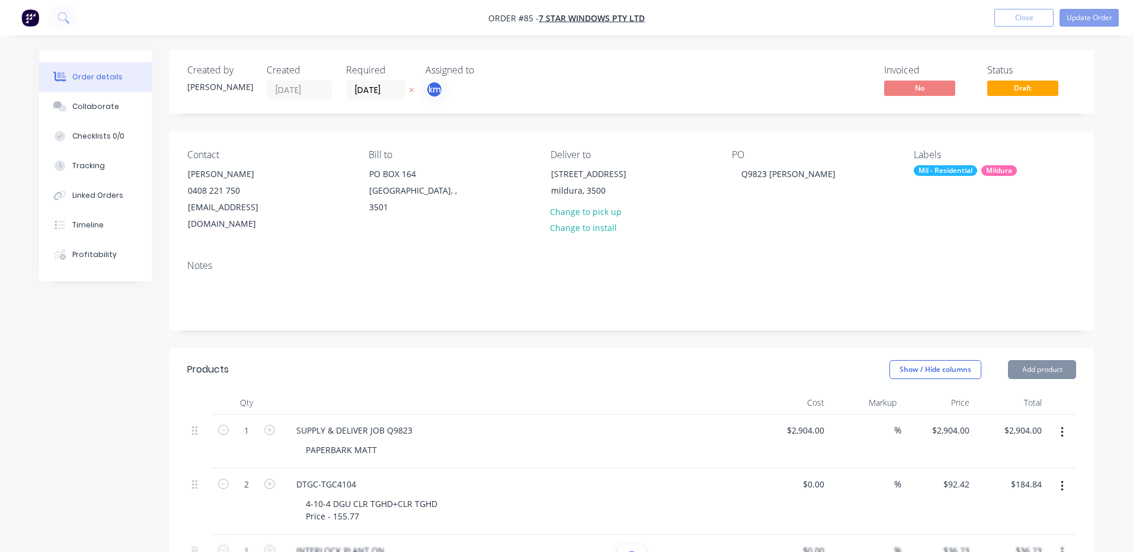
type input "$36.23"
type input "$111.94"
click at [1075, 13] on button "Update Order" at bounding box center [1080, 18] width 59 height 18
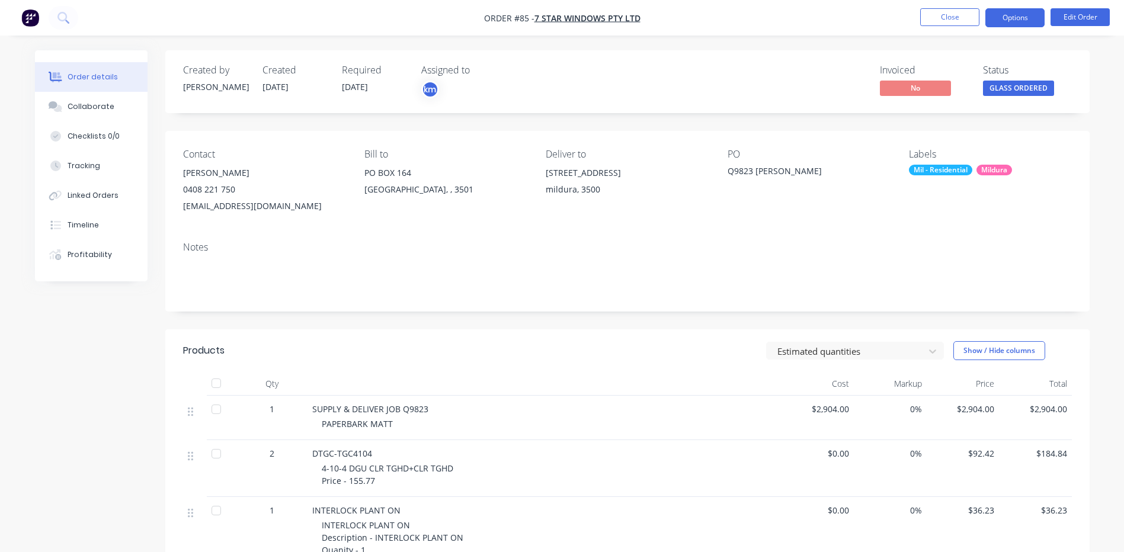
click at [1009, 15] on button "Options" at bounding box center [1015, 17] width 59 height 19
click at [845, 17] on nav "Order #85 - 7 STAR WINDOWS PTY LTD Close Options Edit Order" at bounding box center [562, 18] width 1124 height 36
click at [948, 16] on button "Close" at bounding box center [949, 17] width 59 height 18
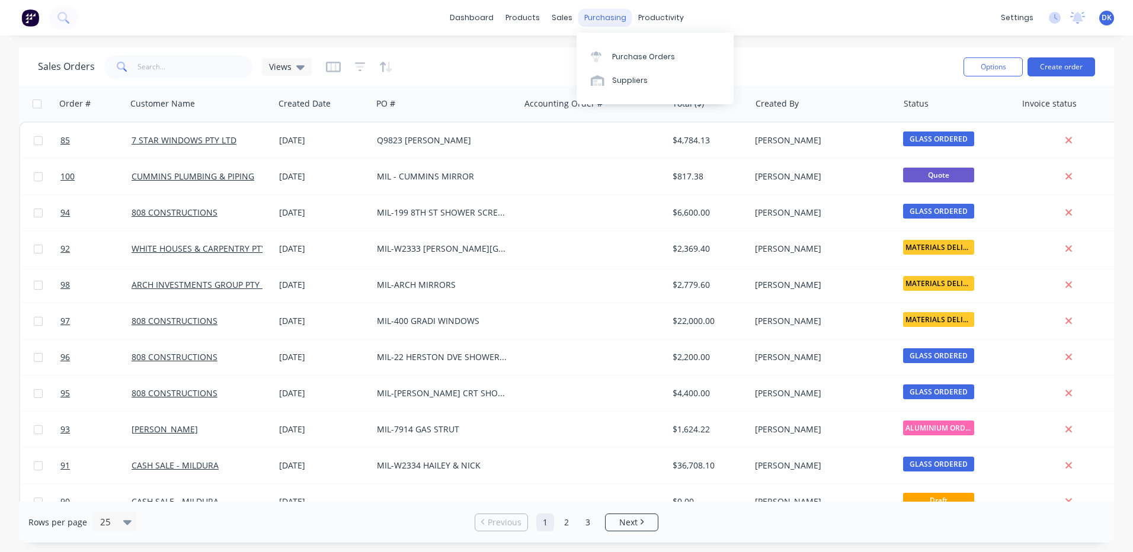
click at [594, 14] on div "purchasing" at bounding box center [605, 18] width 54 height 18
click at [617, 56] on div "Purchase Orders" at bounding box center [643, 57] width 63 height 11
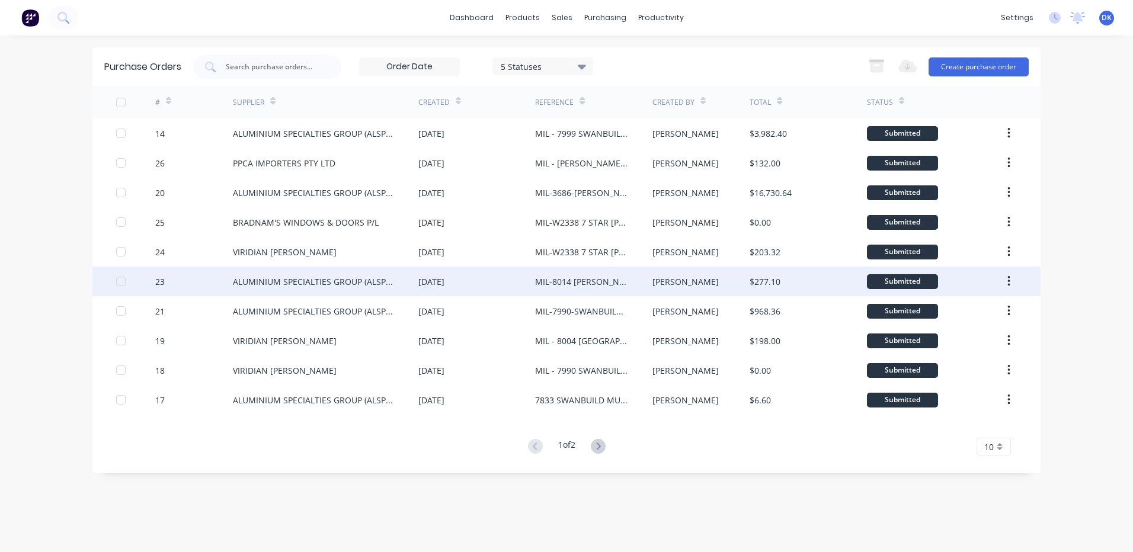
click at [566, 279] on div "MIL-8014 [PERSON_NAME]" at bounding box center [581, 282] width 93 height 12
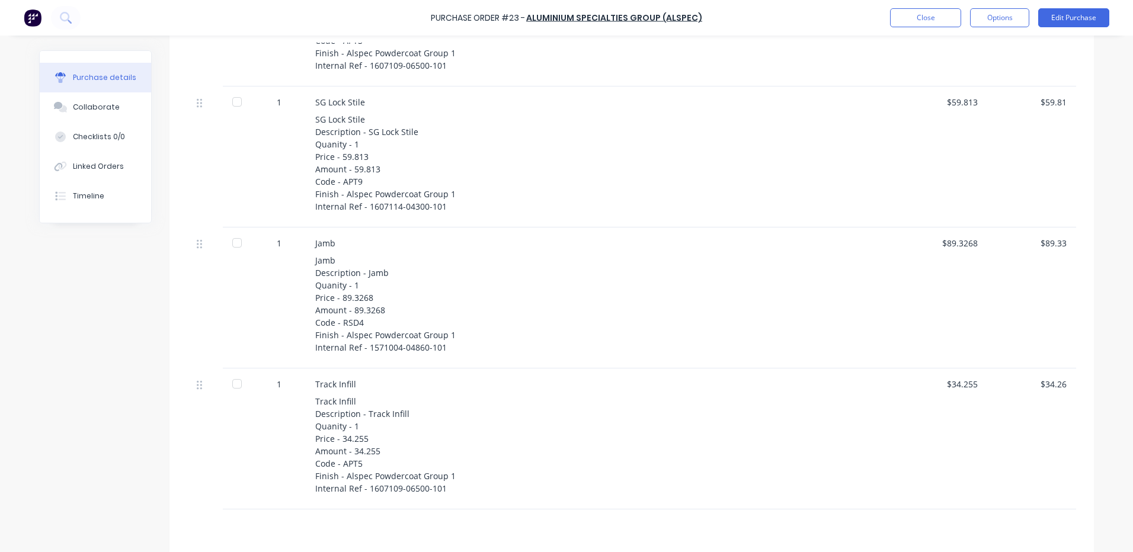
scroll to position [541, 0]
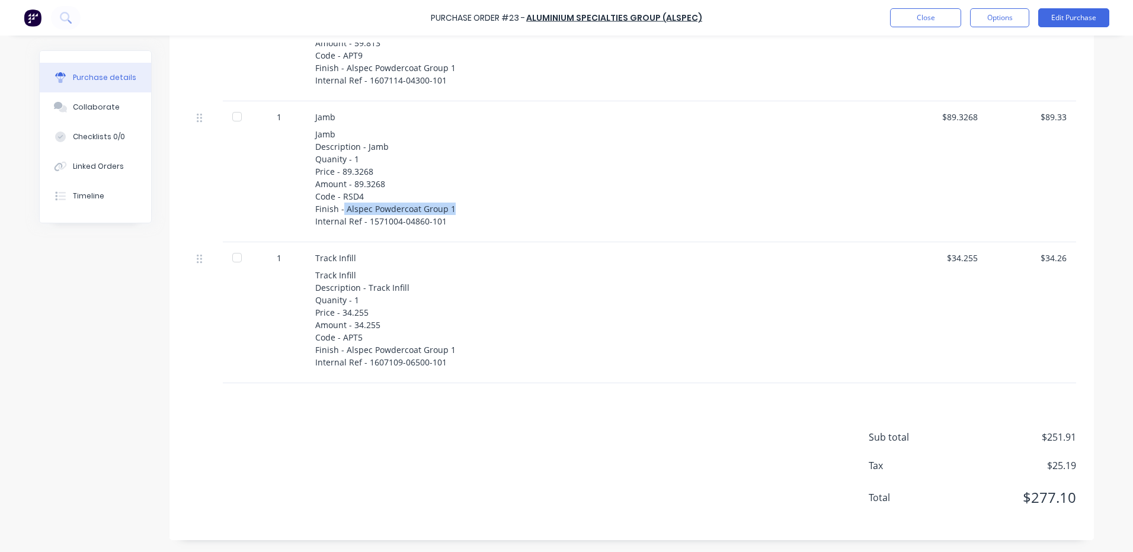
drag, startPoint x: 449, startPoint y: 209, endPoint x: 339, endPoint y: 206, distance: 110.3
click at [339, 206] on div "Jamb Description - Jamb Quanity - 1 Price - 89.3268 Amount - 89.3268 Code - RSD…" at bounding box center [602, 178] width 574 height 100
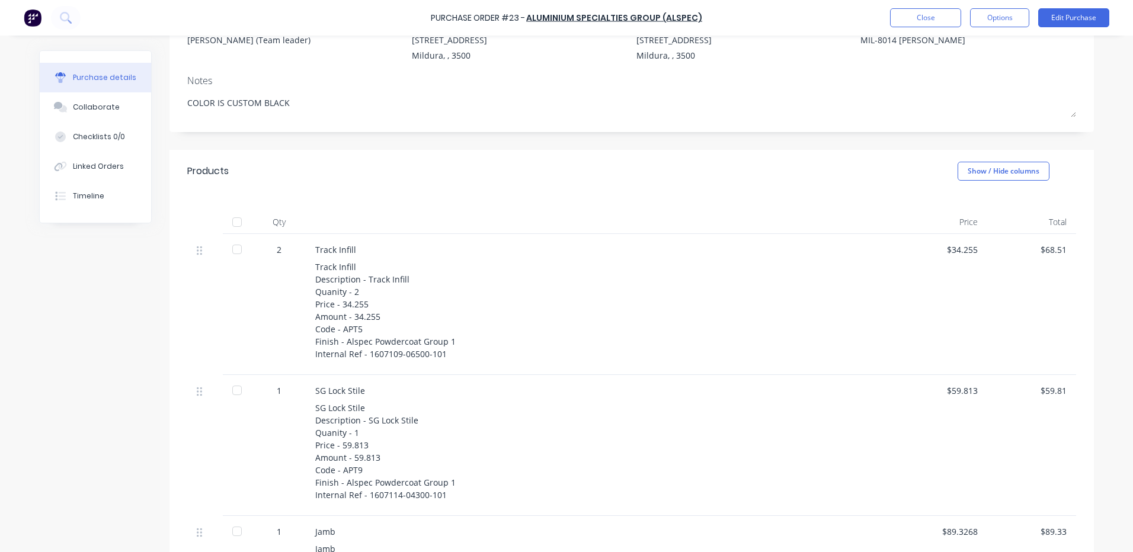
scroll to position [0, 0]
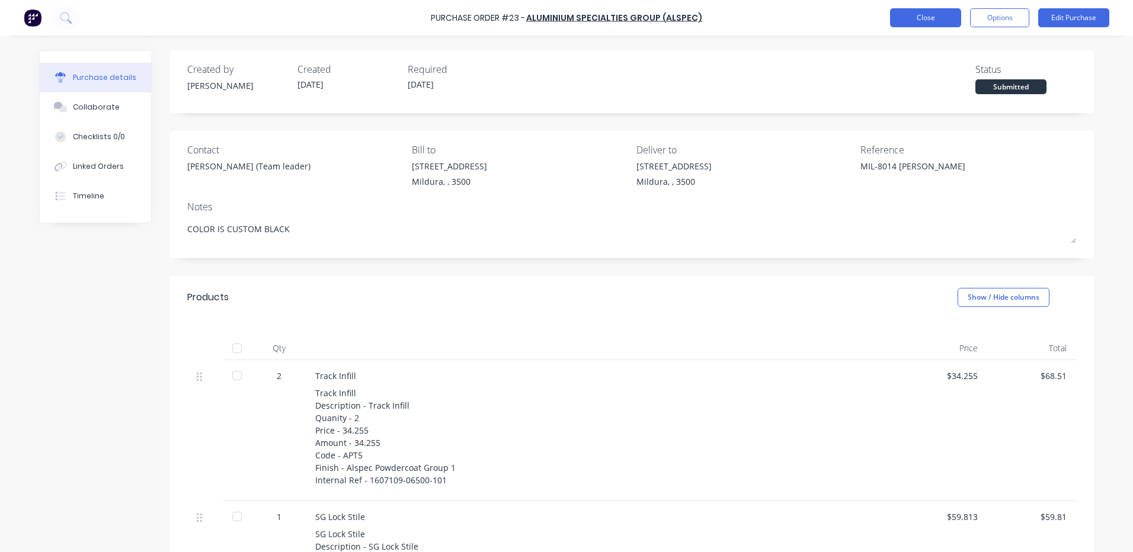
click at [922, 18] on button "Close" at bounding box center [925, 17] width 71 height 19
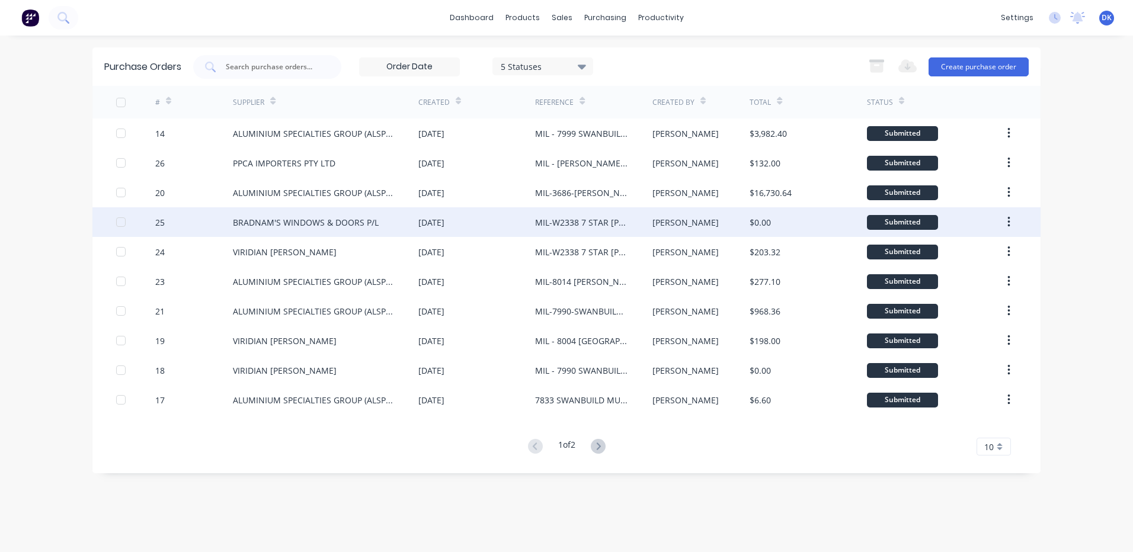
click at [578, 222] on div "MIL-W2338 7 STAR [PERSON_NAME]" at bounding box center [581, 222] width 93 height 12
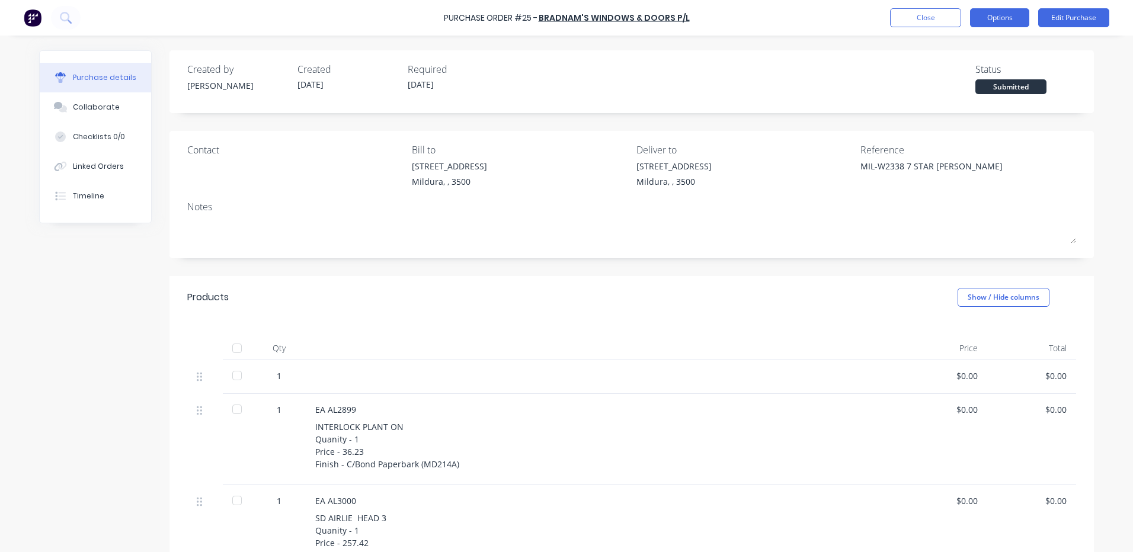
click at [999, 18] on button "Options" at bounding box center [999, 17] width 59 height 19
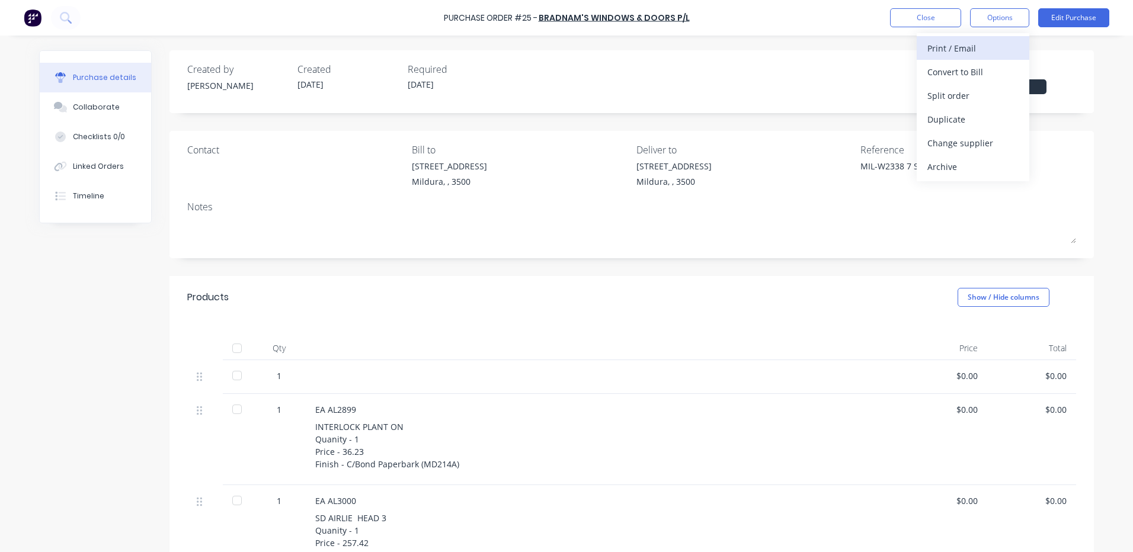
click at [938, 50] on div "Print / Email" at bounding box center [973, 48] width 91 height 17
click at [944, 95] on div "Without pricing" at bounding box center [973, 95] width 91 height 17
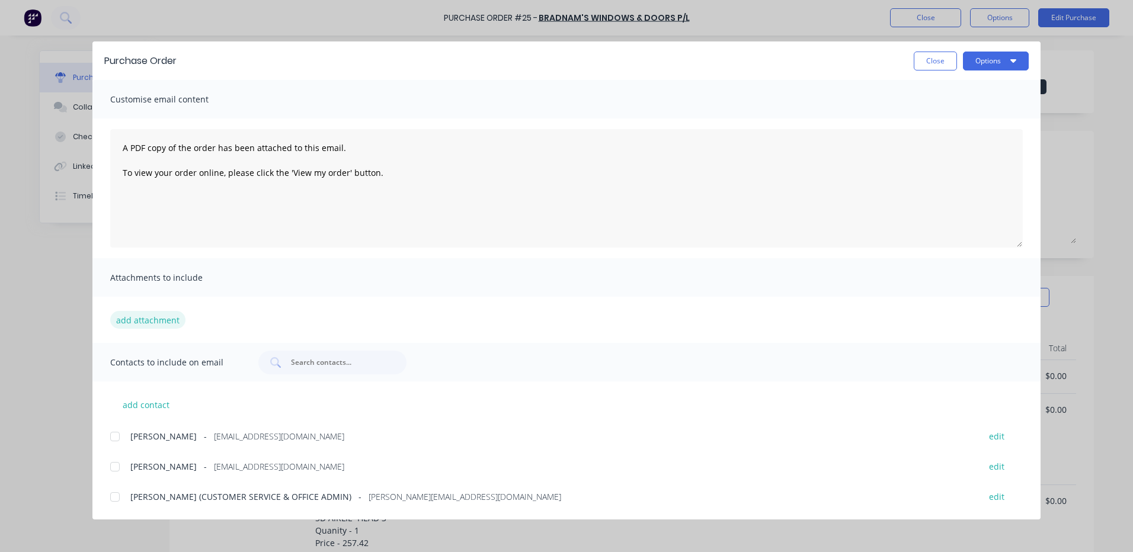
click at [135, 320] on button "add attachment" at bounding box center [147, 320] width 75 height 18
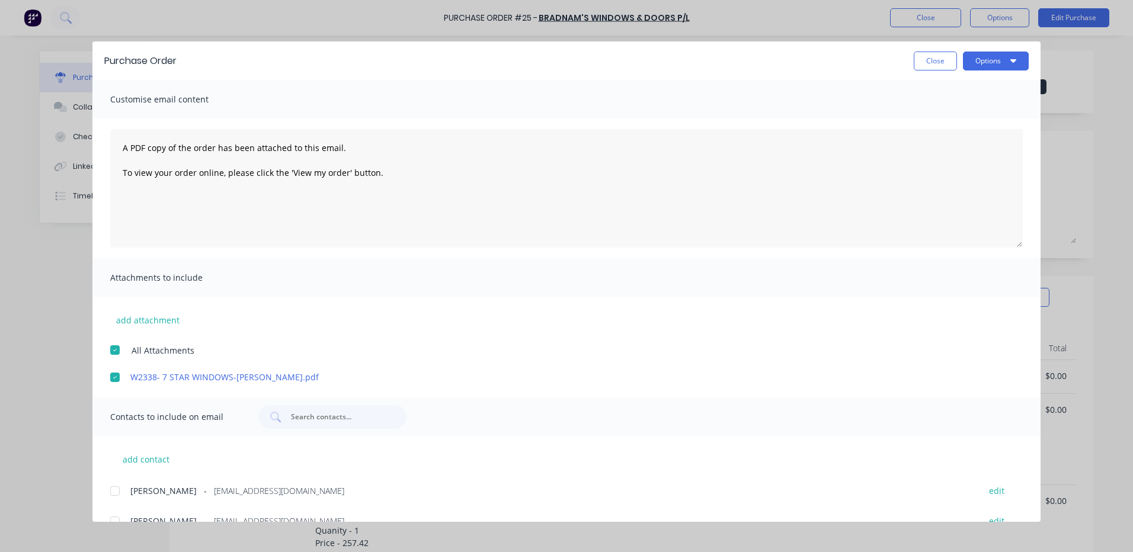
scroll to position [52, 0]
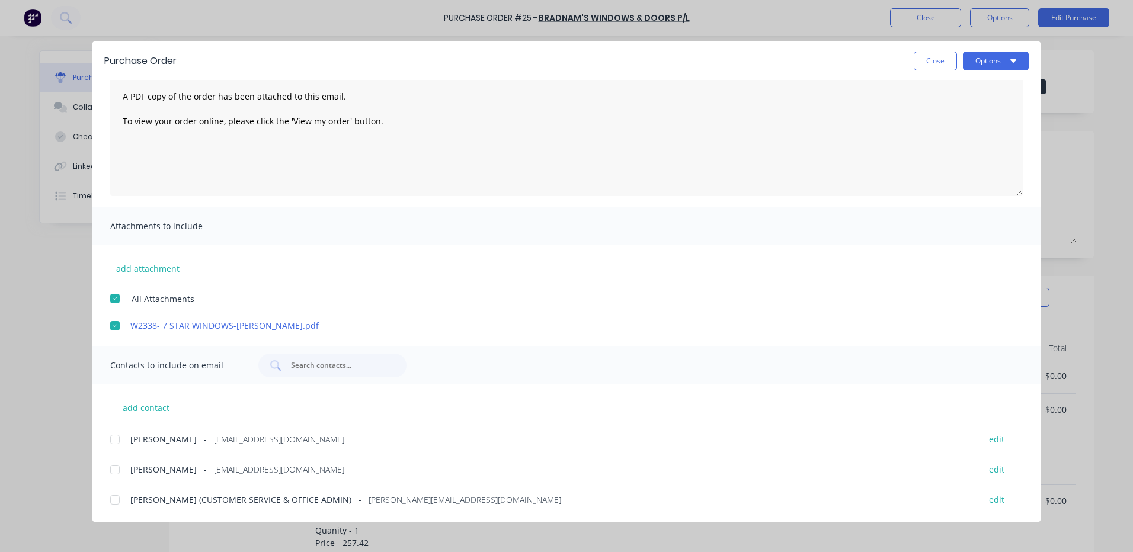
click at [114, 470] on div at bounding box center [115, 470] width 24 height 24
click at [111, 498] on div at bounding box center [115, 500] width 24 height 24
click at [1008, 60] on button "Options" at bounding box center [996, 61] width 66 height 19
click at [933, 139] on div "Email" at bounding box center [972, 138] width 91 height 17
click at [181, 326] on link "W2338- 7 STAR WINDOWS-[PERSON_NAME].pdf" at bounding box center [548, 325] width 837 height 12
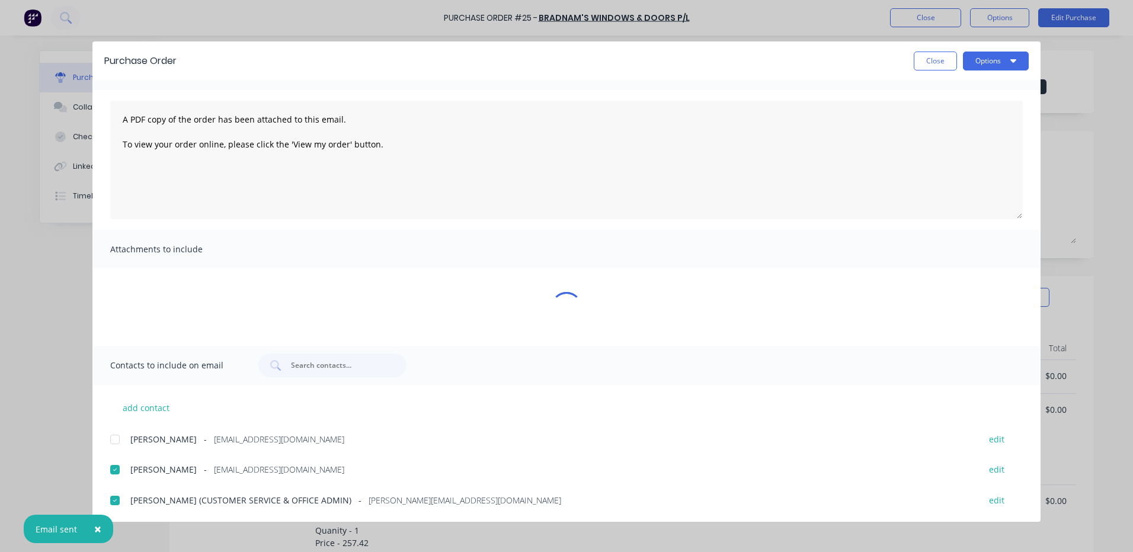
scroll to position [28, 0]
click at [181, 326] on div "Customise email content A PDF copy of the order has been attached to this email…" at bounding box center [566, 301] width 948 height 442
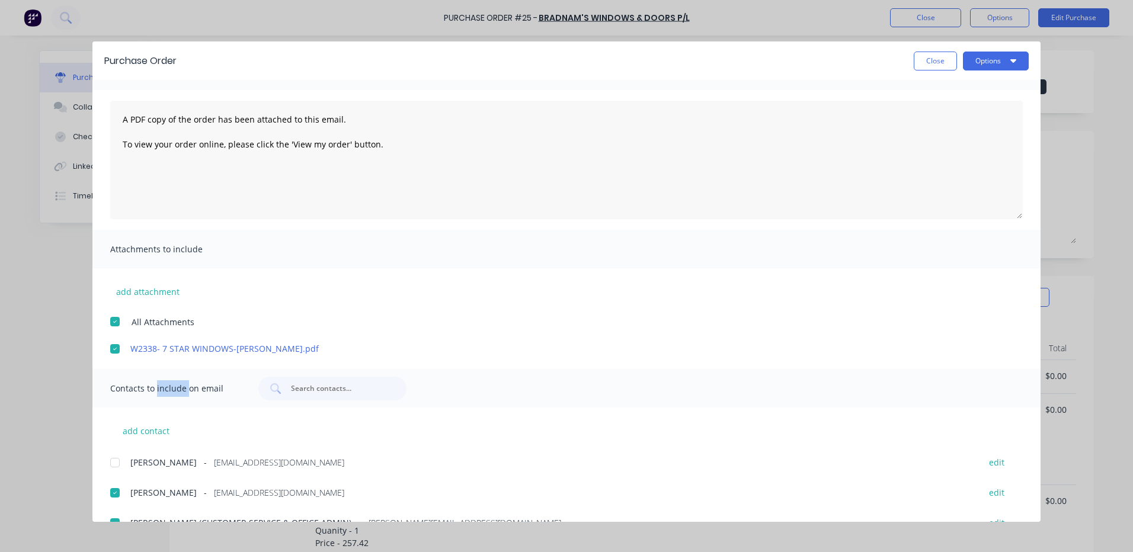
scroll to position [52, 0]
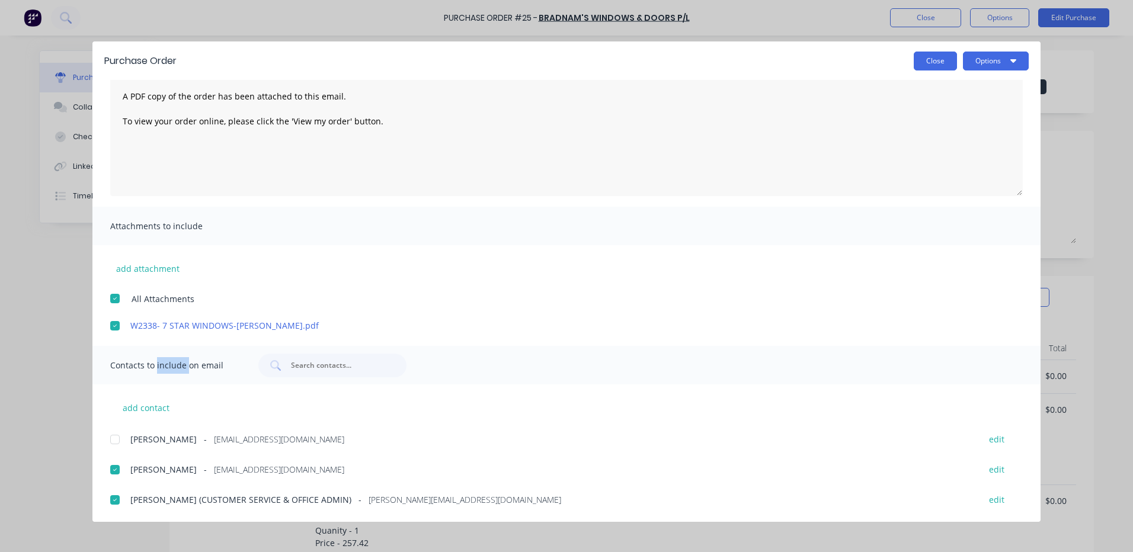
click at [929, 62] on button "Close" at bounding box center [935, 61] width 43 height 19
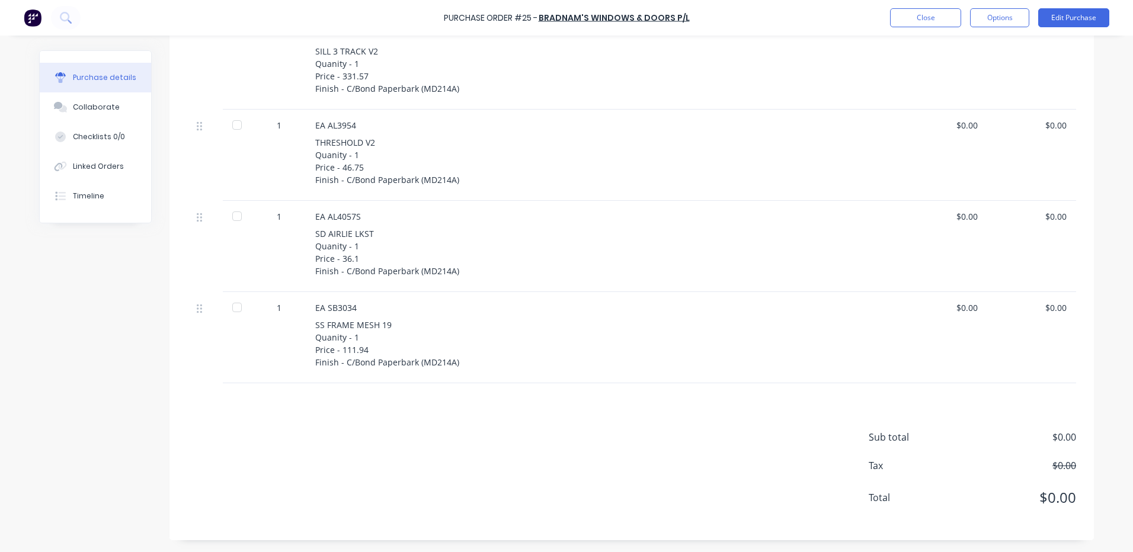
scroll to position [723, 0]
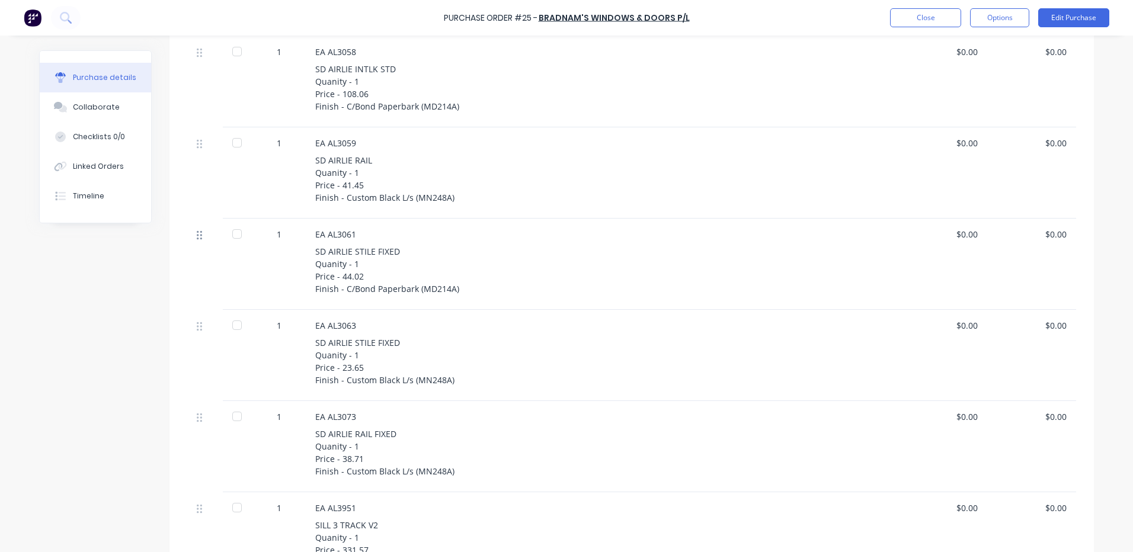
click at [197, 240] on icon at bounding box center [199, 235] width 5 height 11
drag, startPoint x: 196, startPoint y: 237, endPoint x: 196, endPoint y: 249, distance: 11.9
click at [196, 249] on div "1 $0.00 $0.00 1 EA AL2899 INTERLOCK PLANT ON Quanity - 1 Price - 36.23 Finish -…" at bounding box center [631, 201] width 889 height 1129
type textarea "x"
drag, startPoint x: 193, startPoint y: 239, endPoint x: 445, endPoint y: 271, distance: 253.8
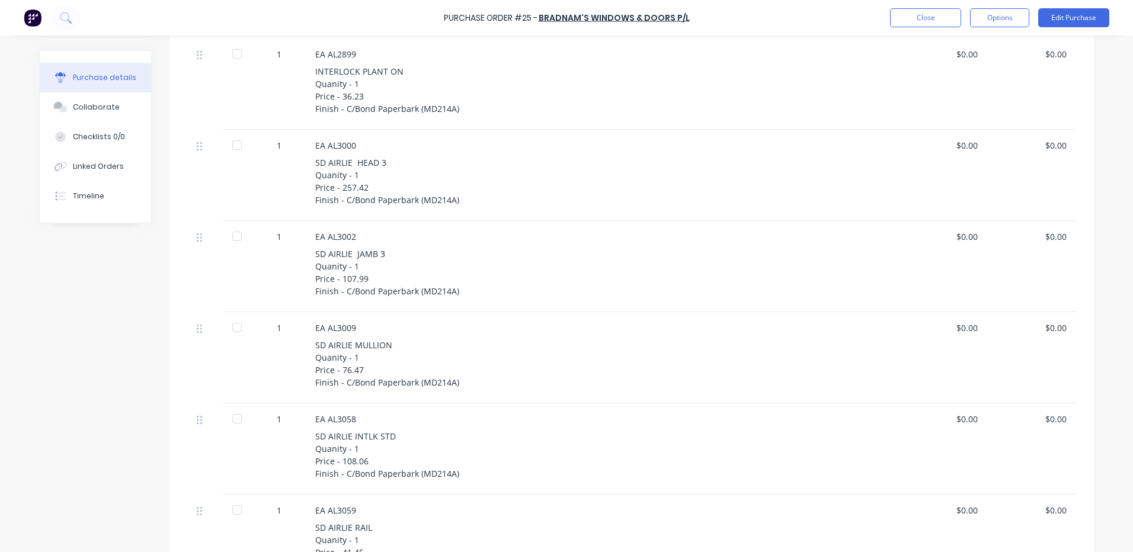
scroll to position [770, 0]
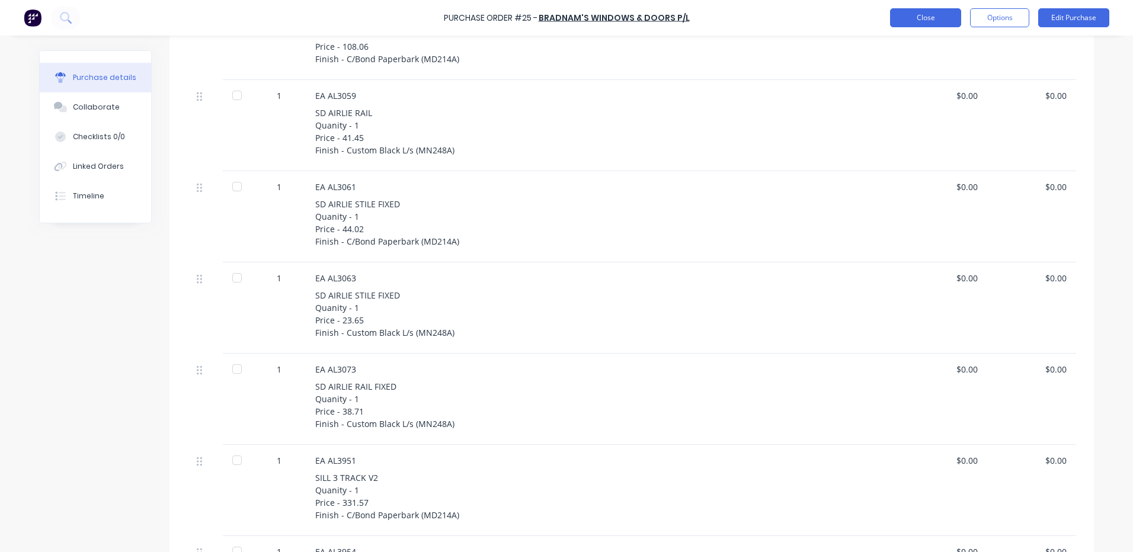
click at [923, 18] on button "Close" at bounding box center [925, 17] width 71 height 19
